Goal: Task Accomplishment & Management: Complete application form

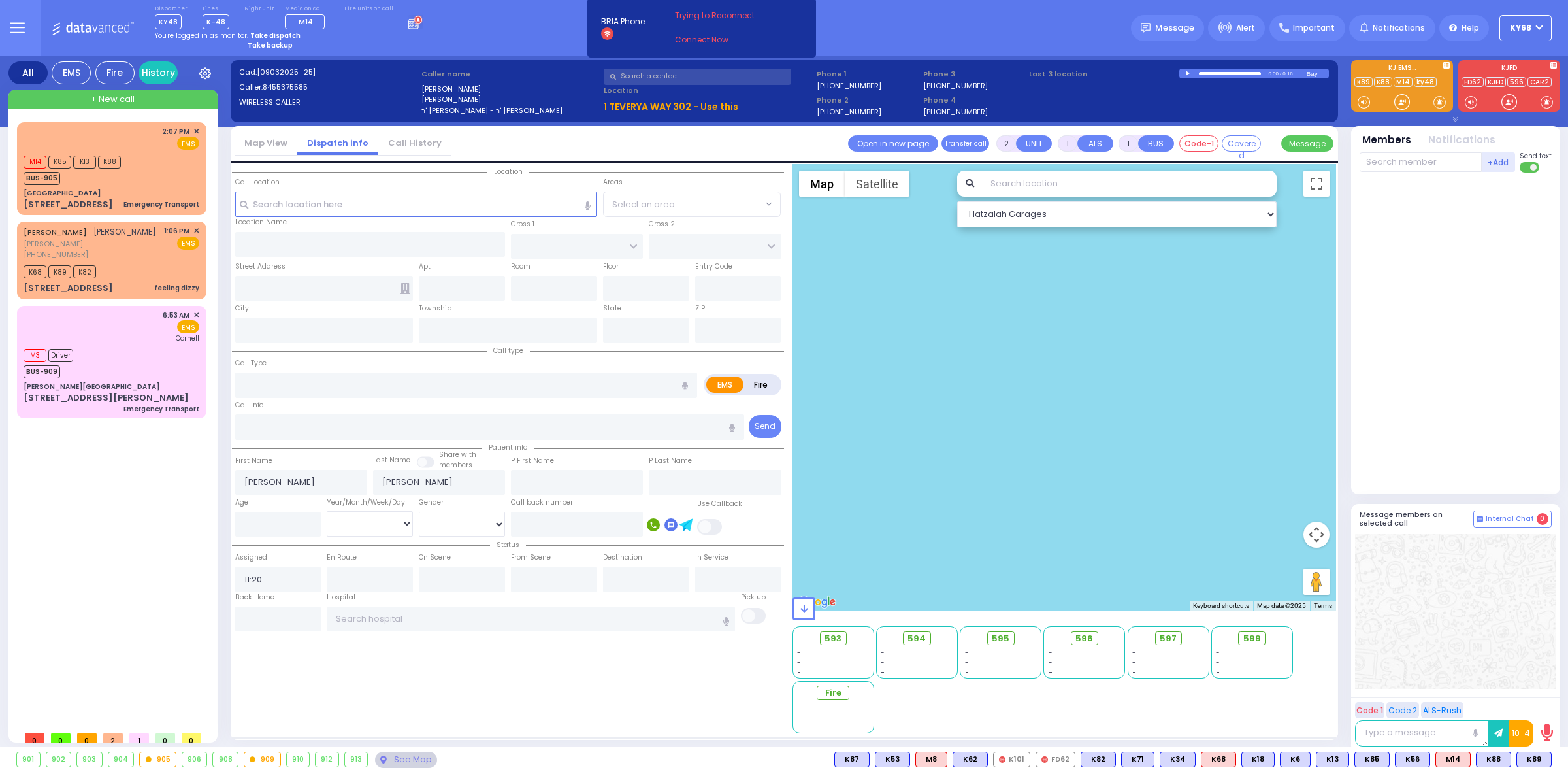
select select
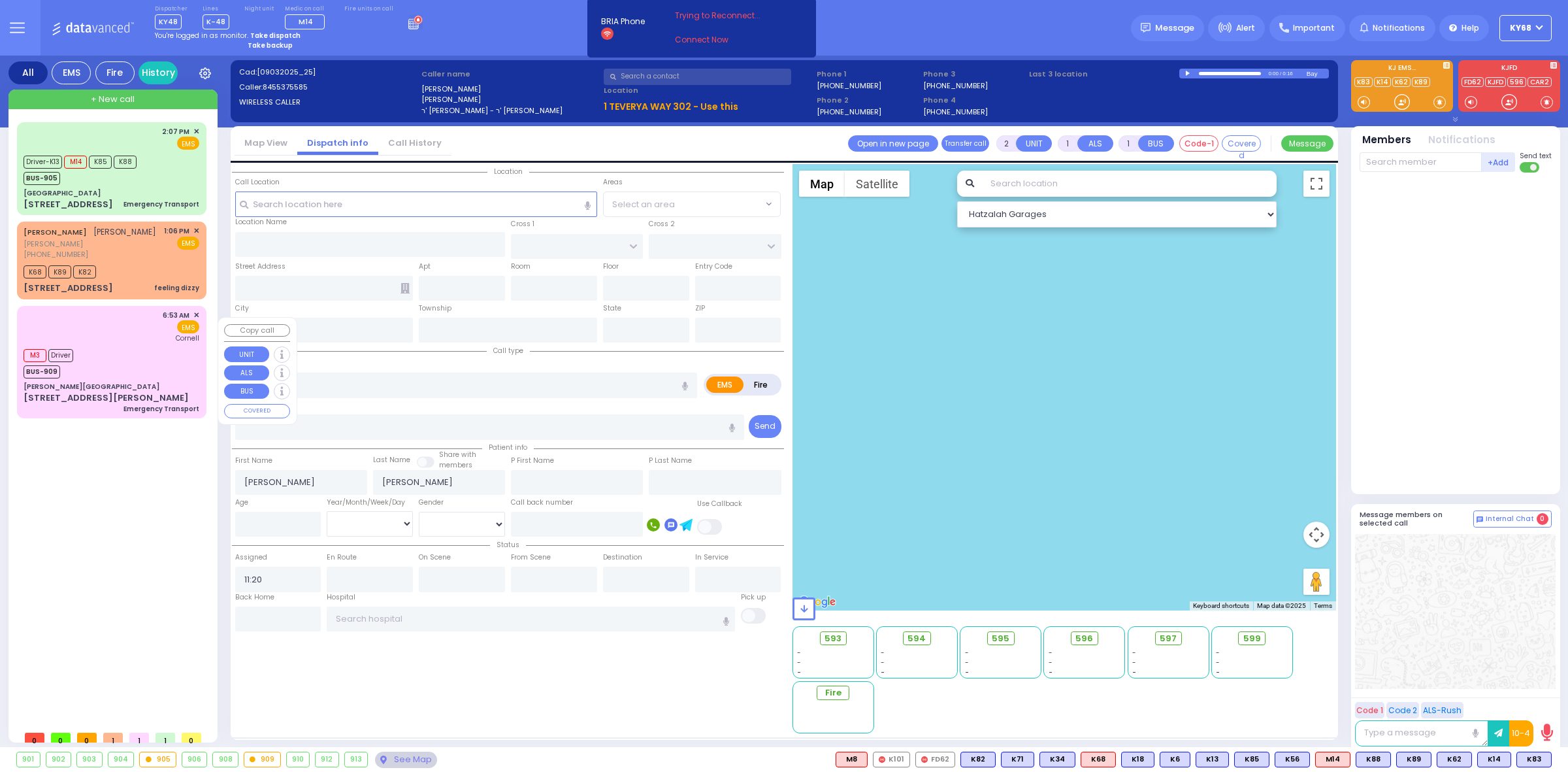
click at [156, 342] on div "6:53 AM ✕ EMS Cornell" at bounding box center [111, 326] width 176 height 34
type input "1"
select select
type input "Emergency Transport"
radio input "true"
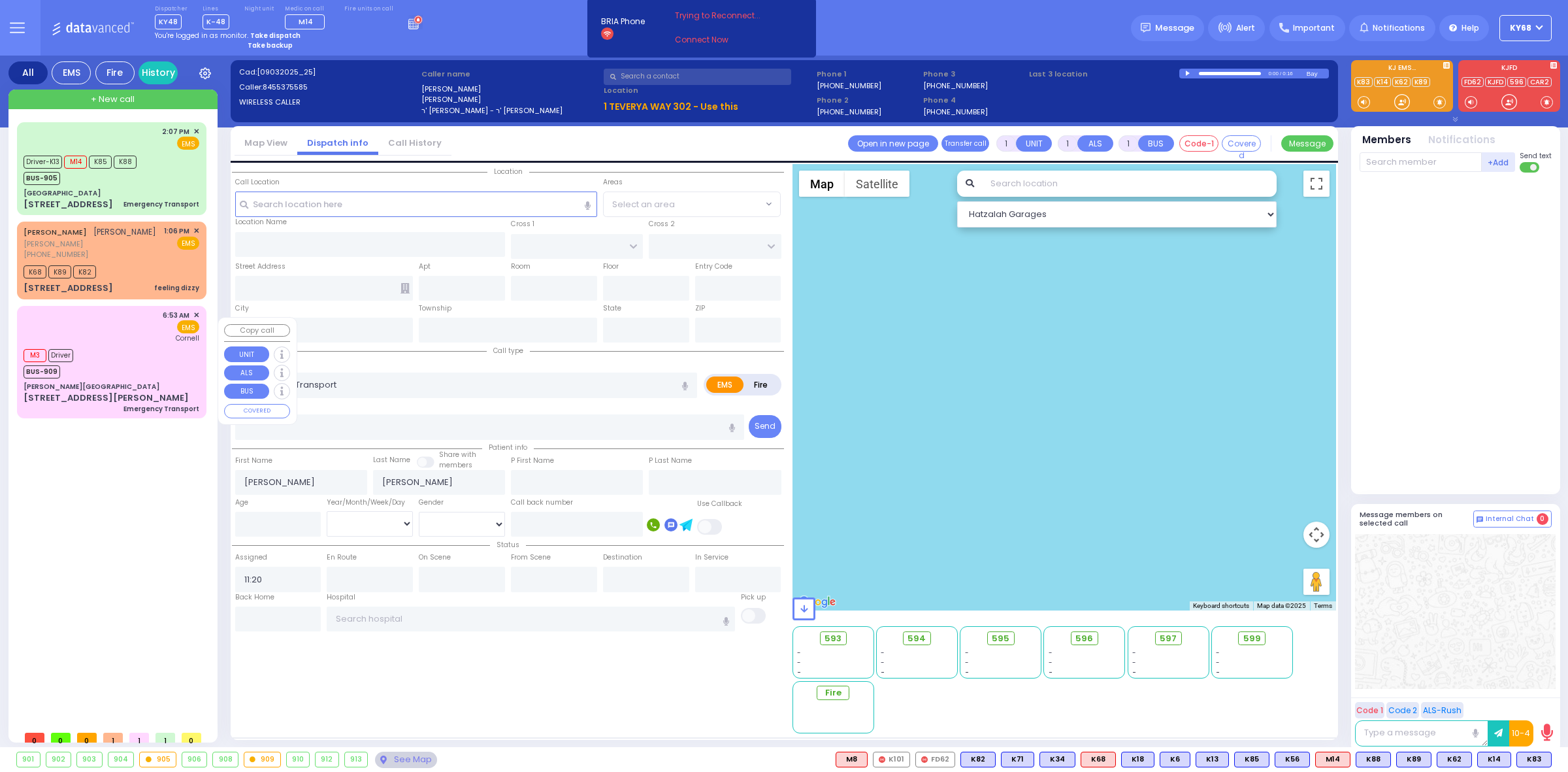
select select
type input "06:53"
type input "06:54"
type input "06:55"
type input "New York Presbyterian Weill Cornell Medical Center"
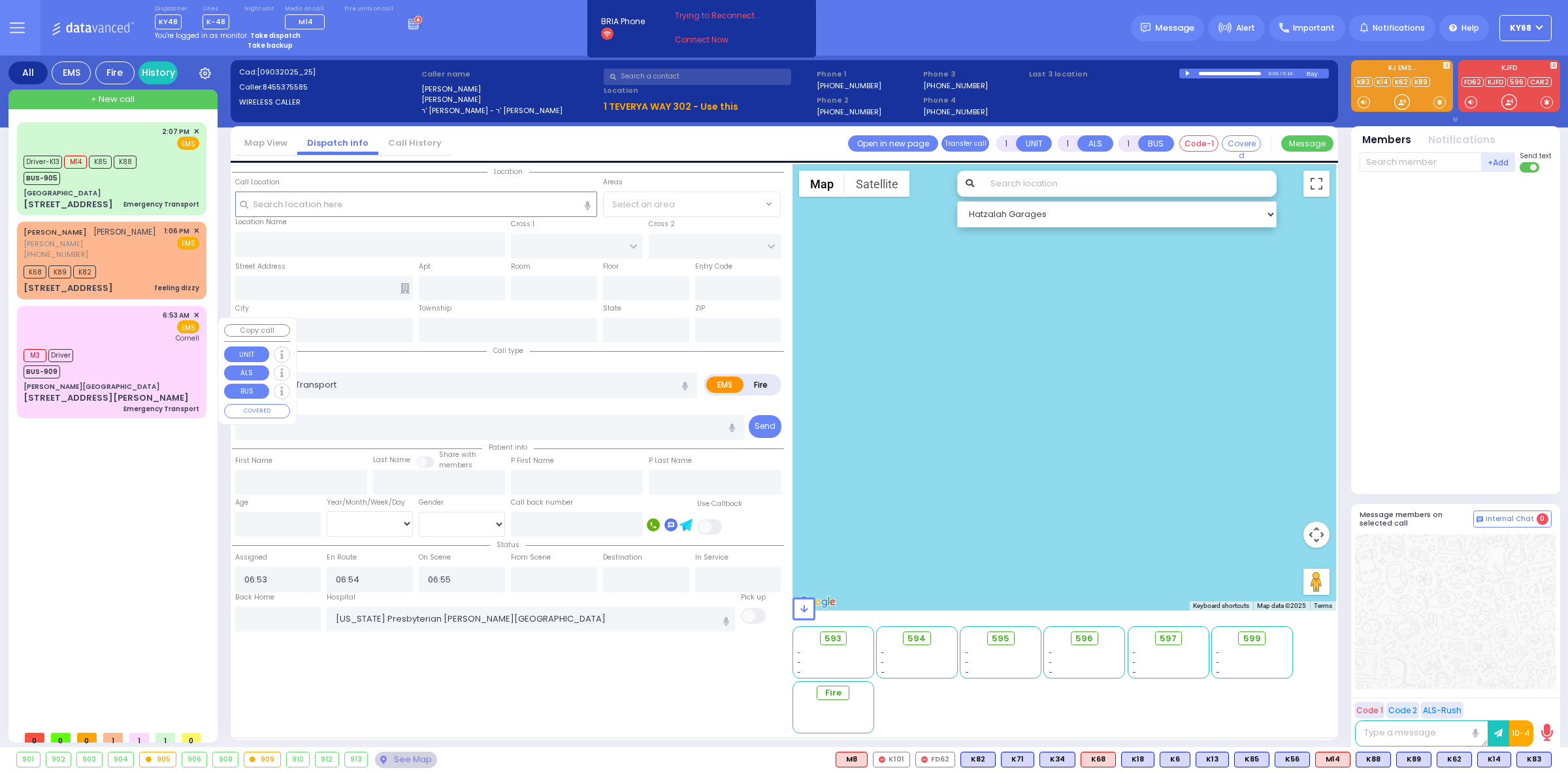
select select "Hatzalah Garages"
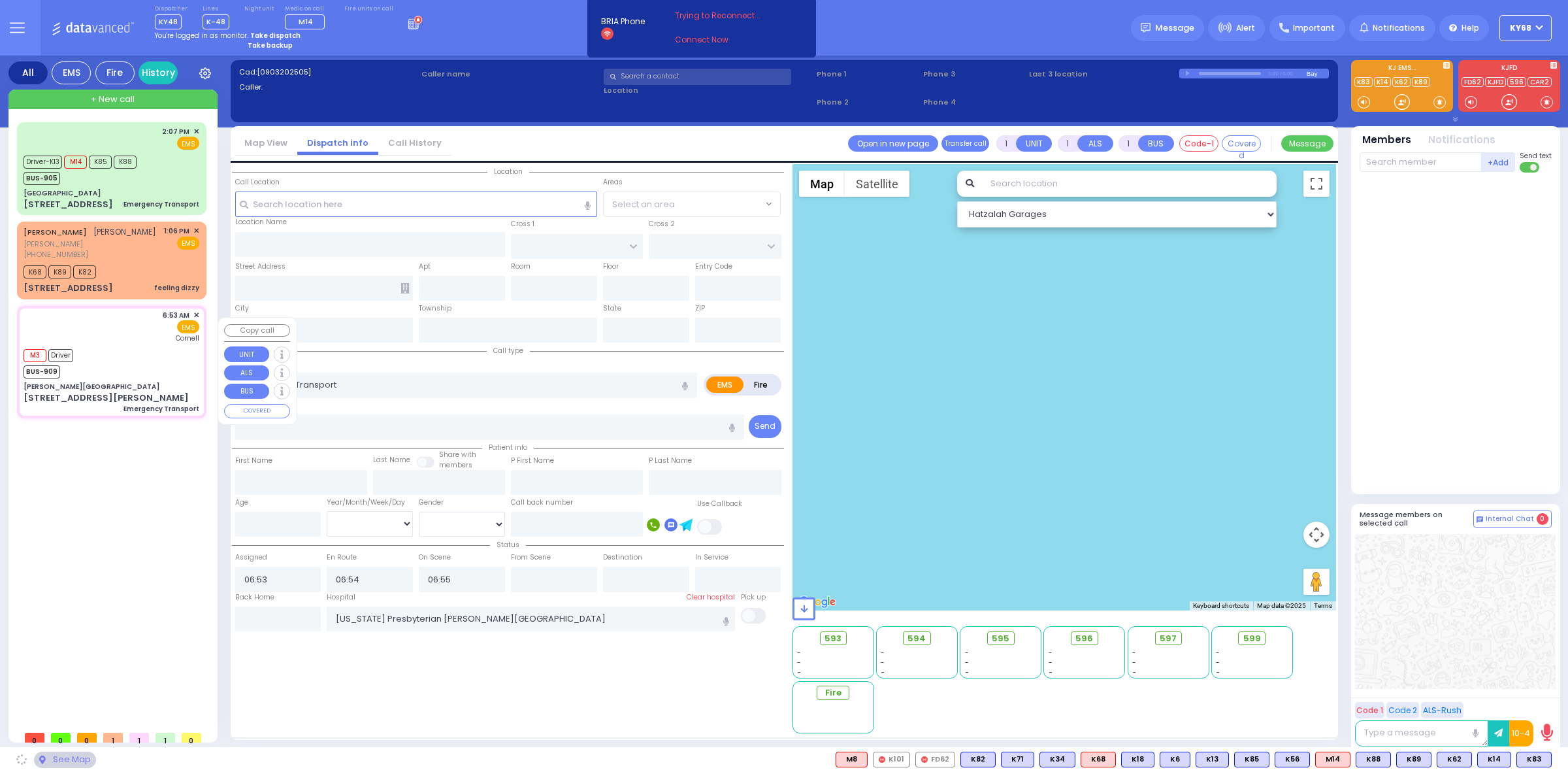
type input "[PERSON_NAME][GEOGRAPHIC_DATA]"
type input "CENTRAL VALLEY LINE"
type input "S.M. ROSMER RD"
type input "[STREET_ADDRESS][PERSON_NAME]"
type input "Monroe"
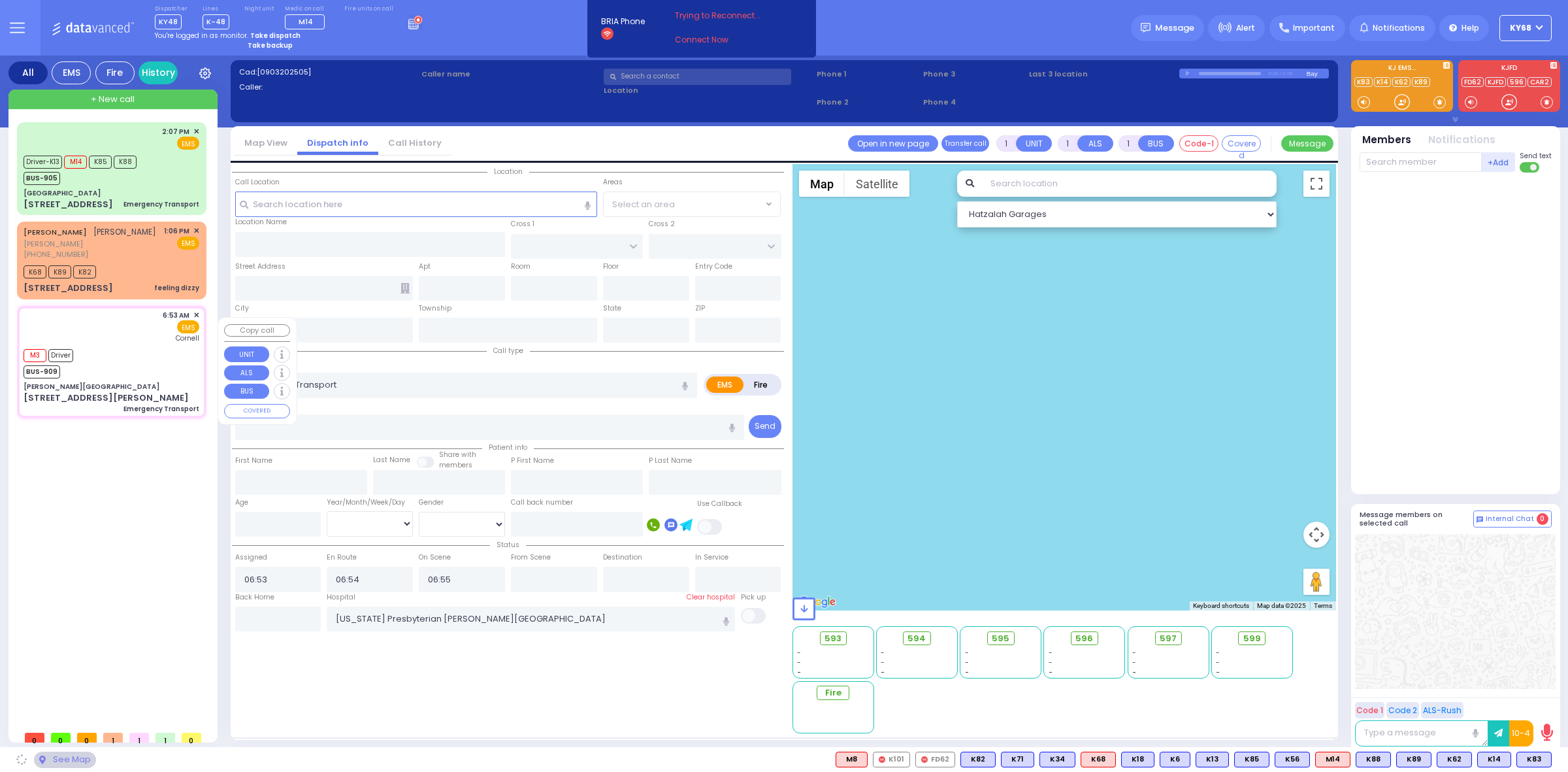
type input "[US_STATE]"
type input "10950"
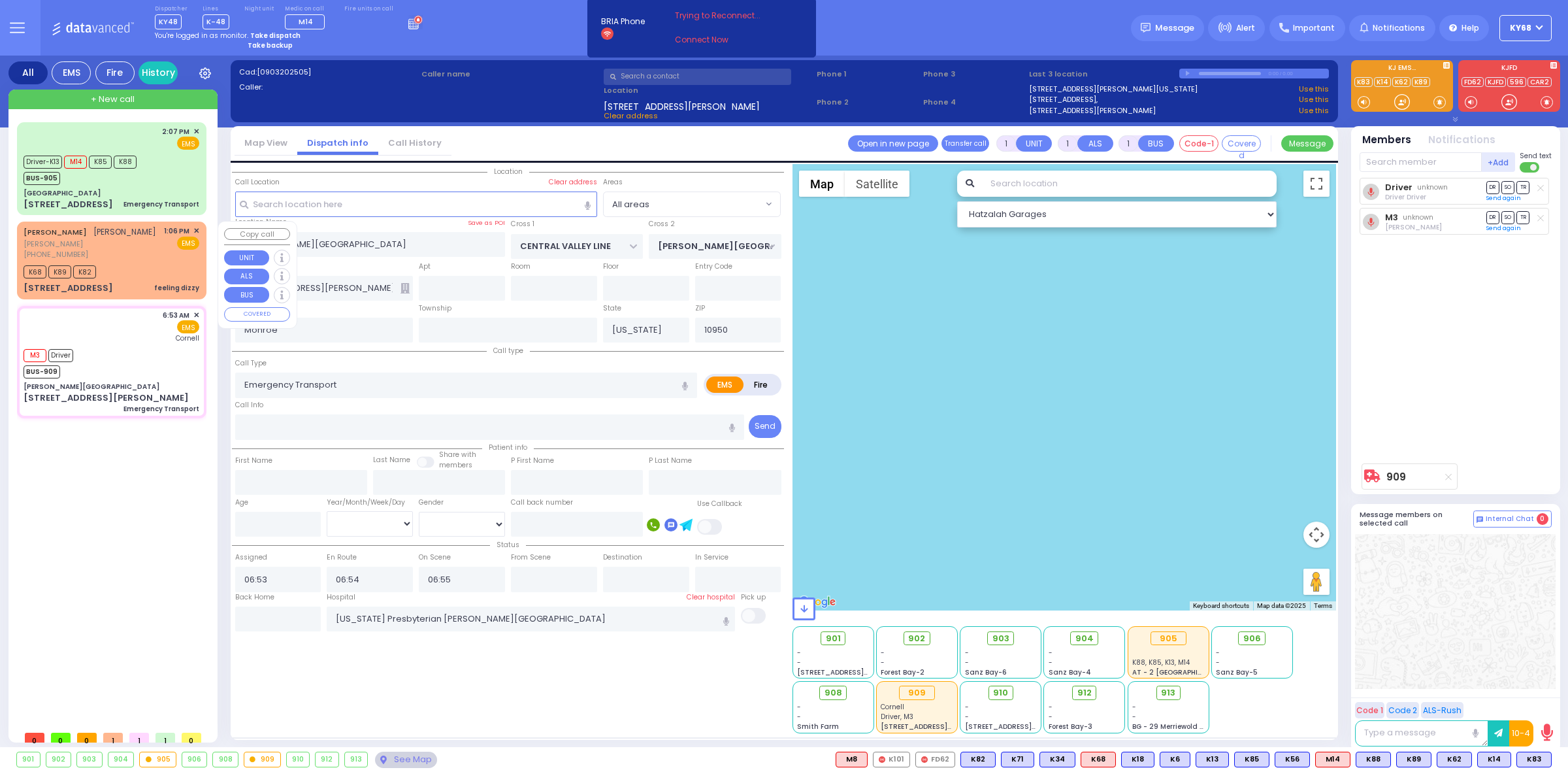
click at [131, 279] on div "K68 K89 K82" at bounding box center [111, 270] width 176 height 16
type input "2"
select select
type input "feeling dizzy"
radio input "true"
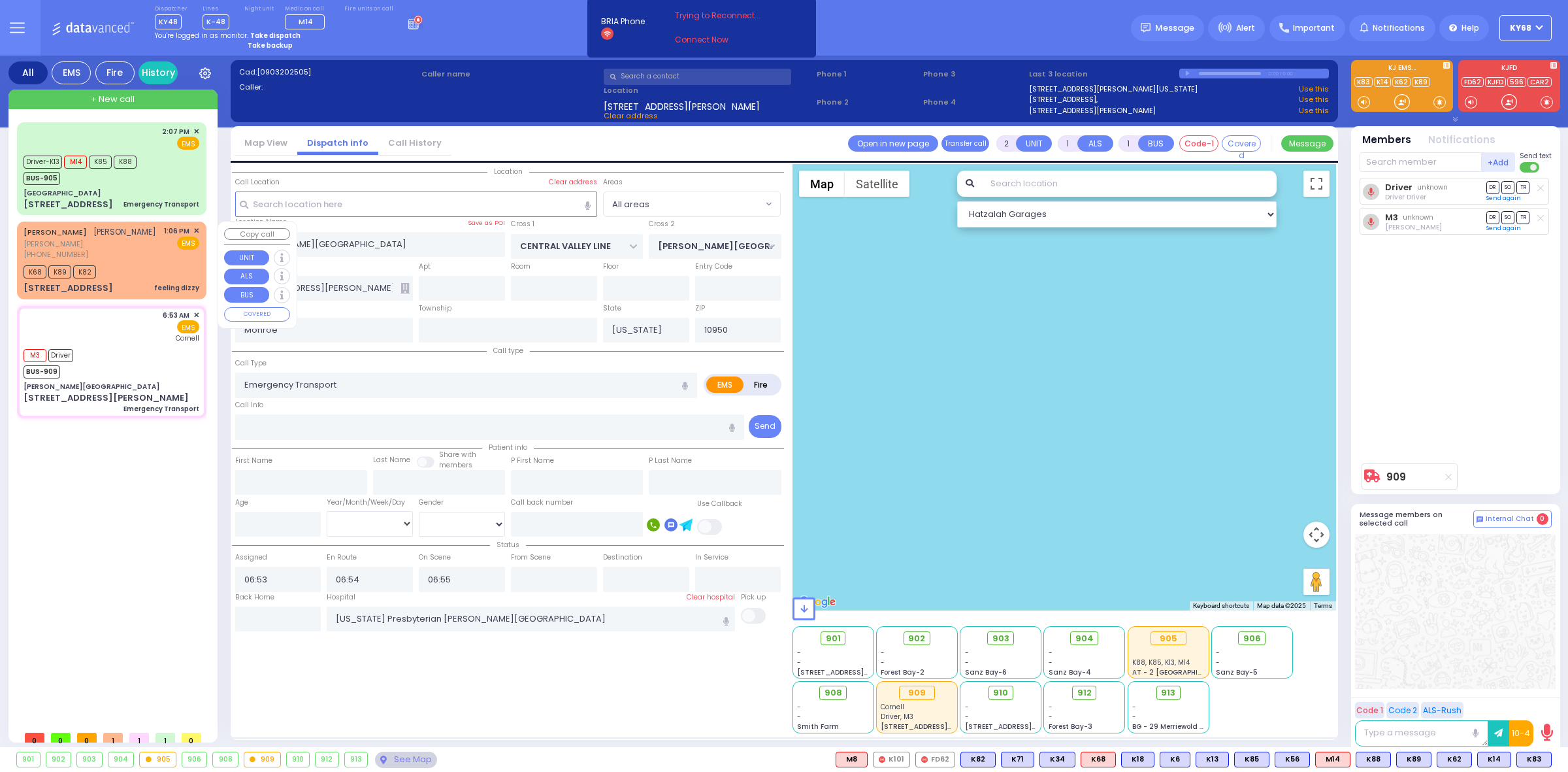
type input "SHMIEL DUVID"
type input "MARKOWITZ"
select select
type input "13:06"
type input "13:08"
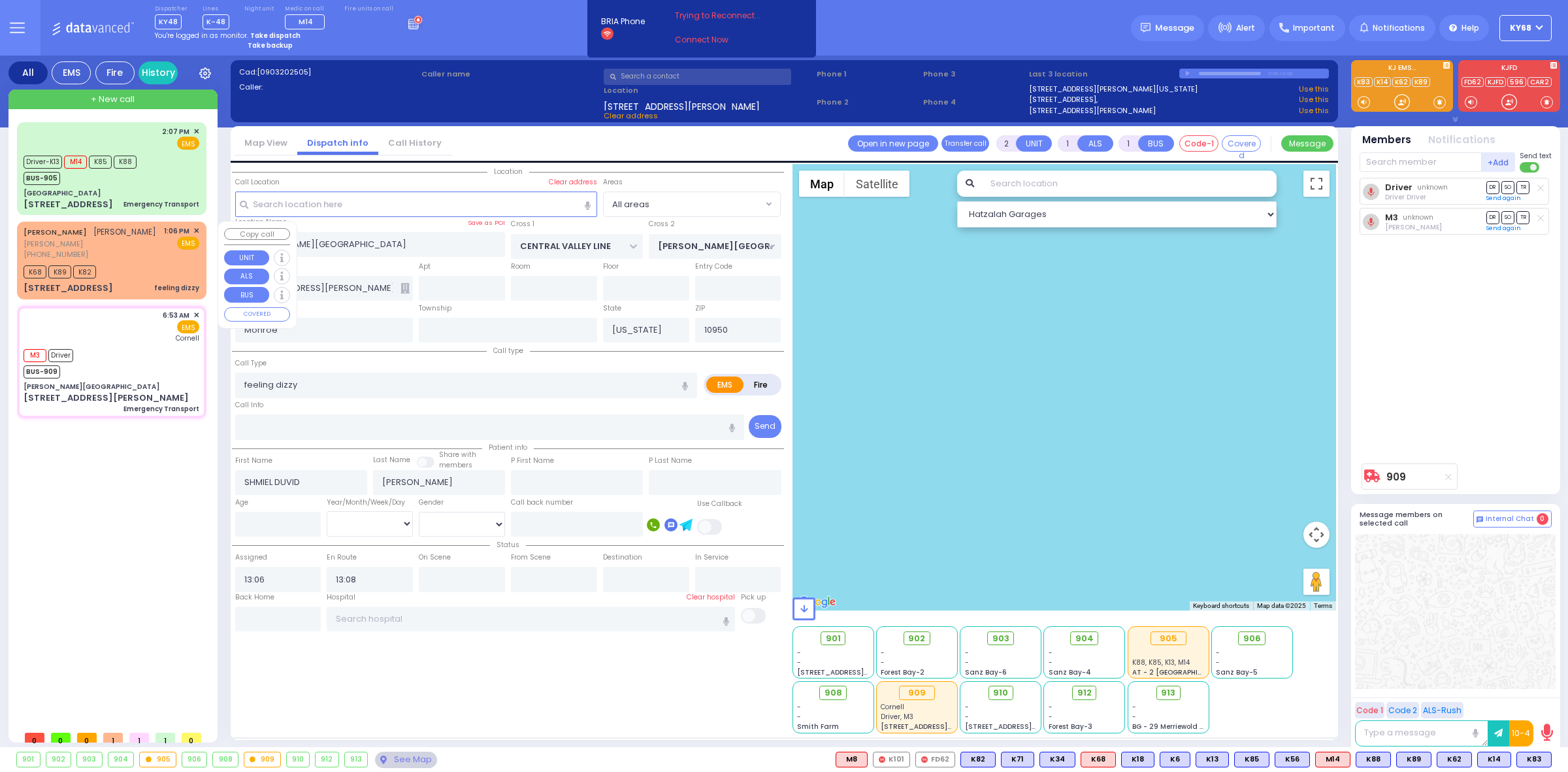
select select "Hatzalah Garages"
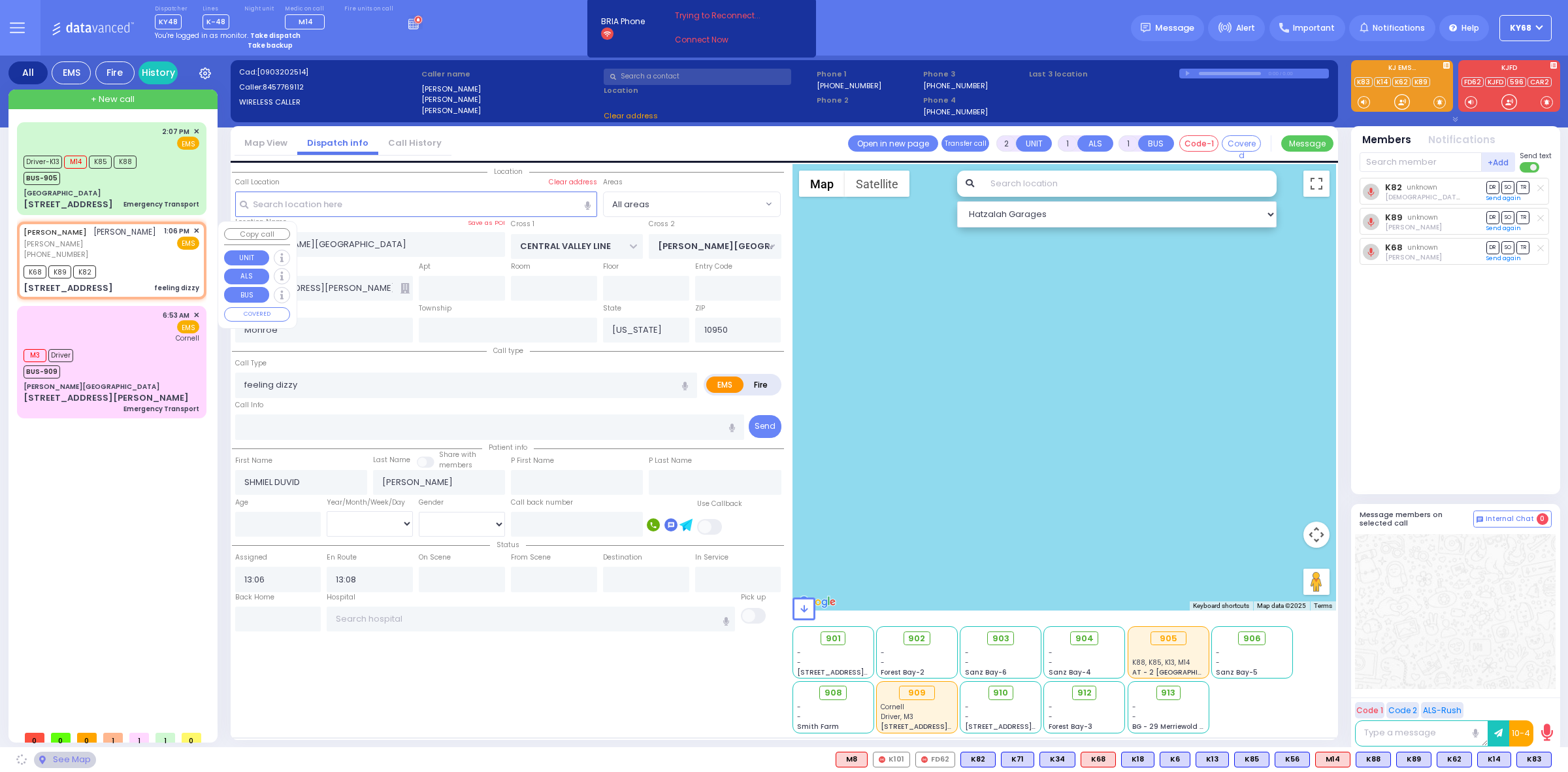
type input "YOEL KLEIN BLVD"
type input "MERON DR"
type input "22 PRAG BLVD"
type input "103"
select select "SECTION 6"
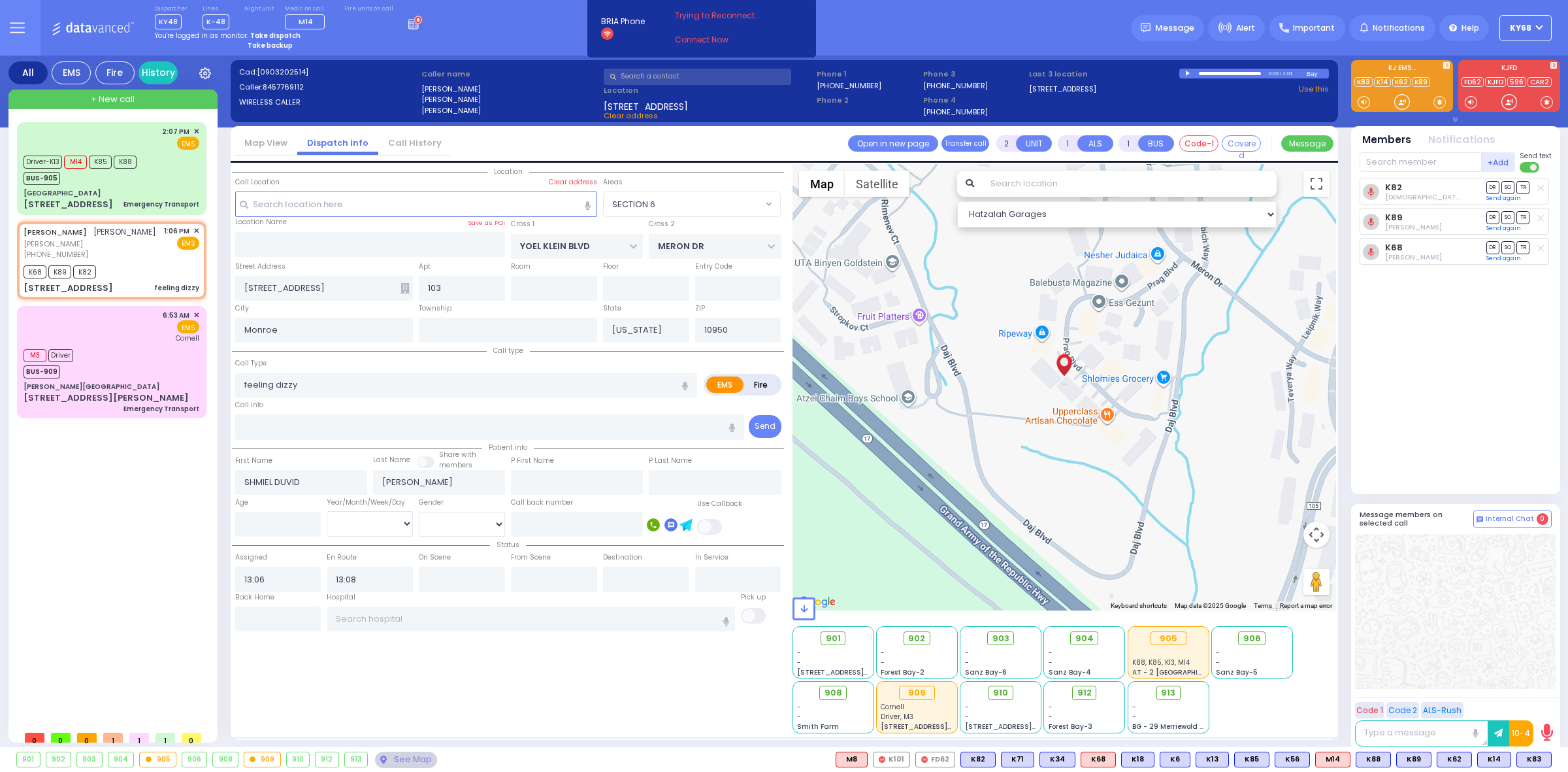
select select
radio input "true"
select select
select select "SECTION 6"
select select "Hatzalah Garages"
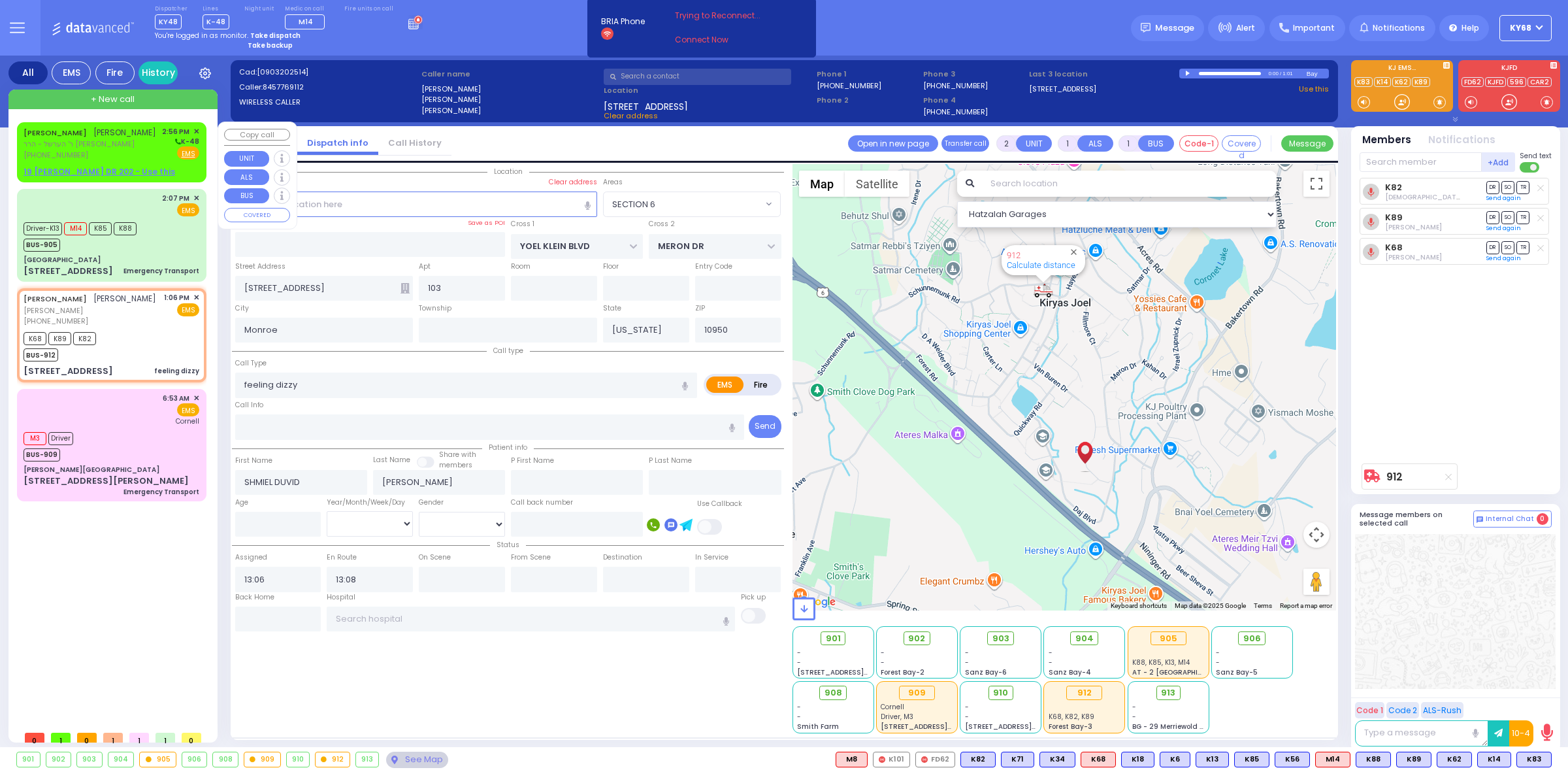
click at [69, 138] on span "ר' הערשל - הרר [PERSON_NAME]" at bounding box center [89, 144] width 132 height 11
select select
radio input "true"
type input "ISRAEL"
type input "[PERSON_NAME]"
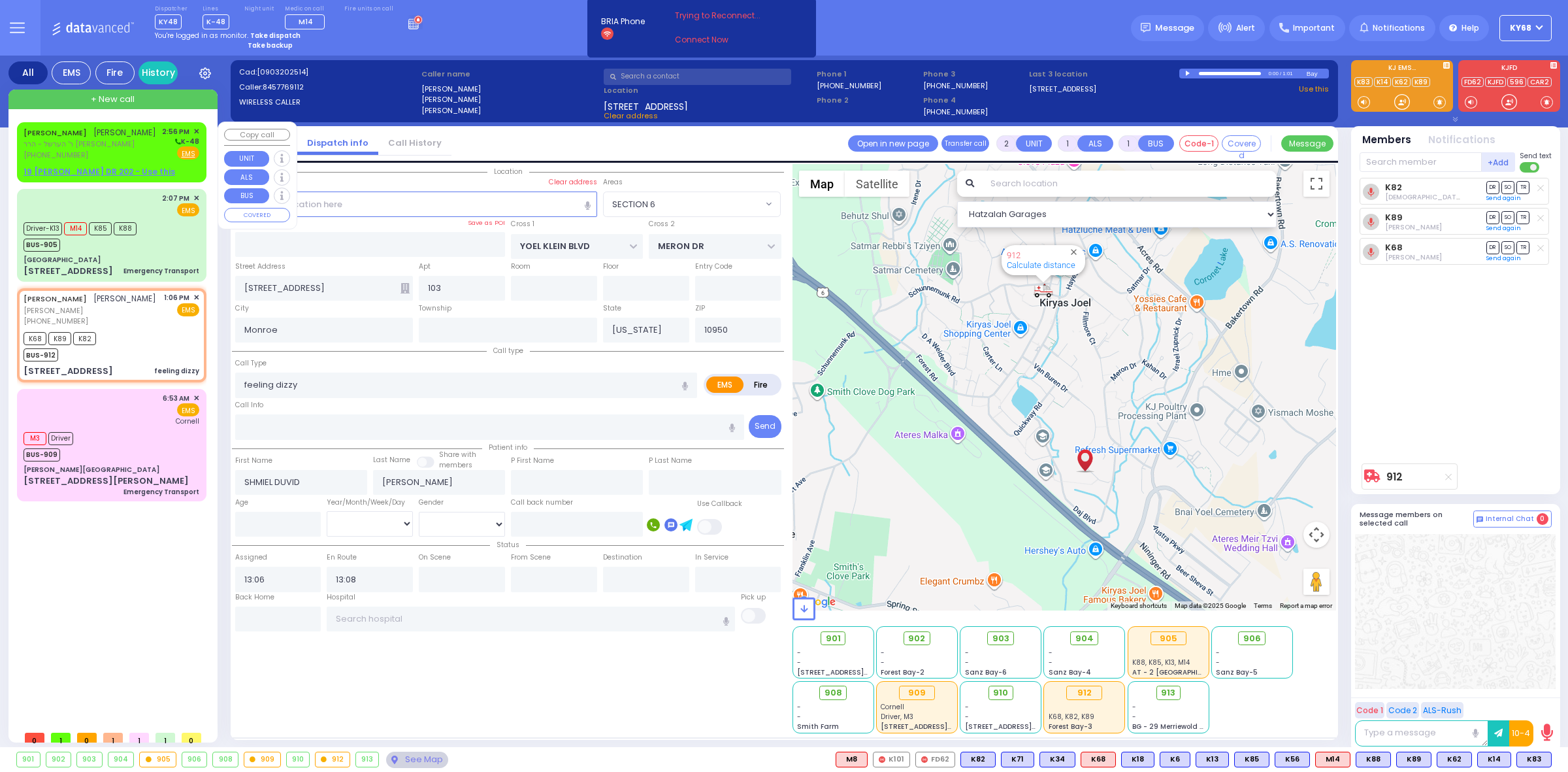
select select
type input "14:56"
select select "Hatzalah Garages"
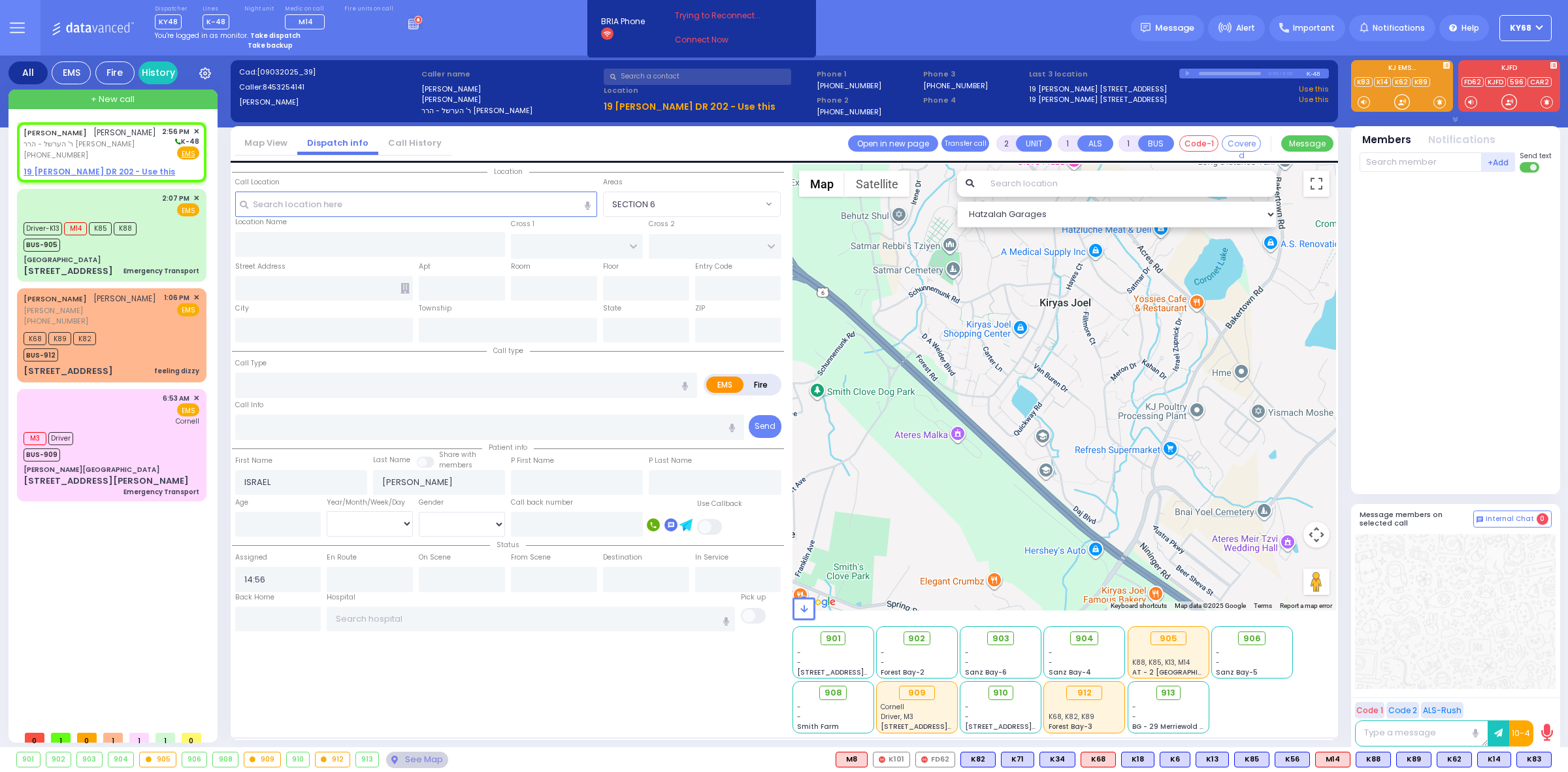
click at [425, 148] on link "Call History" at bounding box center [414, 143] width 74 height 12
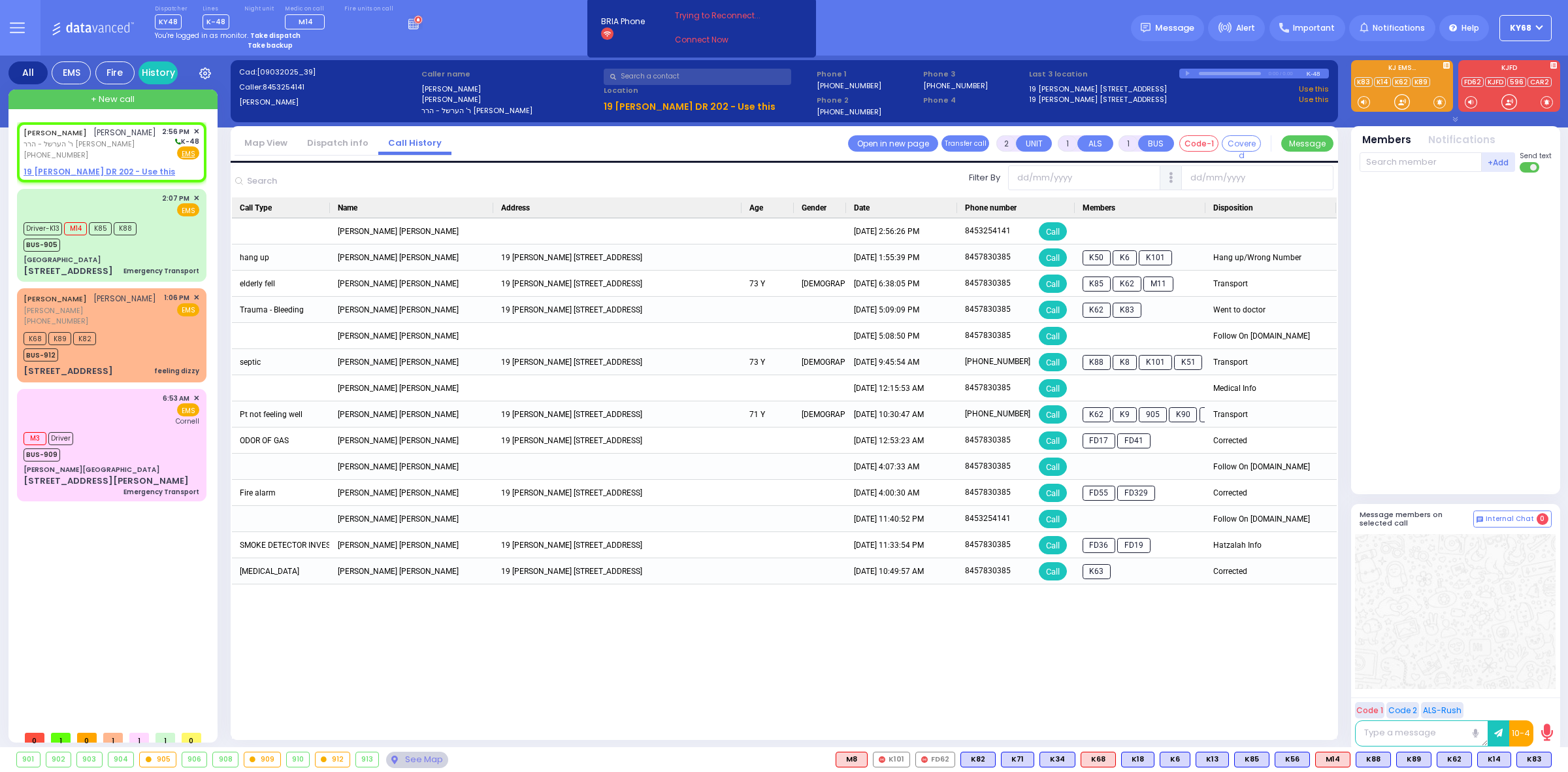
click at [304, 138] on link "Dispatch info" at bounding box center [337, 143] width 81 height 12
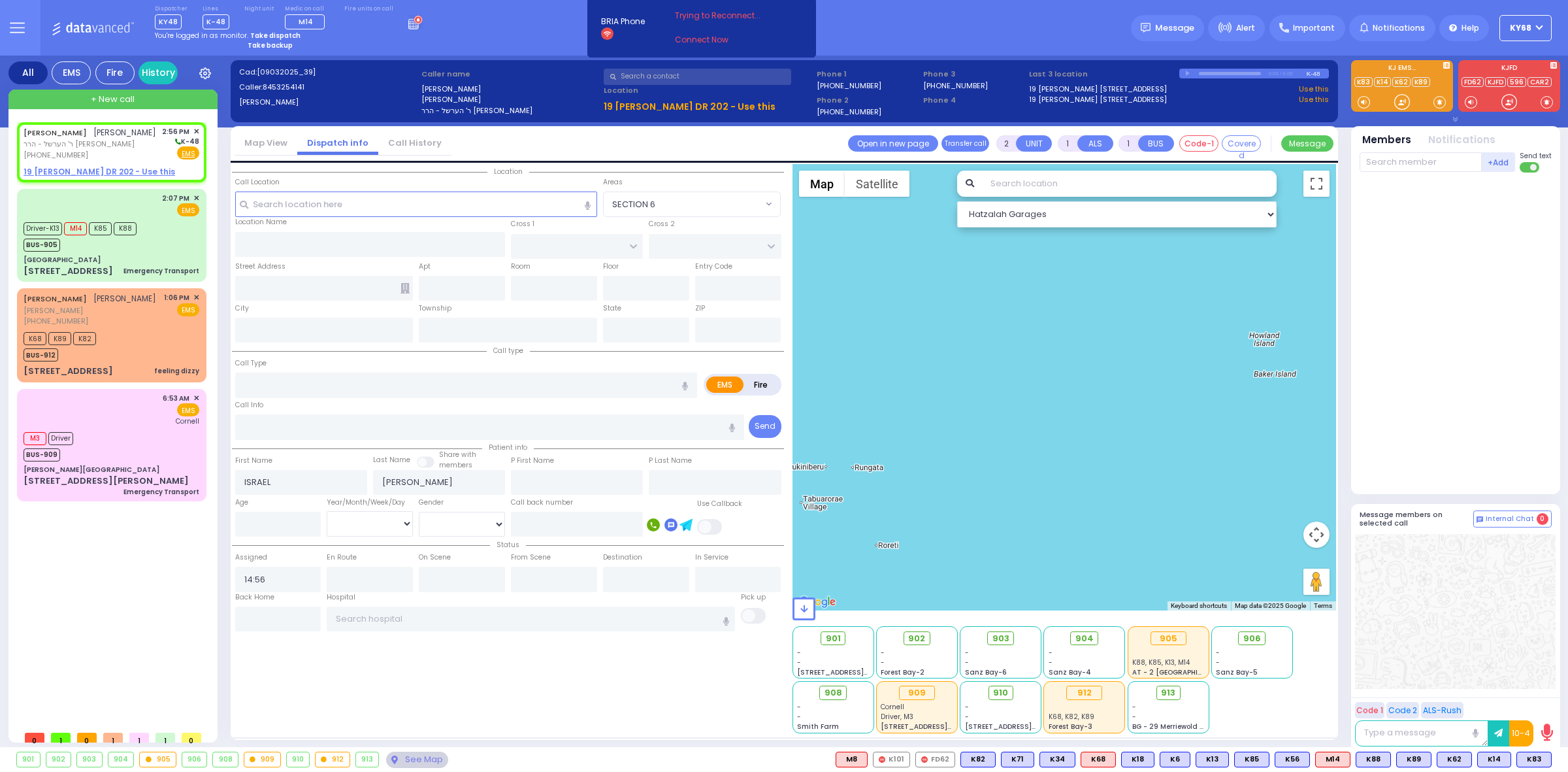
click at [384, 144] on link "Call History" at bounding box center [414, 143] width 74 height 12
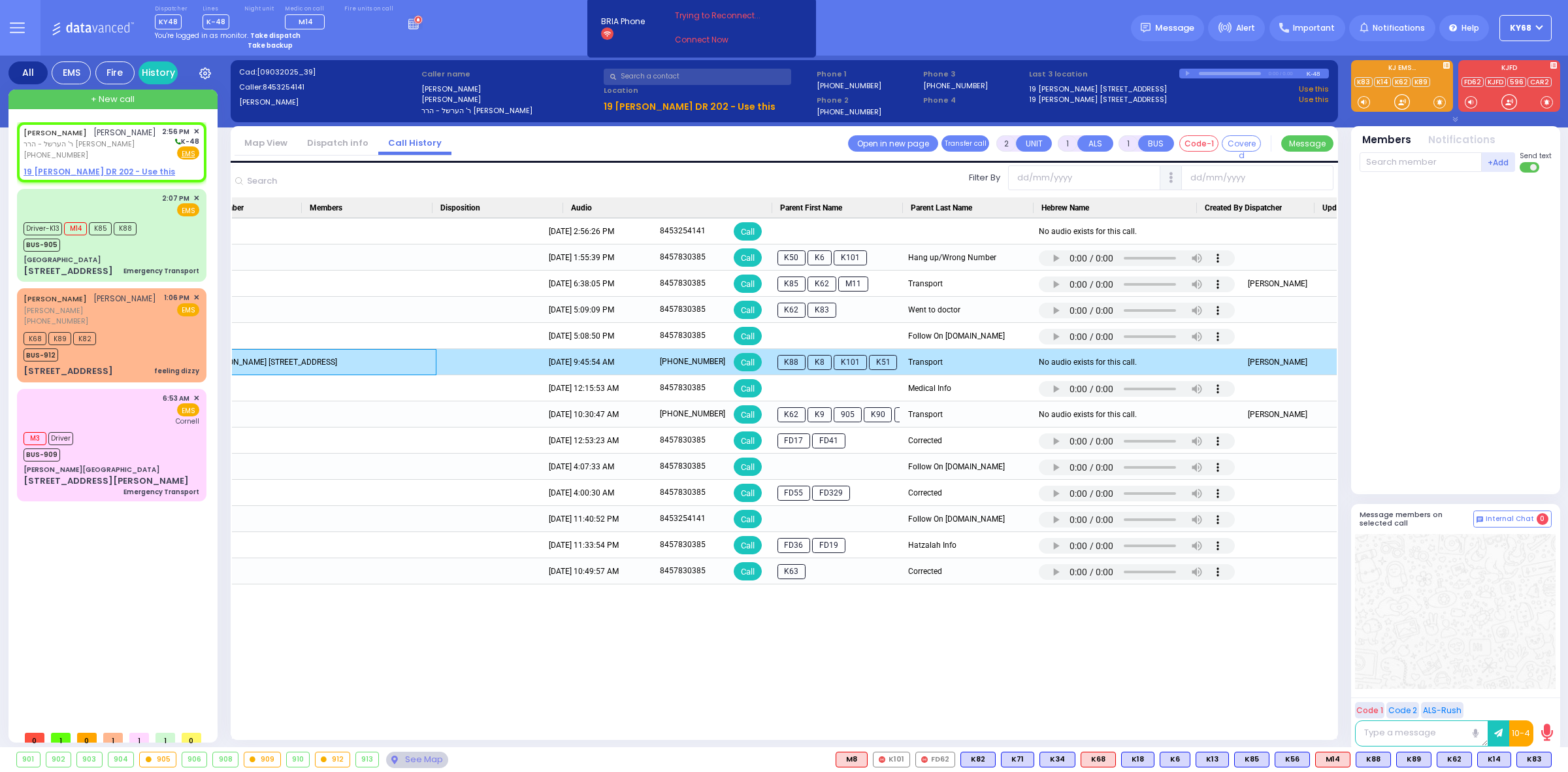
scroll to position [0, 867]
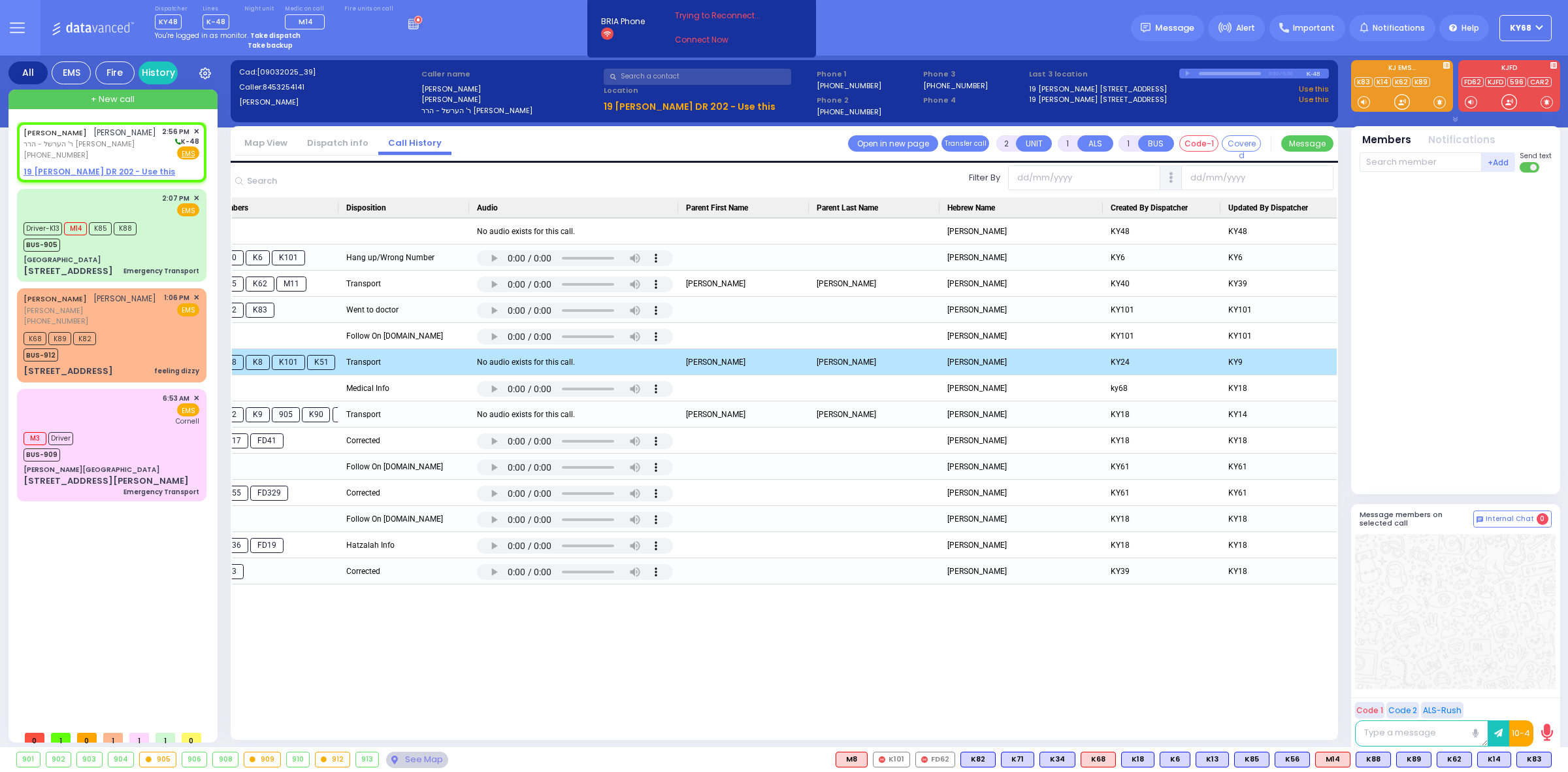
drag, startPoint x: 521, startPoint y: 363, endPoint x: 686, endPoint y: 370, distance: 165.1
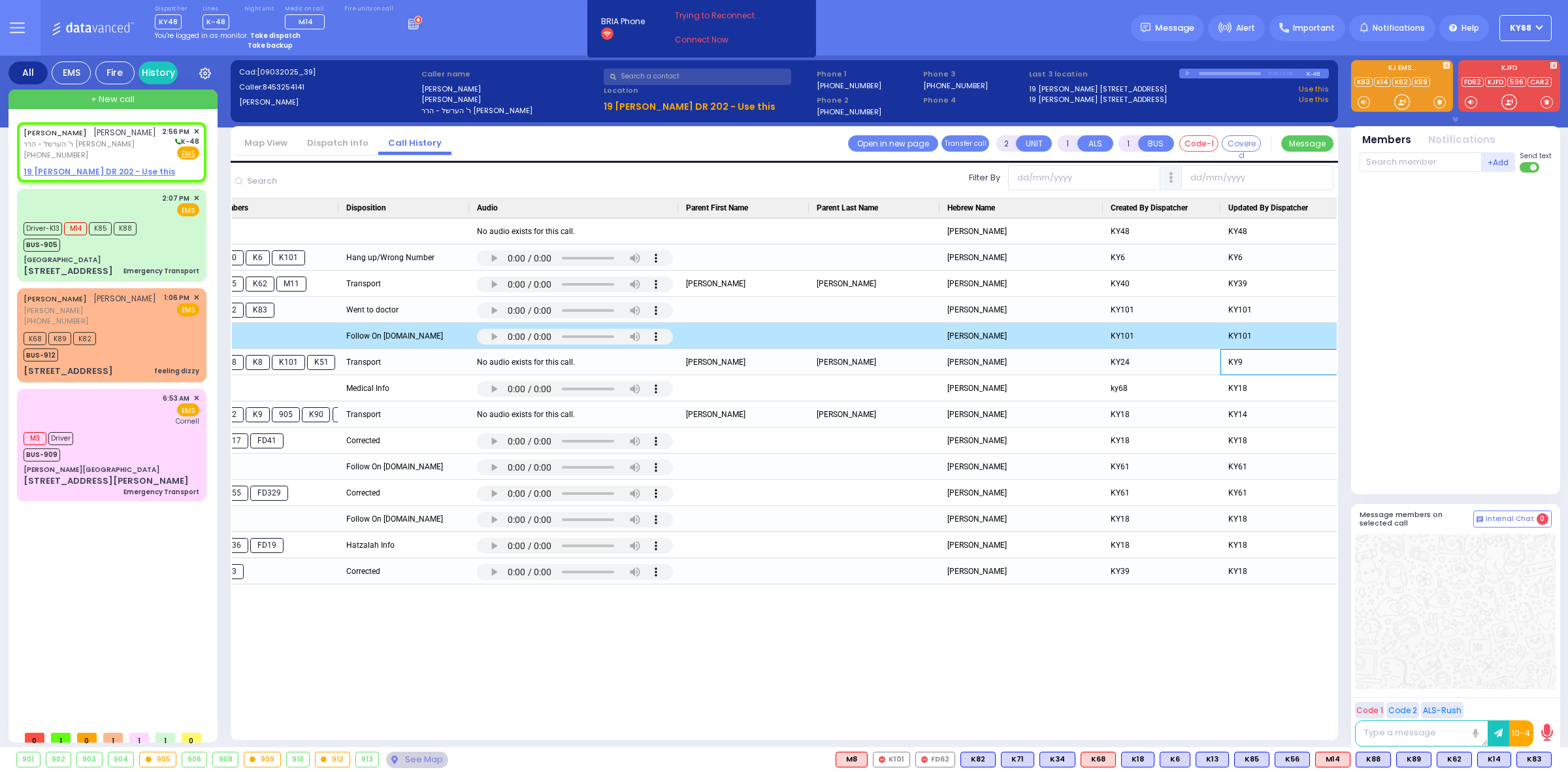
drag, startPoint x: 1284, startPoint y: 364, endPoint x: 467, endPoint y: 318, distance: 818.3
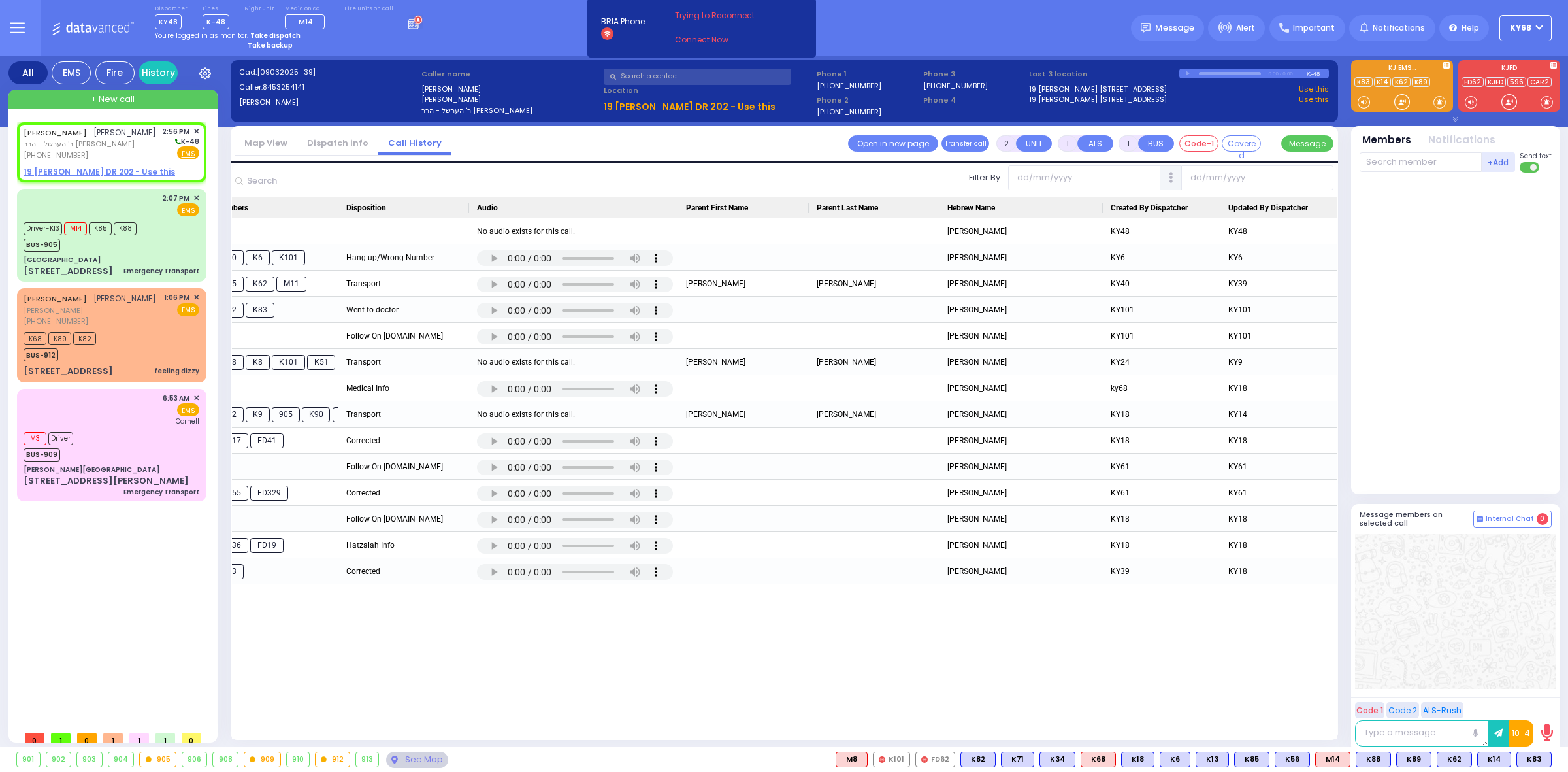
drag, startPoint x: 1113, startPoint y: 637, endPoint x: 628, endPoint y: 616, distance: 485.5
drag, startPoint x: 628, startPoint y: 616, endPoint x: 318, endPoint y: 606, distance: 310.2
click at [353, 139] on link "Dispatch info" at bounding box center [337, 143] width 81 height 12
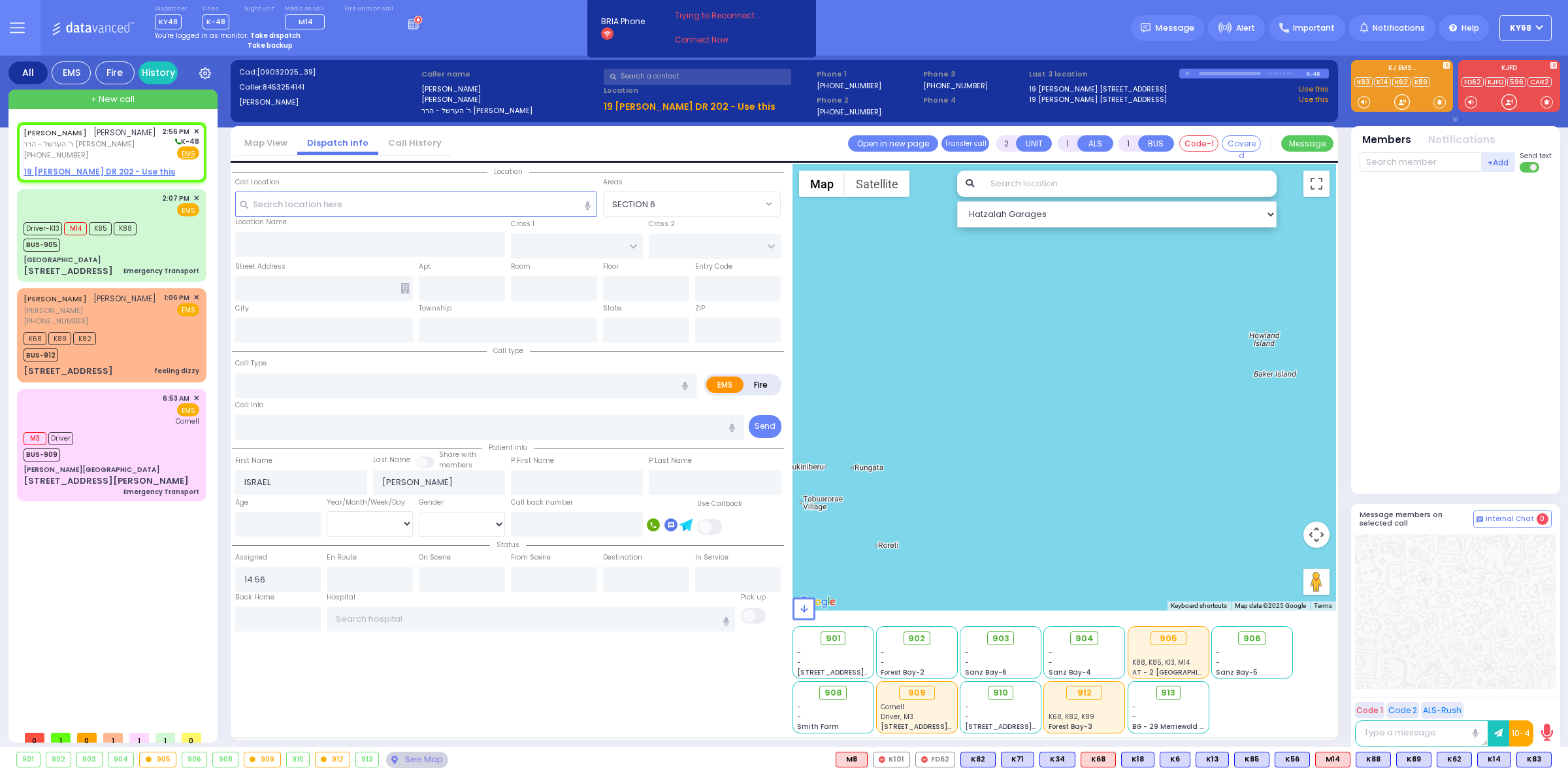
select select
radio input "true"
select select
select select "Hatzalah Garages"
select select
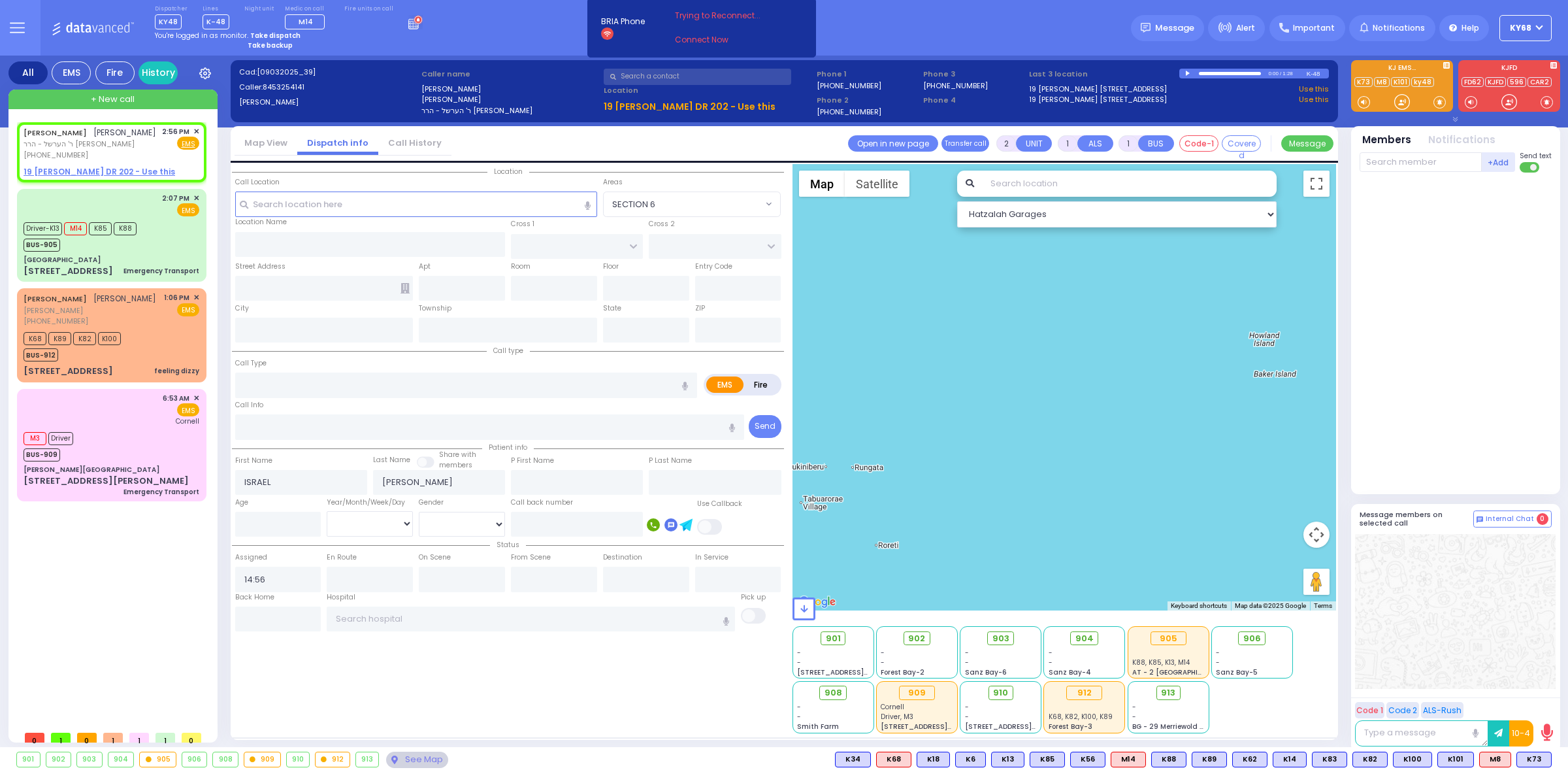
radio input "true"
select select
type input "15:03"
select select "Hatzalah Garages"
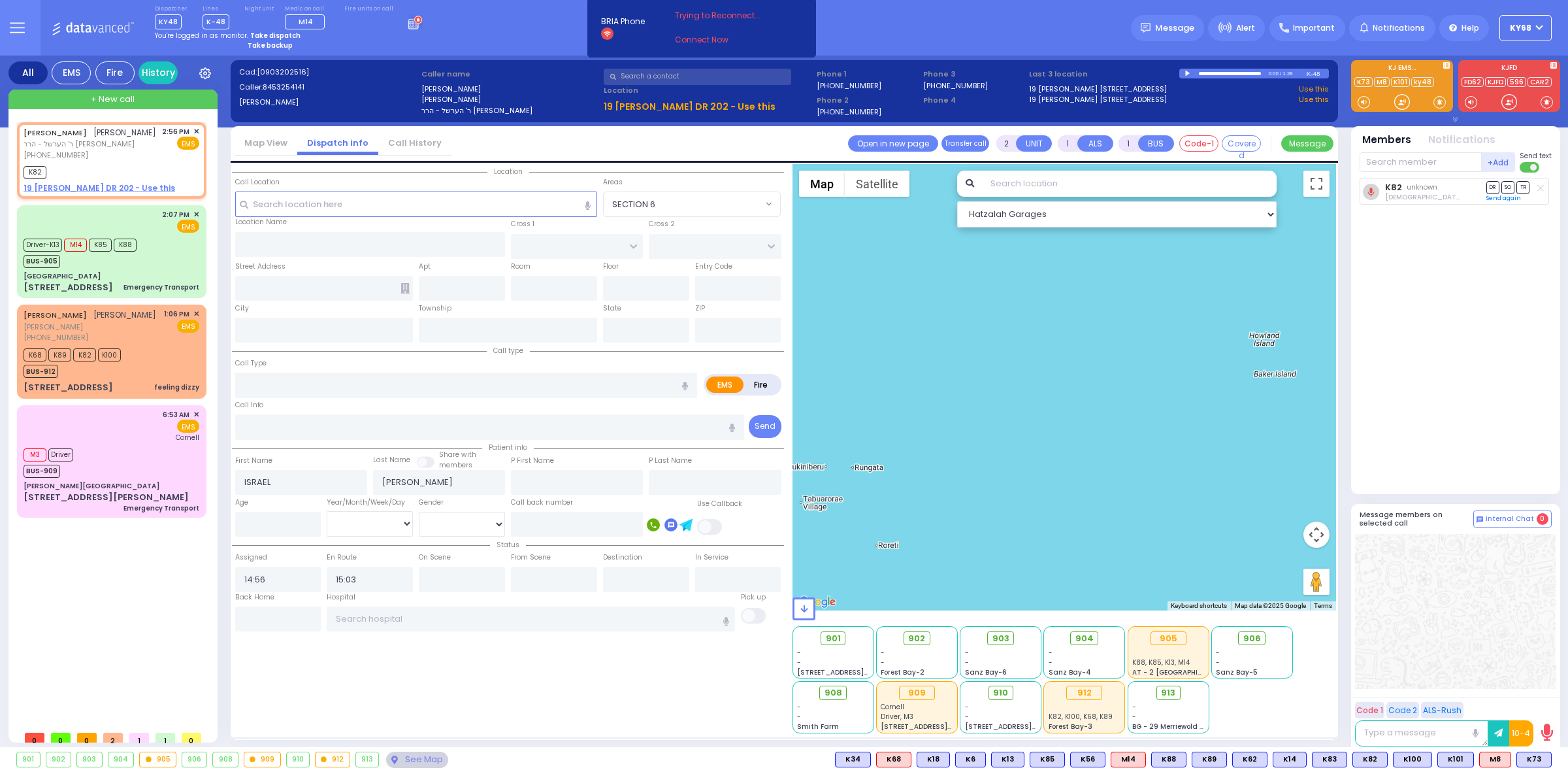
click at [1186, 74] on div at bounding box center [1188, 74] width 7 height 6
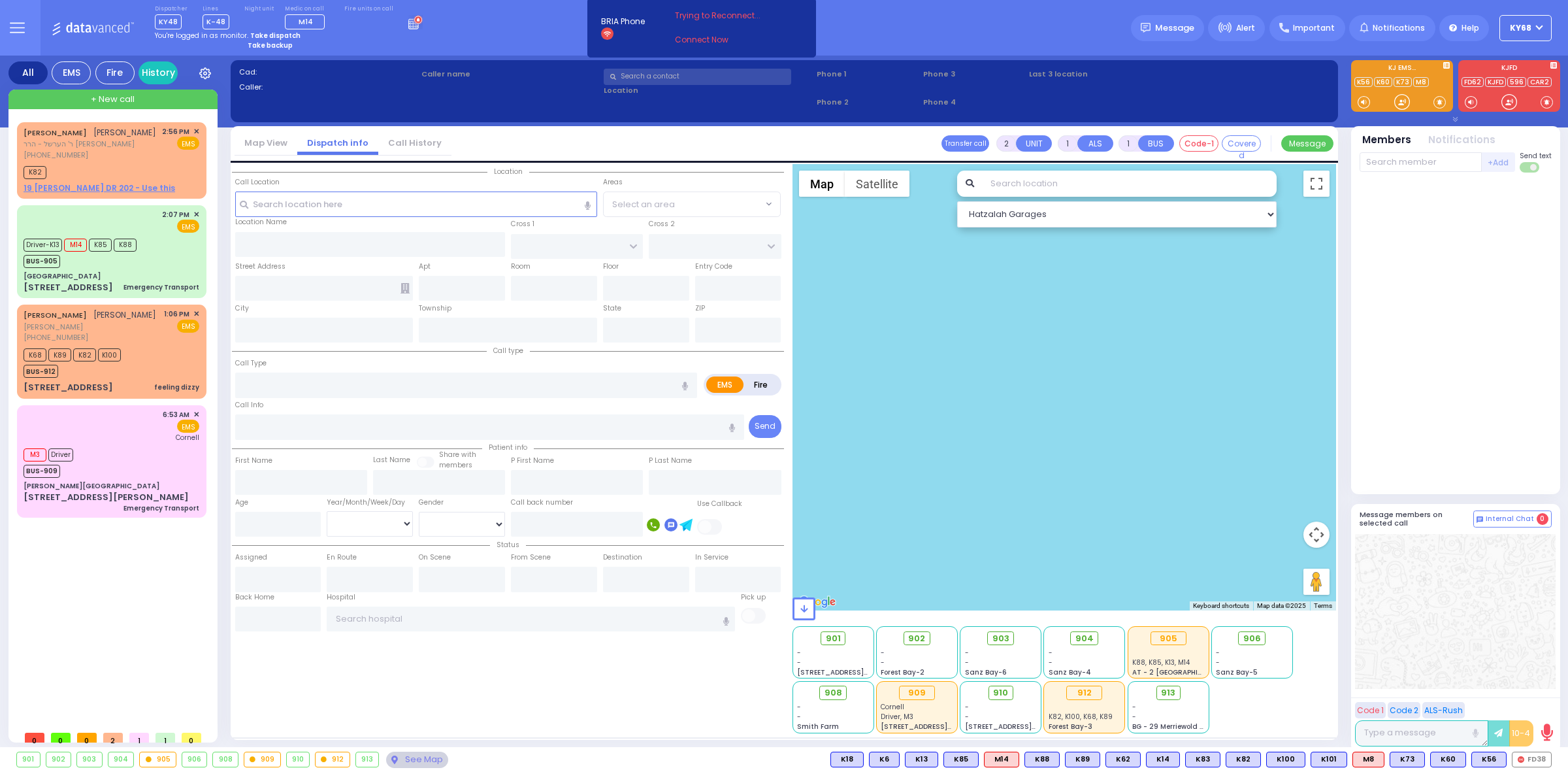
select select
radio input "true"
type input "ISRAEL"
type input "[PERSON_NAME]"
select select
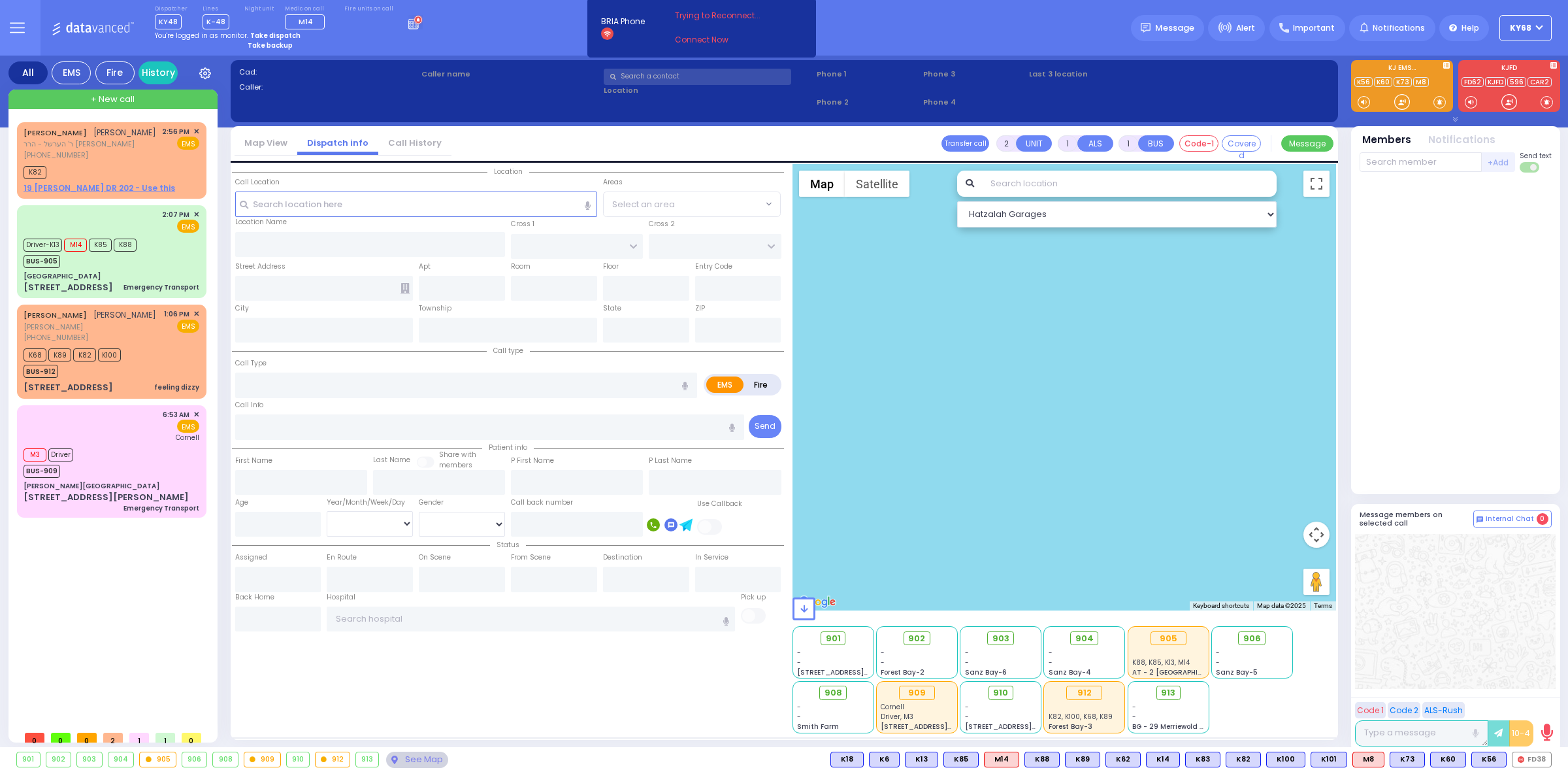
type input "14:56"
type input "15:03"
type input "KAHAN DR"
type input "GETZIL BERGER BLVD"
type input "19 [PERSON_NAME] DR"
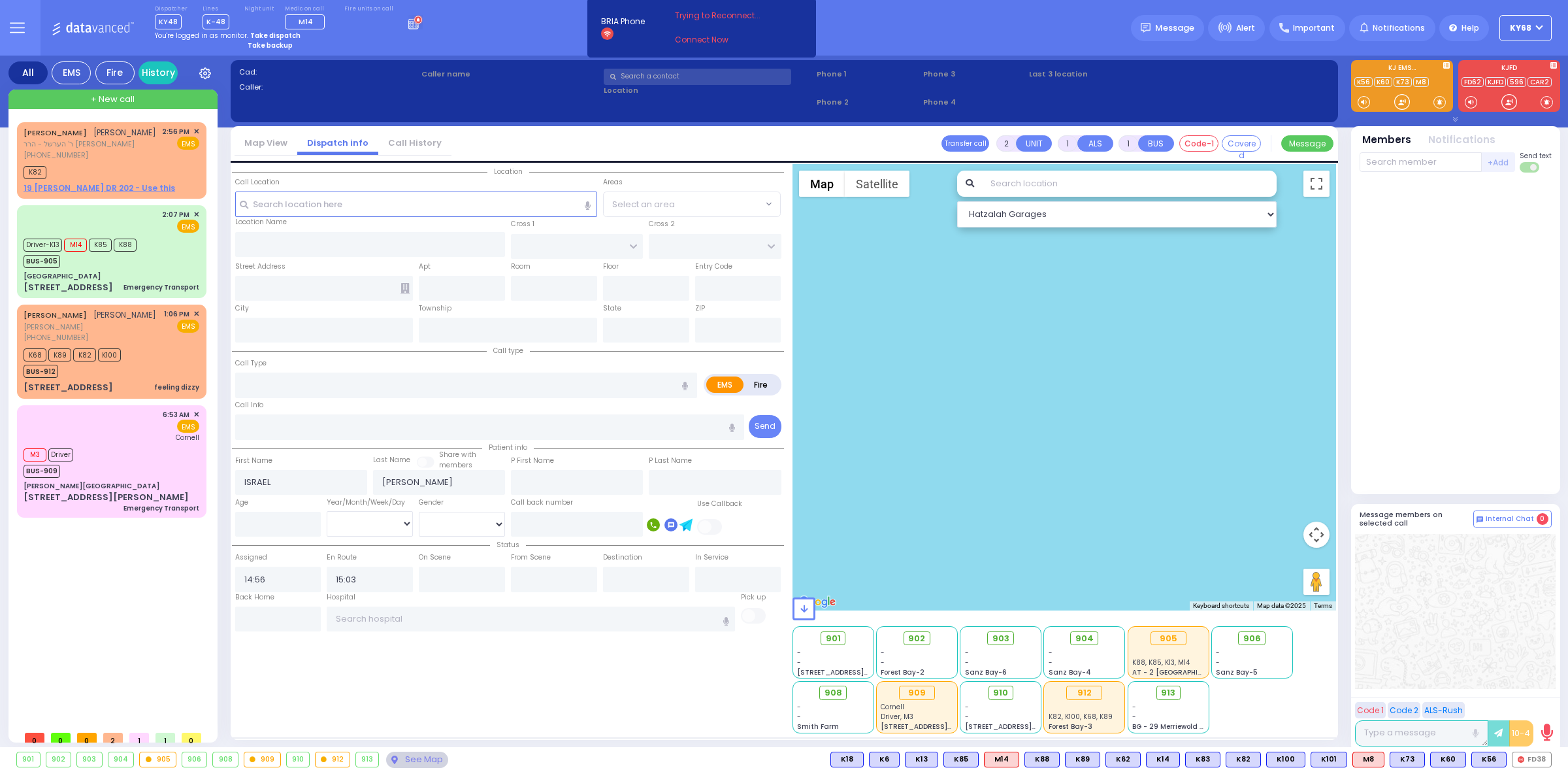
type input "202"
type input "Monroe"
type input "[US_STATE]"
type input "10950"
type input "c"
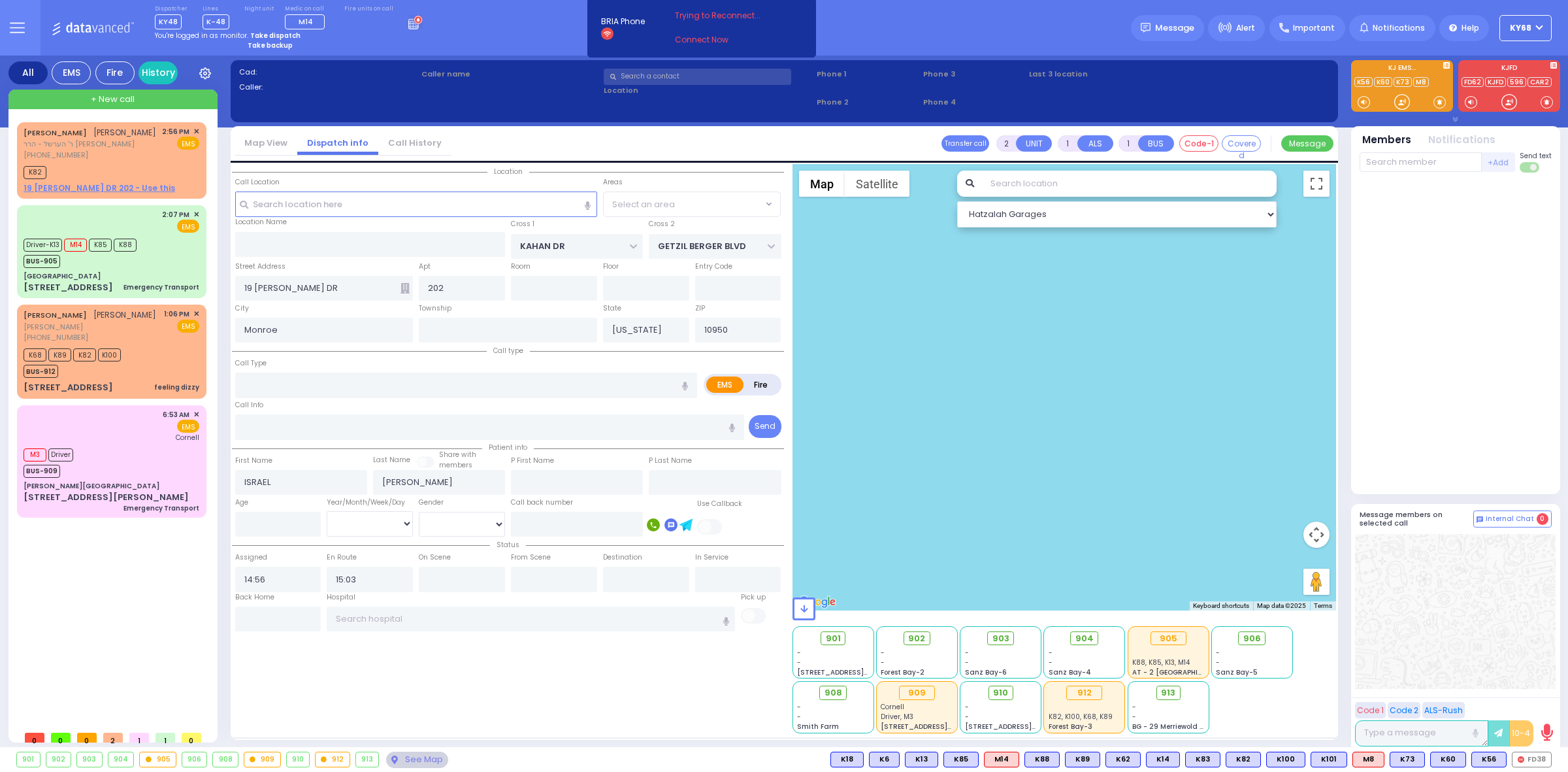
radio input "true"
select select
select select "SECTION 4"
select select "Hatzalah Garages"
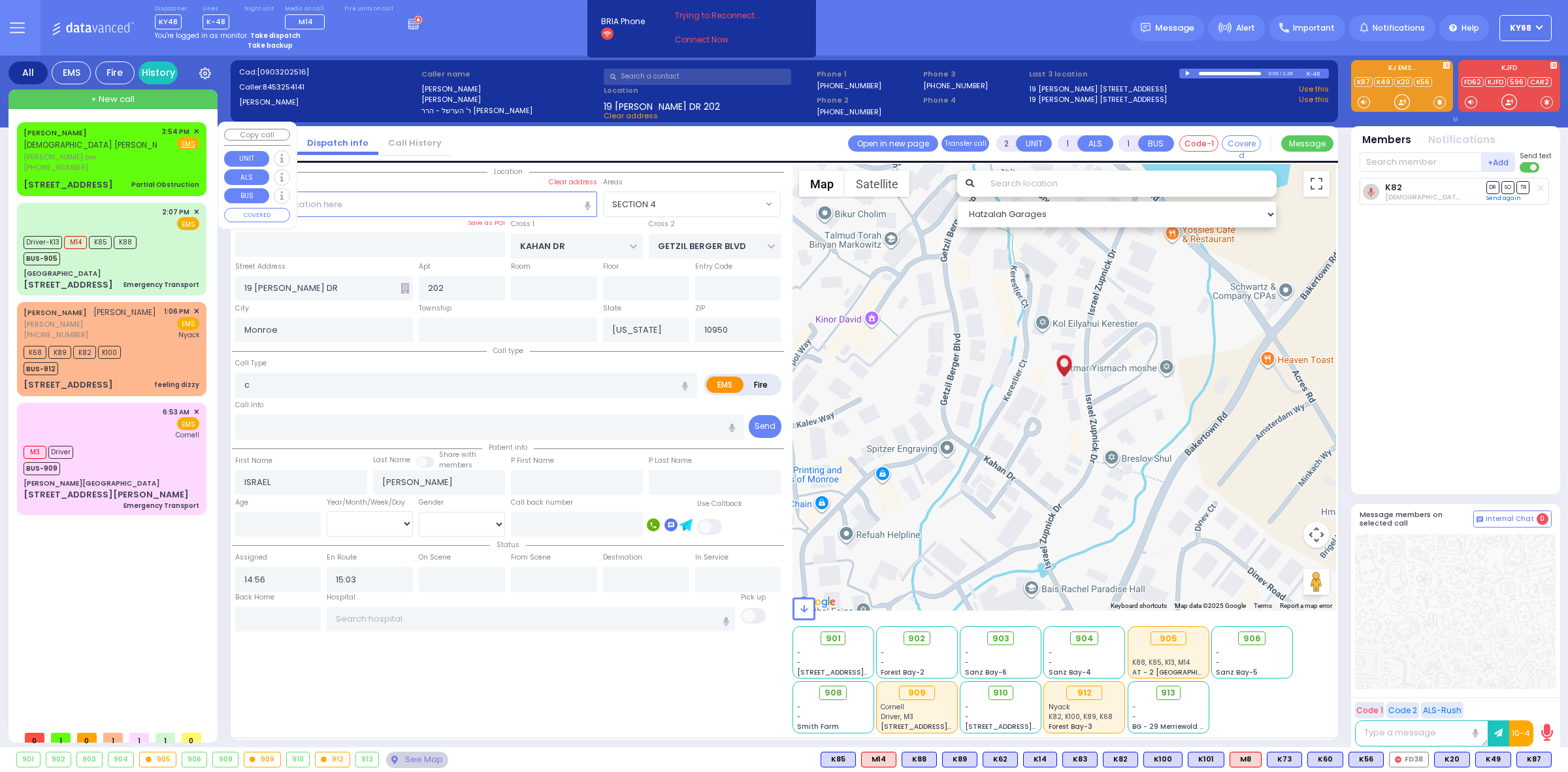
click at [107, 177] on div "[PERSON_NAME] הרב [PERSON_NAME] [PERSON_NAME] [PHONE_NUMBER] 3:54 PM ✕ Fire EMS" at bounding box center [112, 158] width 184 height 69
select select
type input "Partial Obstruction"
radio input "true"
type input "MORDCHE HERSH"
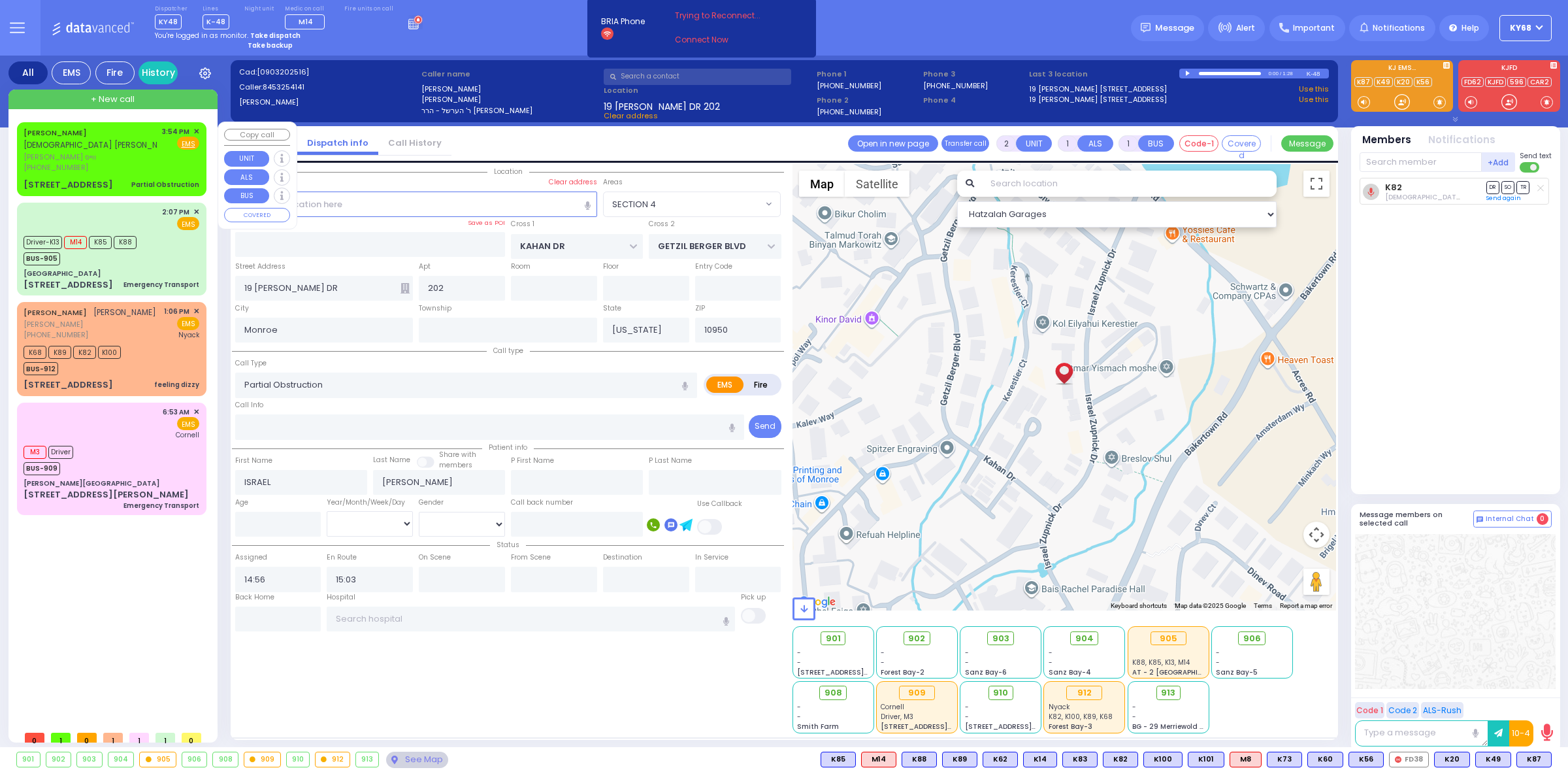
type input "WEISS"
select select
type input "15:54"
select select "Hatzalah Garages"
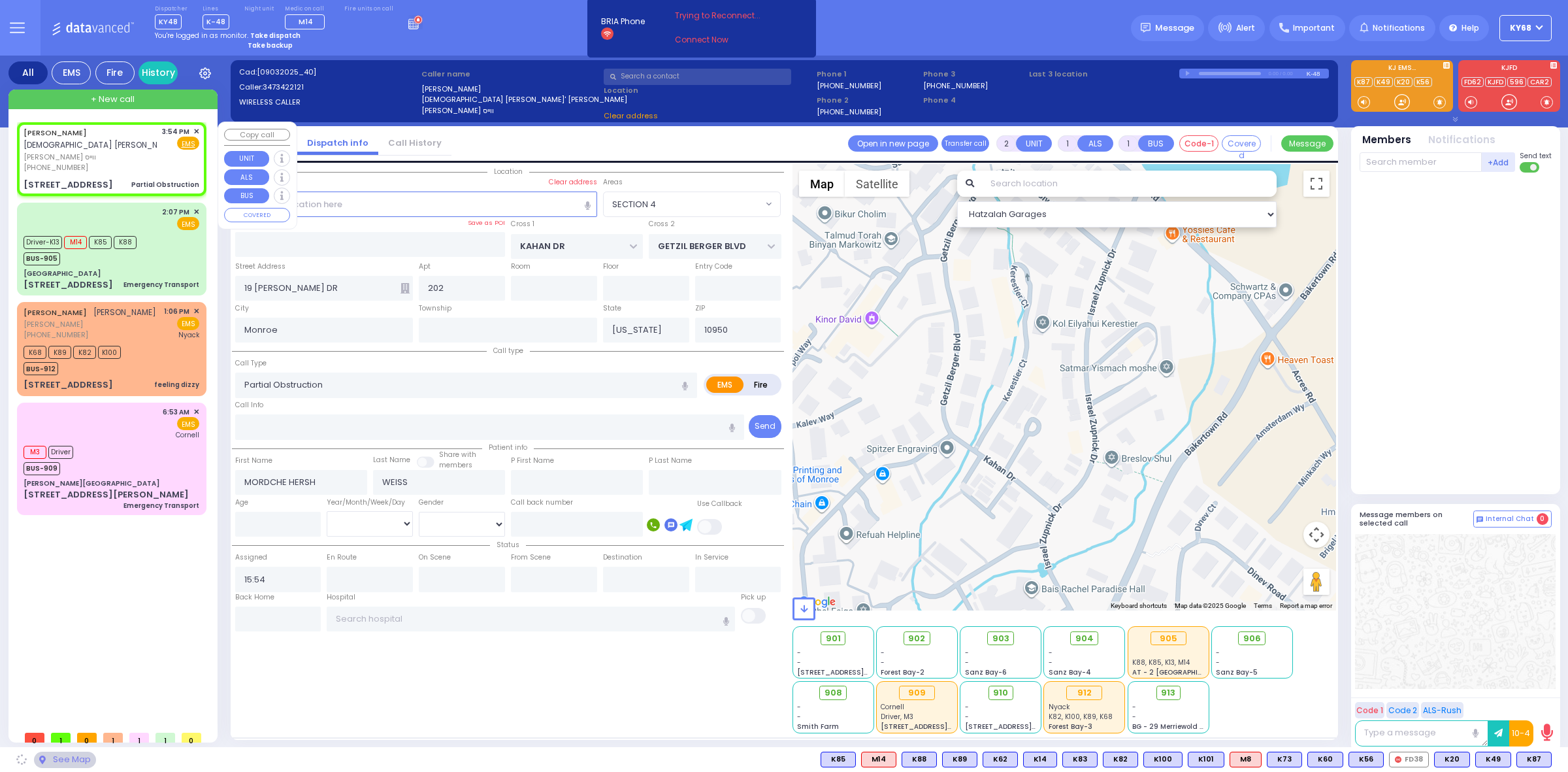
type input "[PERSON_NAME] DR"
type input "SATMAR DR"
type input "137 ACRES RD"
type input "204"
type input "[PERSON_NAME]"
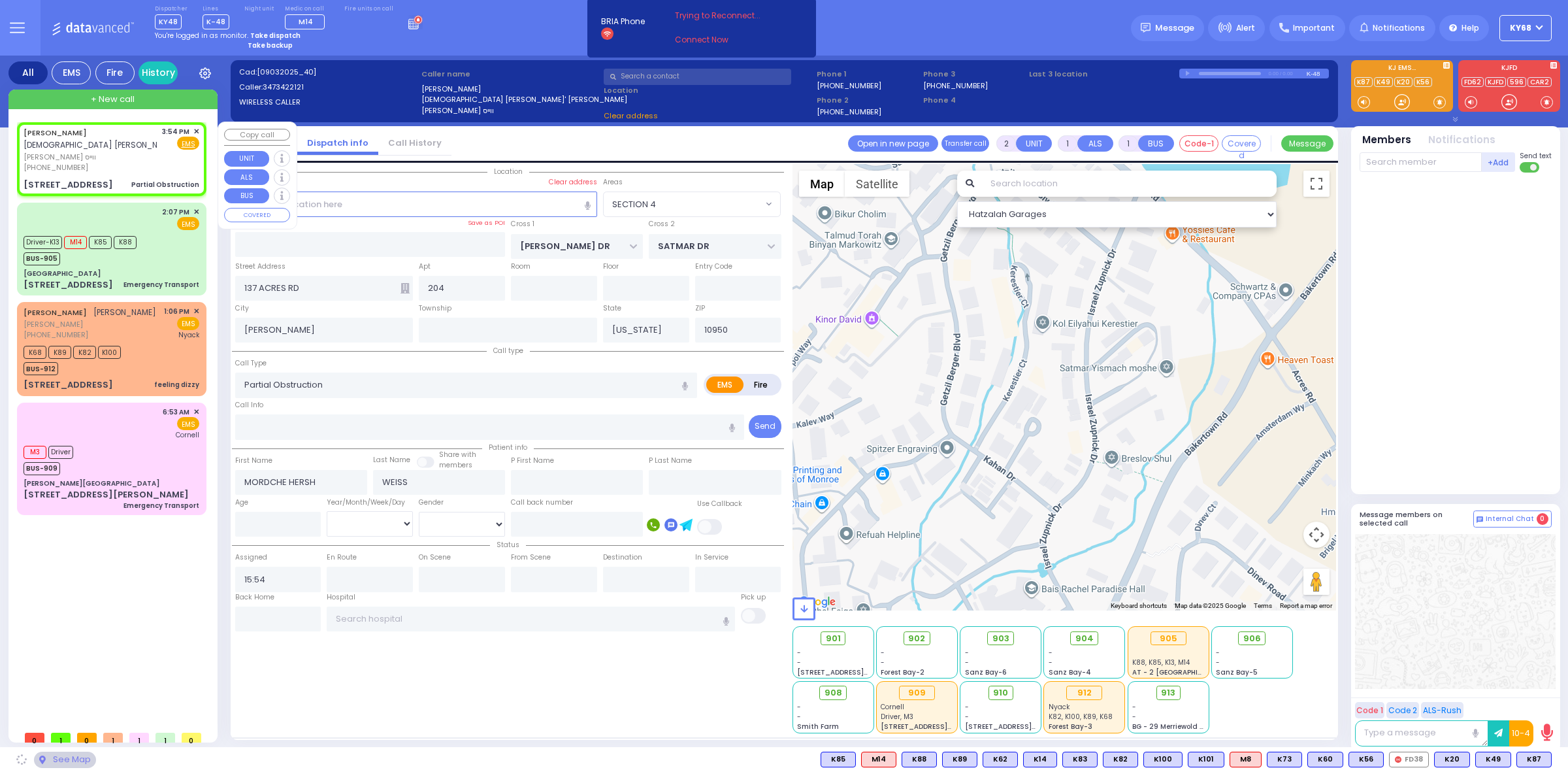
select select "SECTION 4"
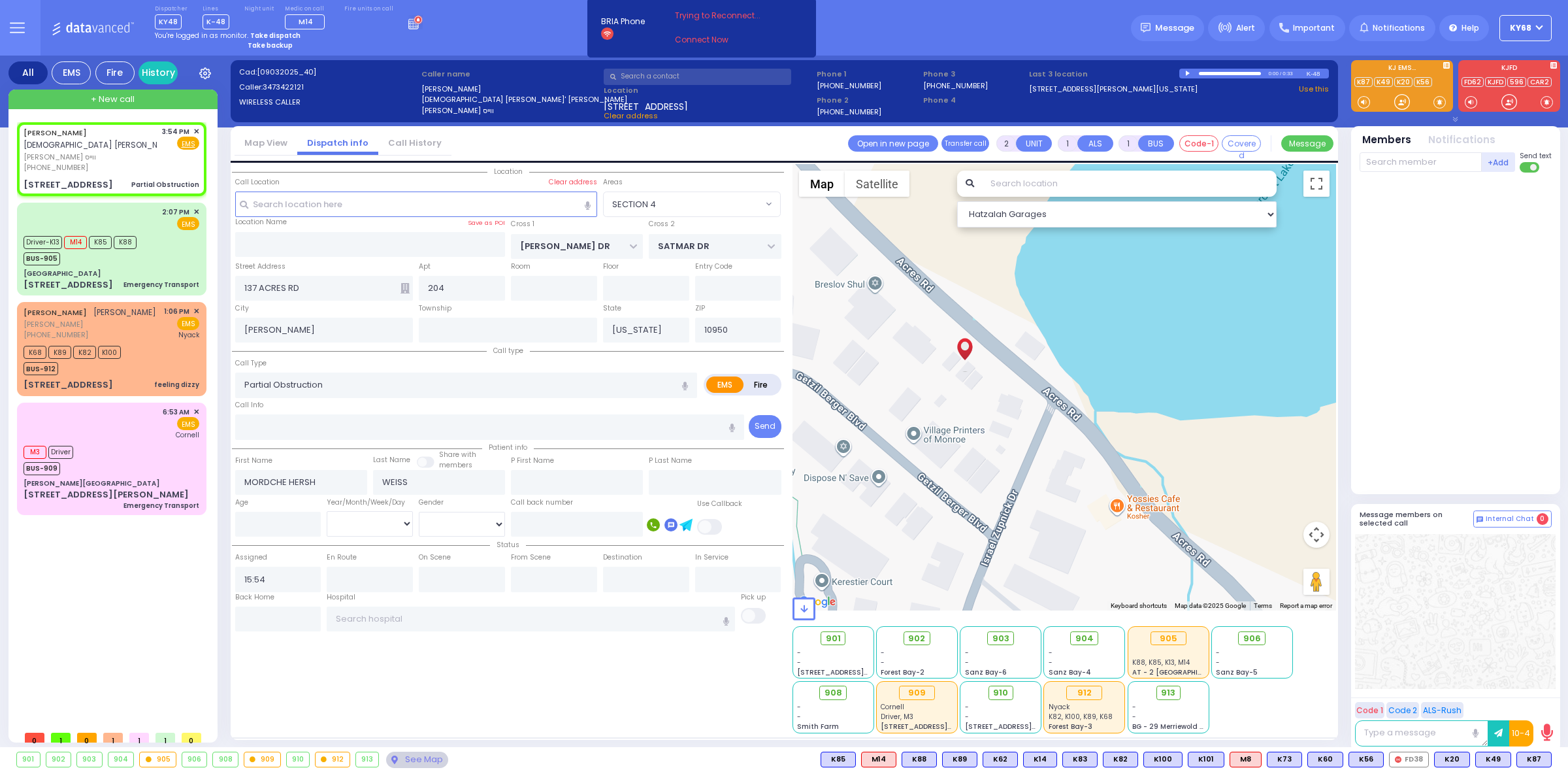
drag, startPoint x: 1141, startPoint y: 480, endPoint x: 1044, endPoint y: 477, distance: 97.0
click at [1044, 477] on div at bounding box center [1064, 387] width 544 height 447
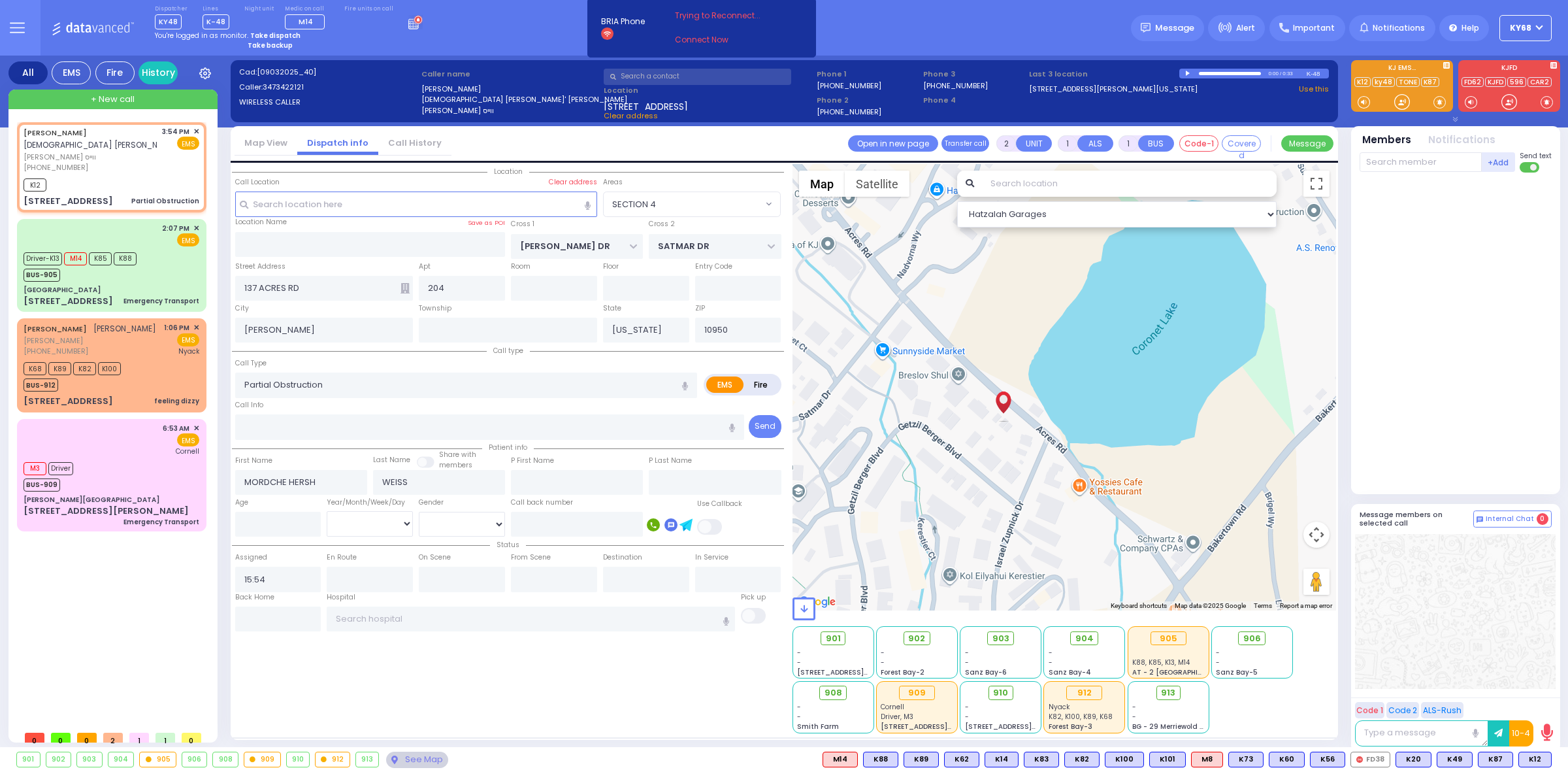
select select
radio input "true"
select select
type input "15:55"
select select "Hatzalah Garages"
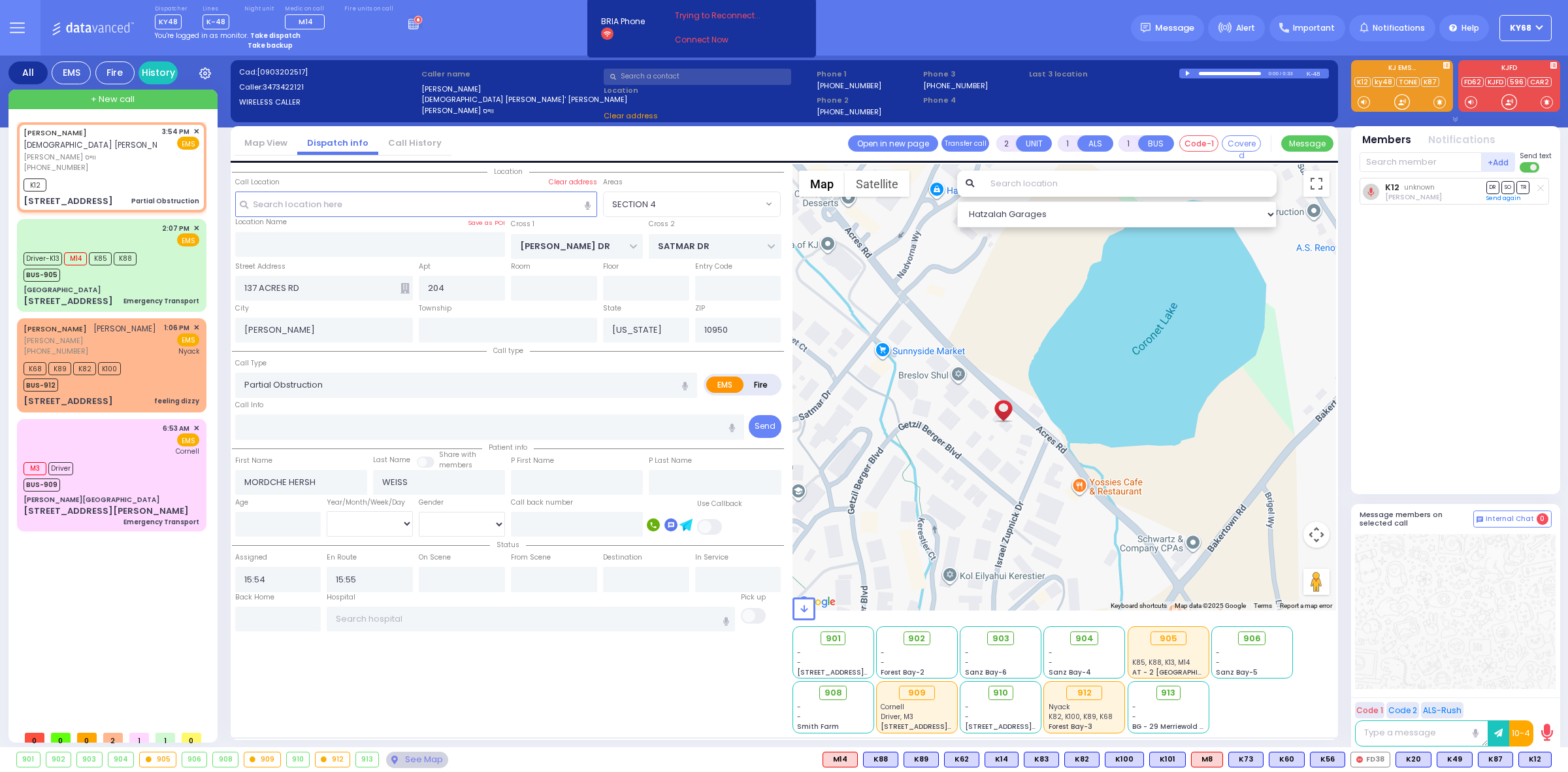
select select "SECTION 4"
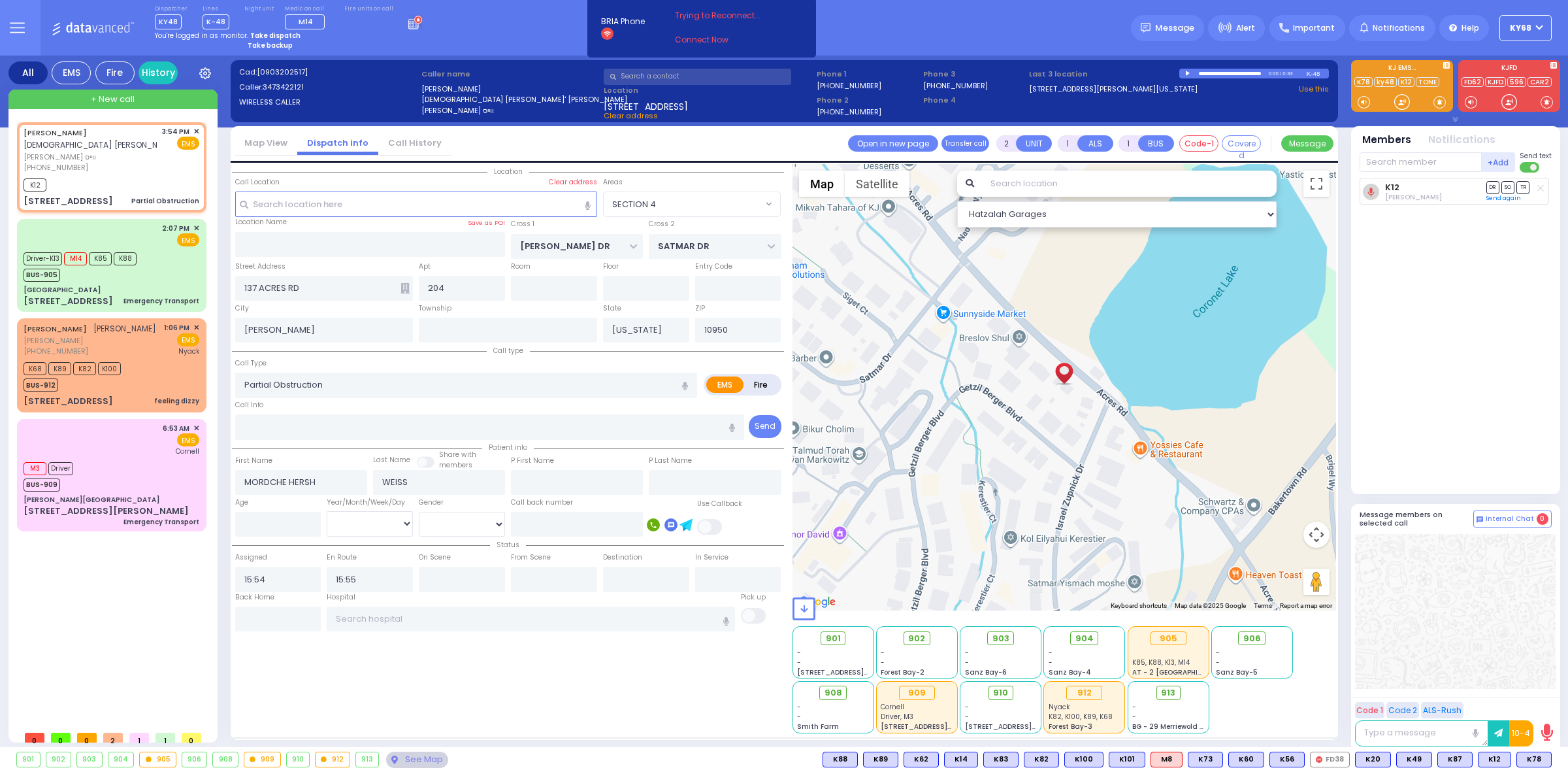
select select
radio input "true"
select select
select select "Hatzalah Garages"
select select "SECTION 4"
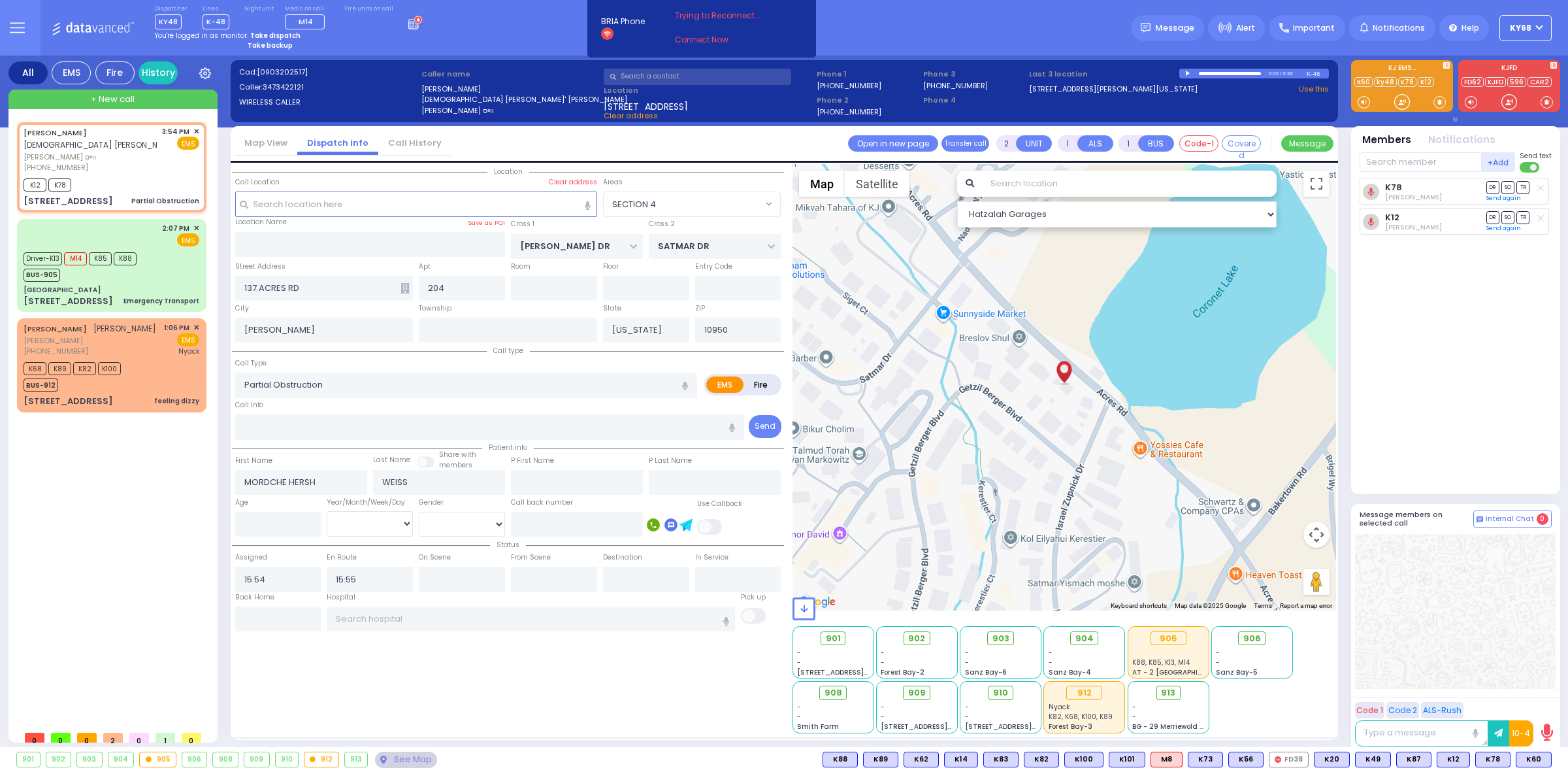
select select
radio input "true"
select select
select select "SECTION 4"
select select "Hatzalah Garages"
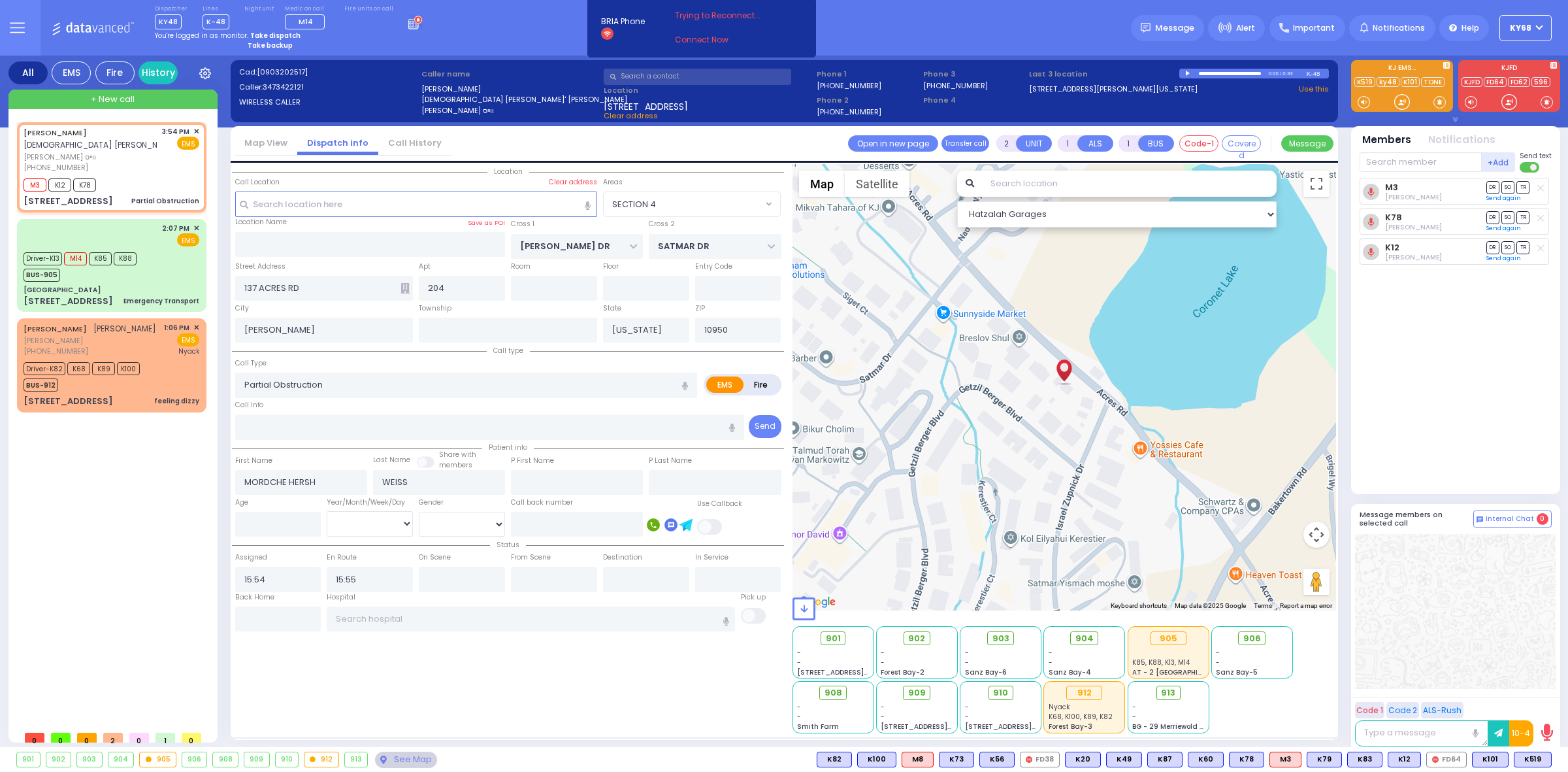
click at [408, 24] on icon at bounding box center [415, 22] width 15 height 15
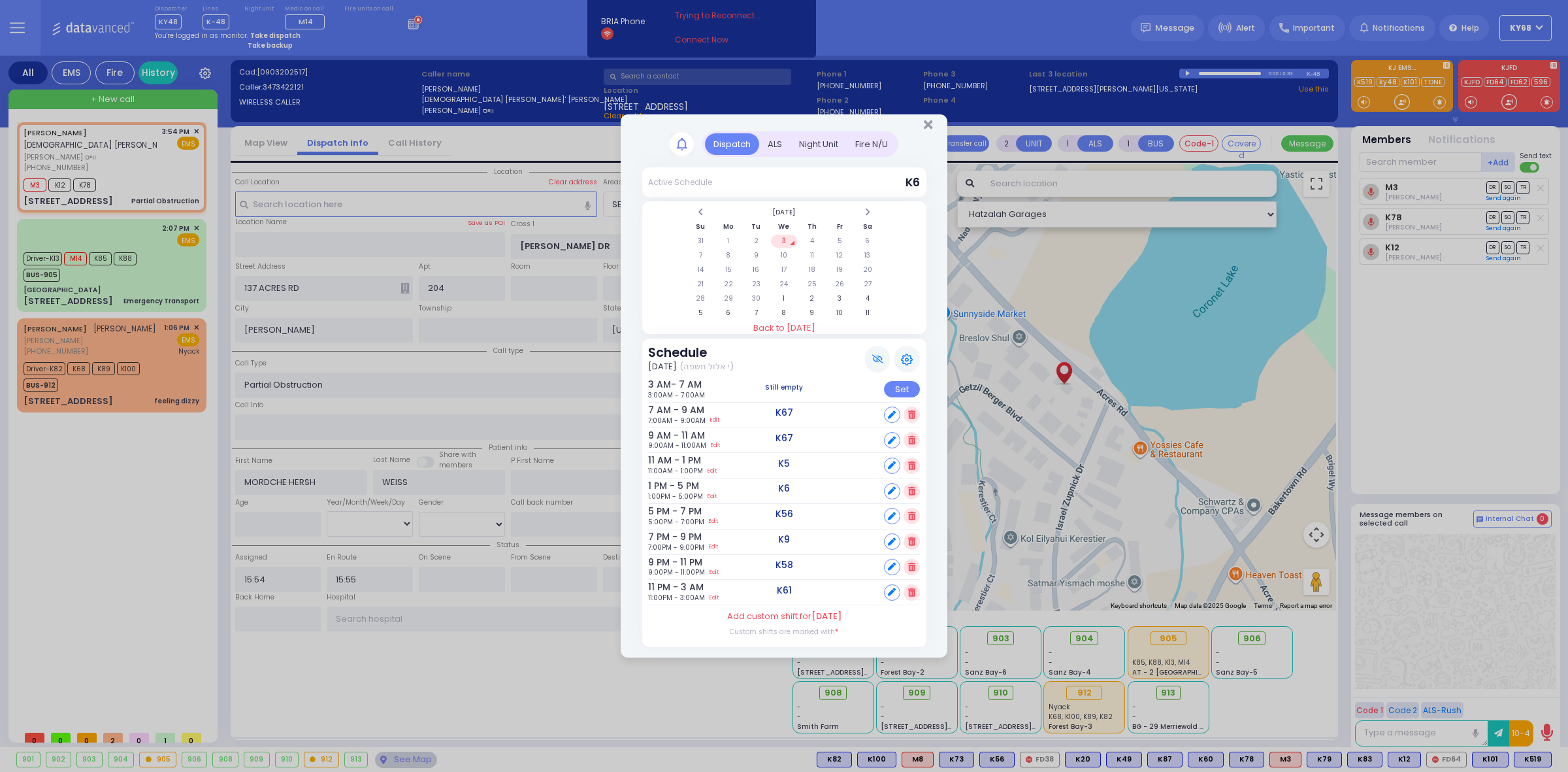
click at [768, 149] on div "ALS" at bounding box center [774, 144] width 31 height 22
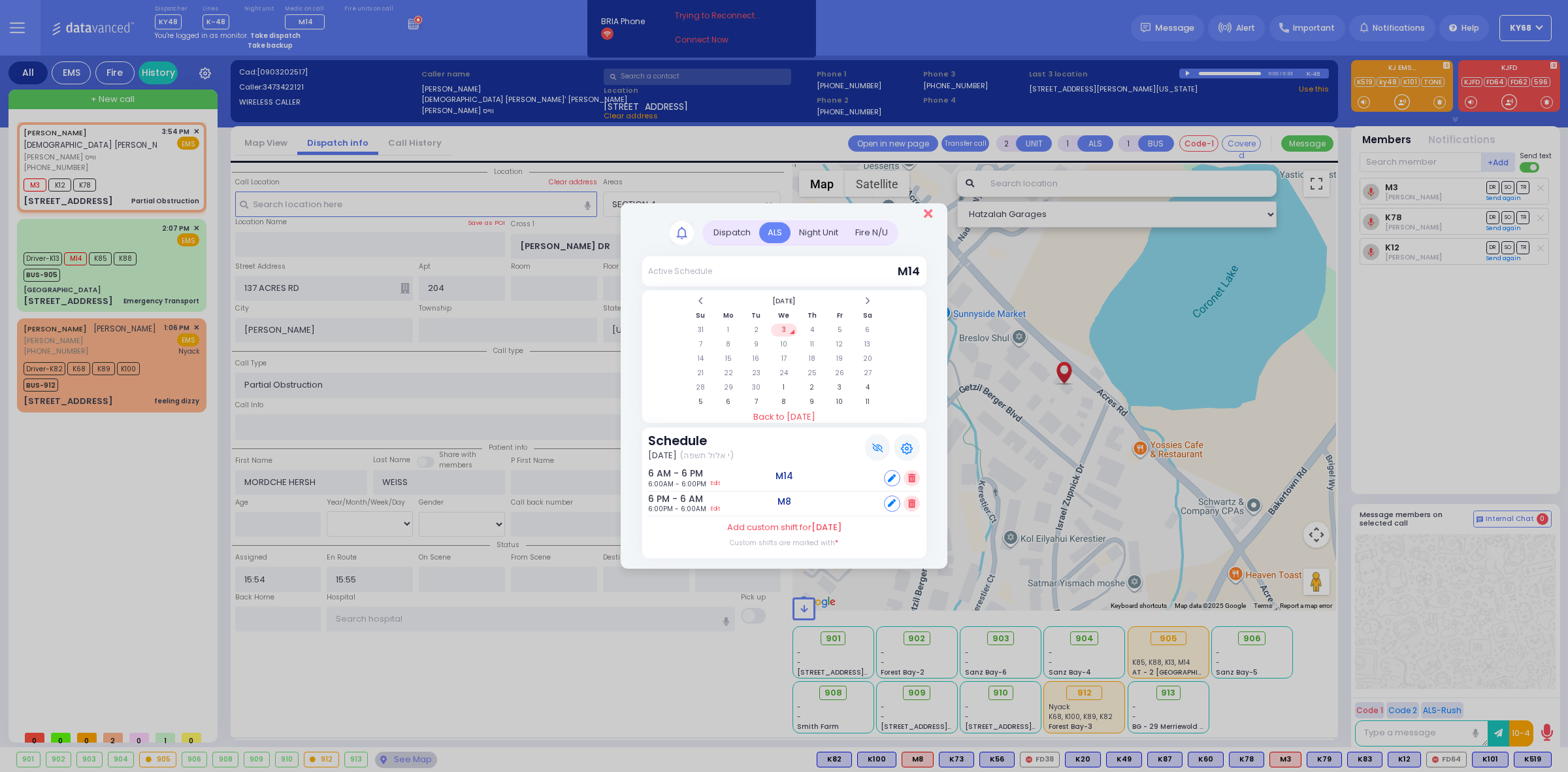
click at [931, 212] on icon "Close" at bounding box center [928, 213] width 9 height 13
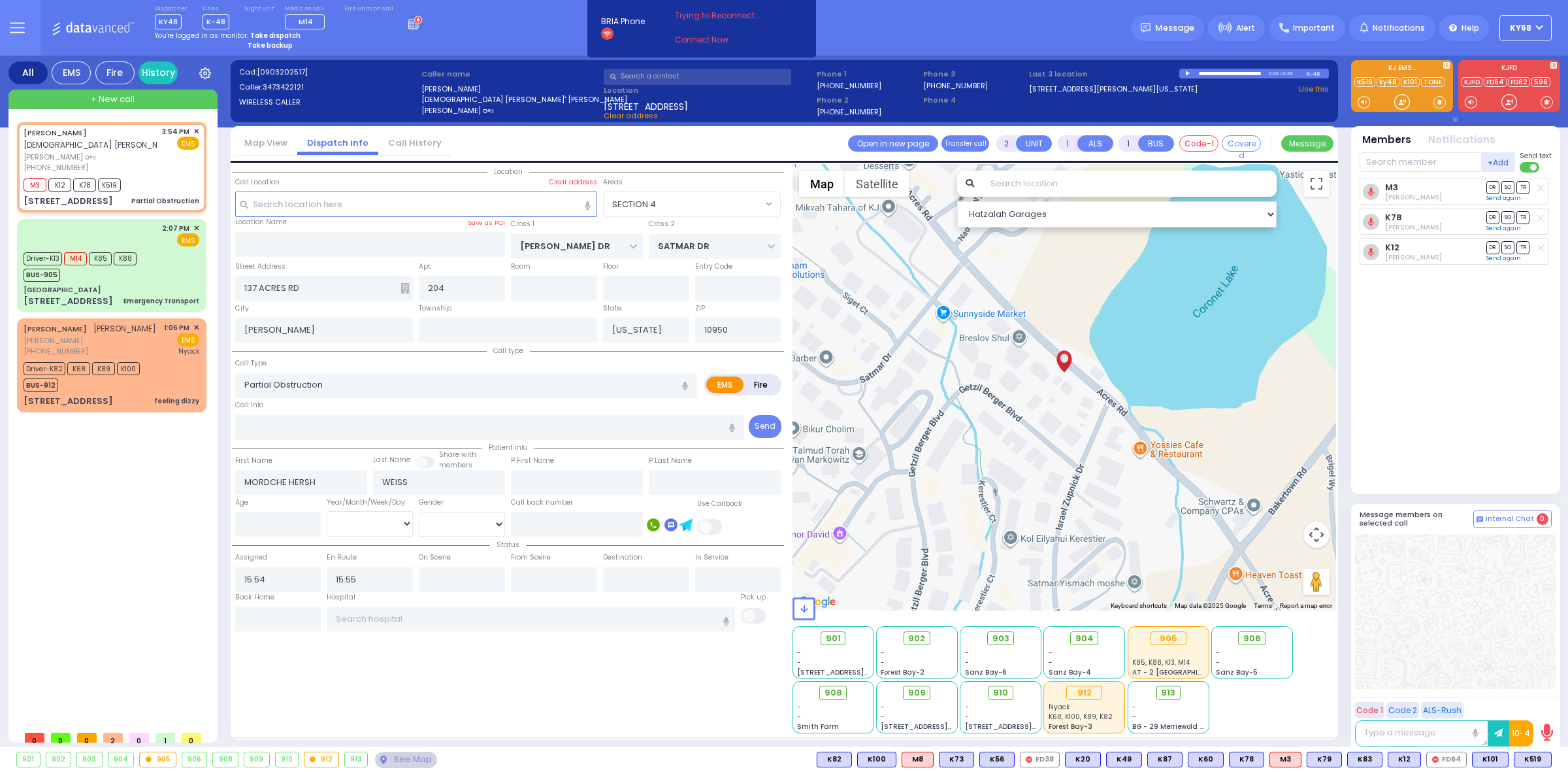
select select
radio input "true"
select select
select select "SECTION 4"
select select "Hatzalah Garages"
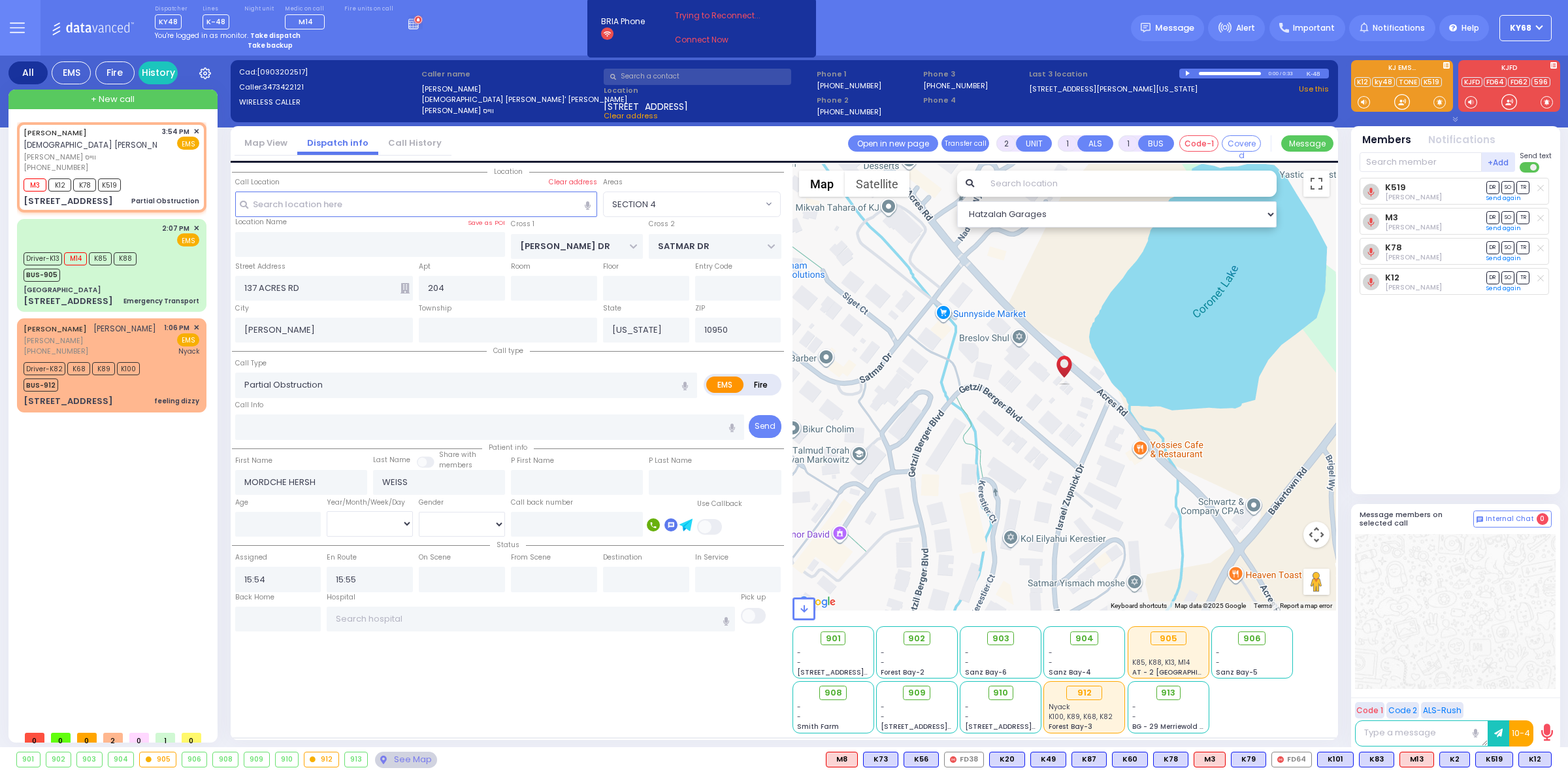
select select
radio input "true"
select select
select select "SECTION 4"
select select "Hatzalah Garages"
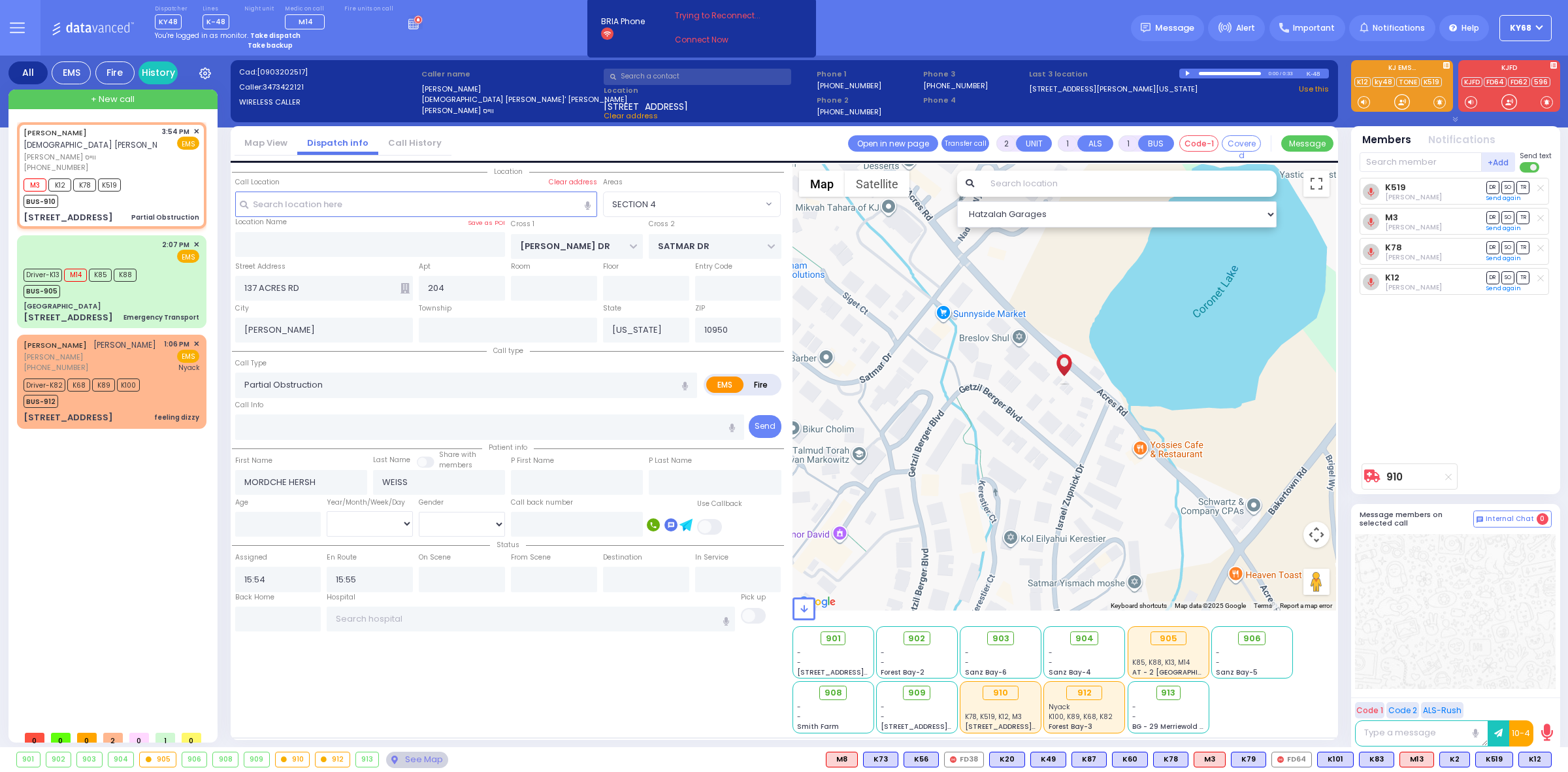
select select
radio input "true"
select select
select select "SECTION 4"
select select "Hatzalah Garages"
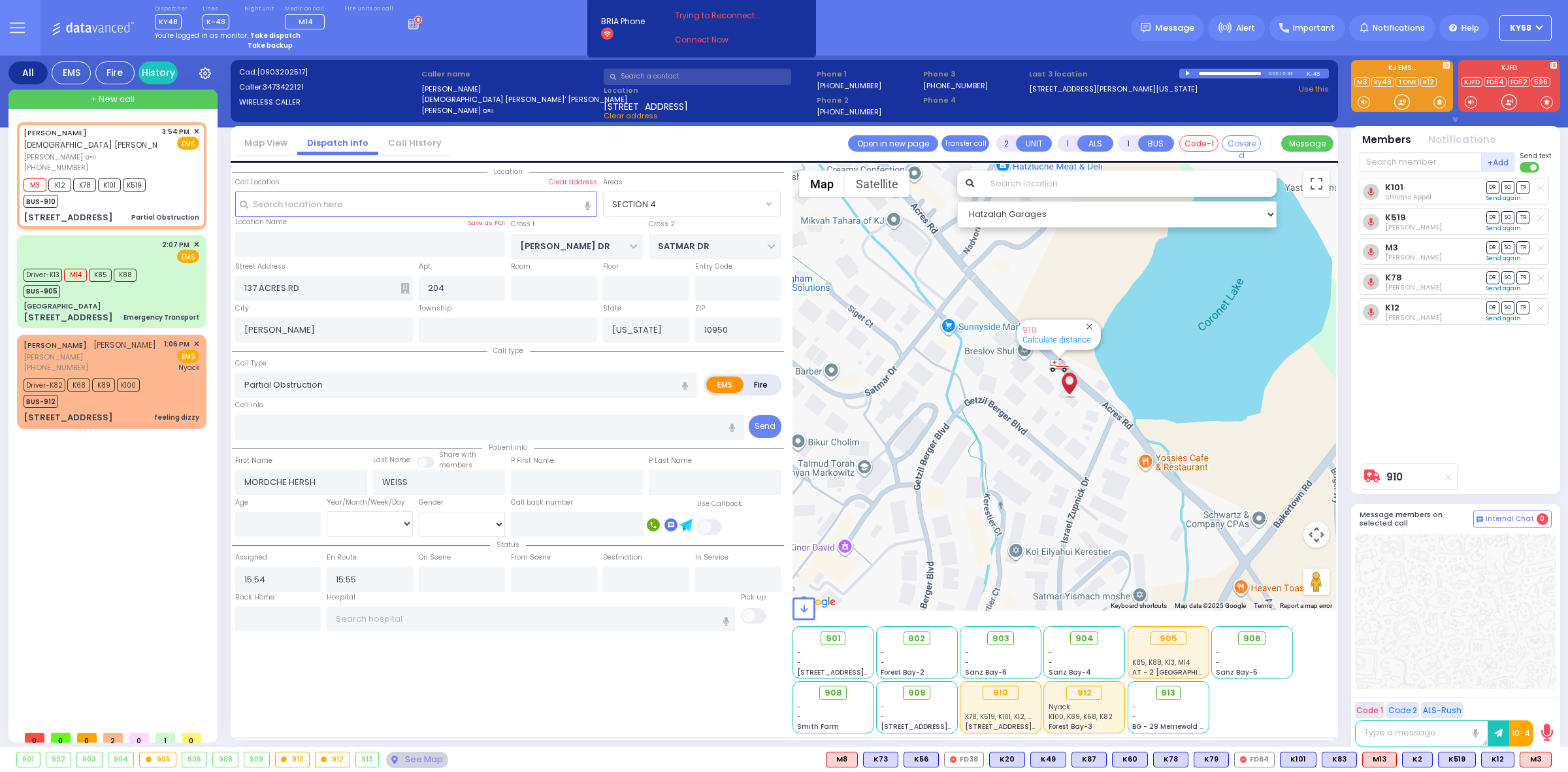
click at [429, 17] on div "Dispatcher KY48 shift has started. Are you ? Lines K-48" at bounding box center [784, 28] width 1568 height 55
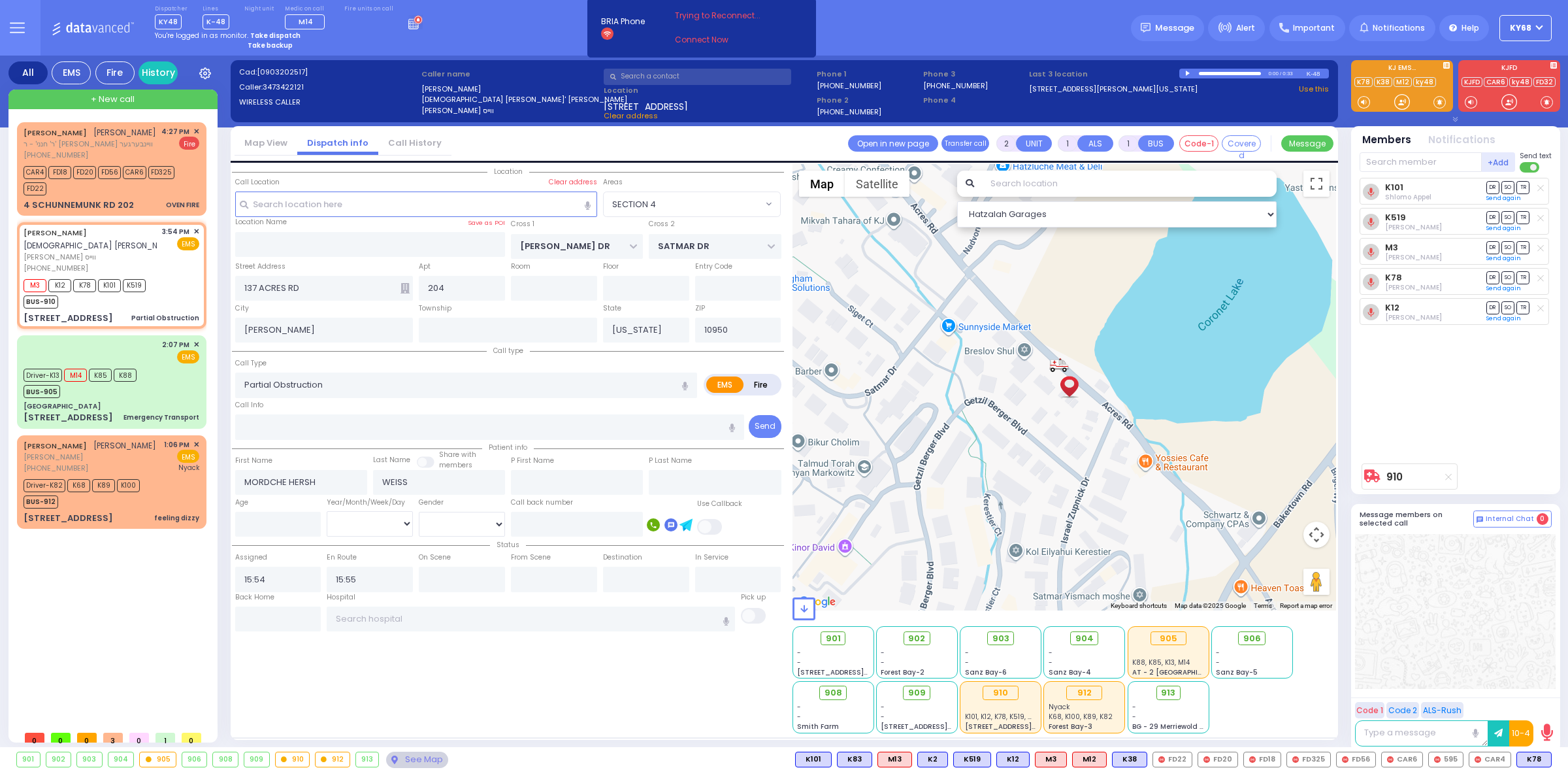
select select
radio input "true"
select select
type input "[GEOGRAPHIC_DATA]"
radio input "true"
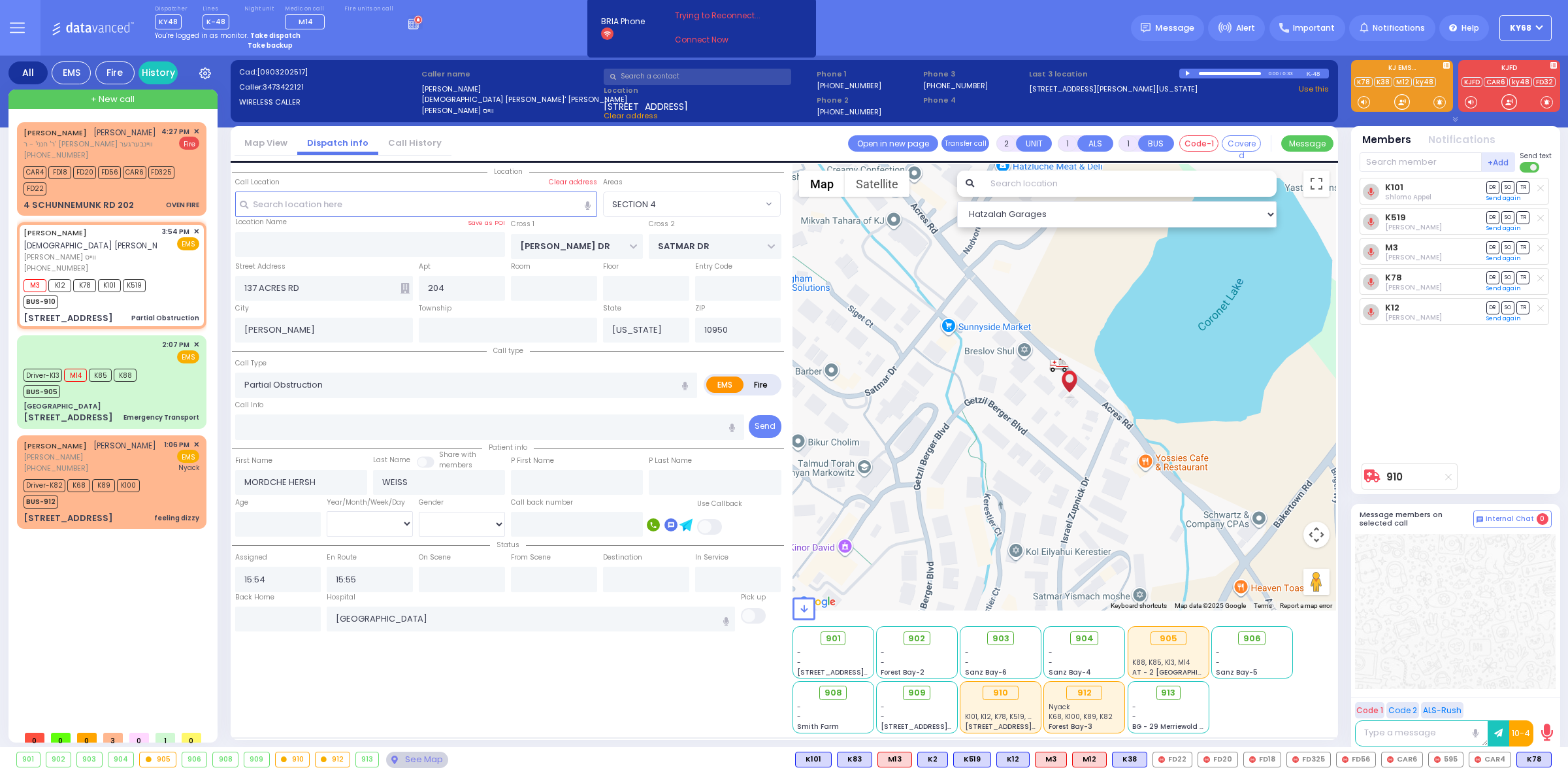
select select
type input "16:31"
radio input "true"
select select
radio input "true"
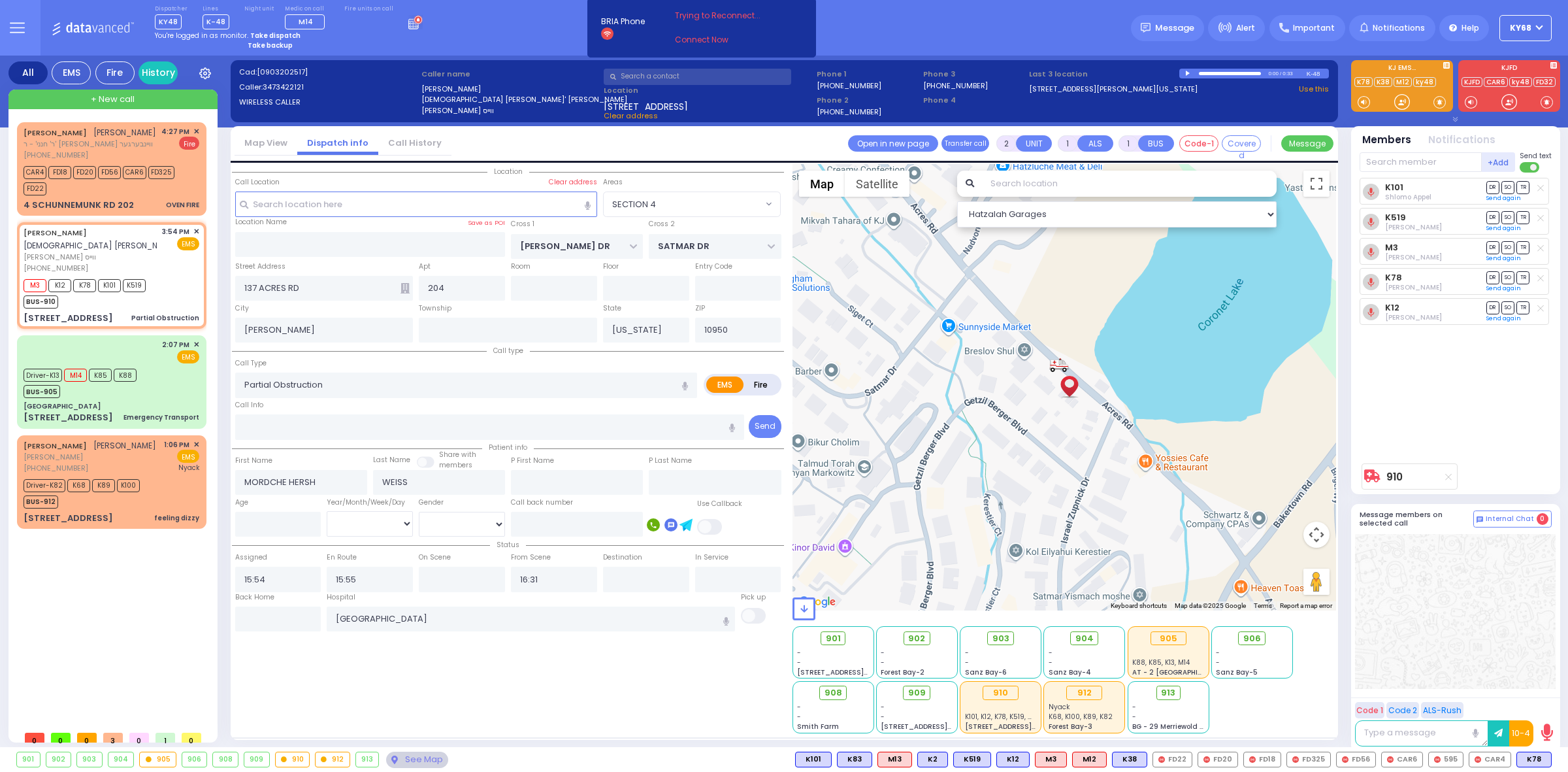
select select
type input "6"
radio input "true"
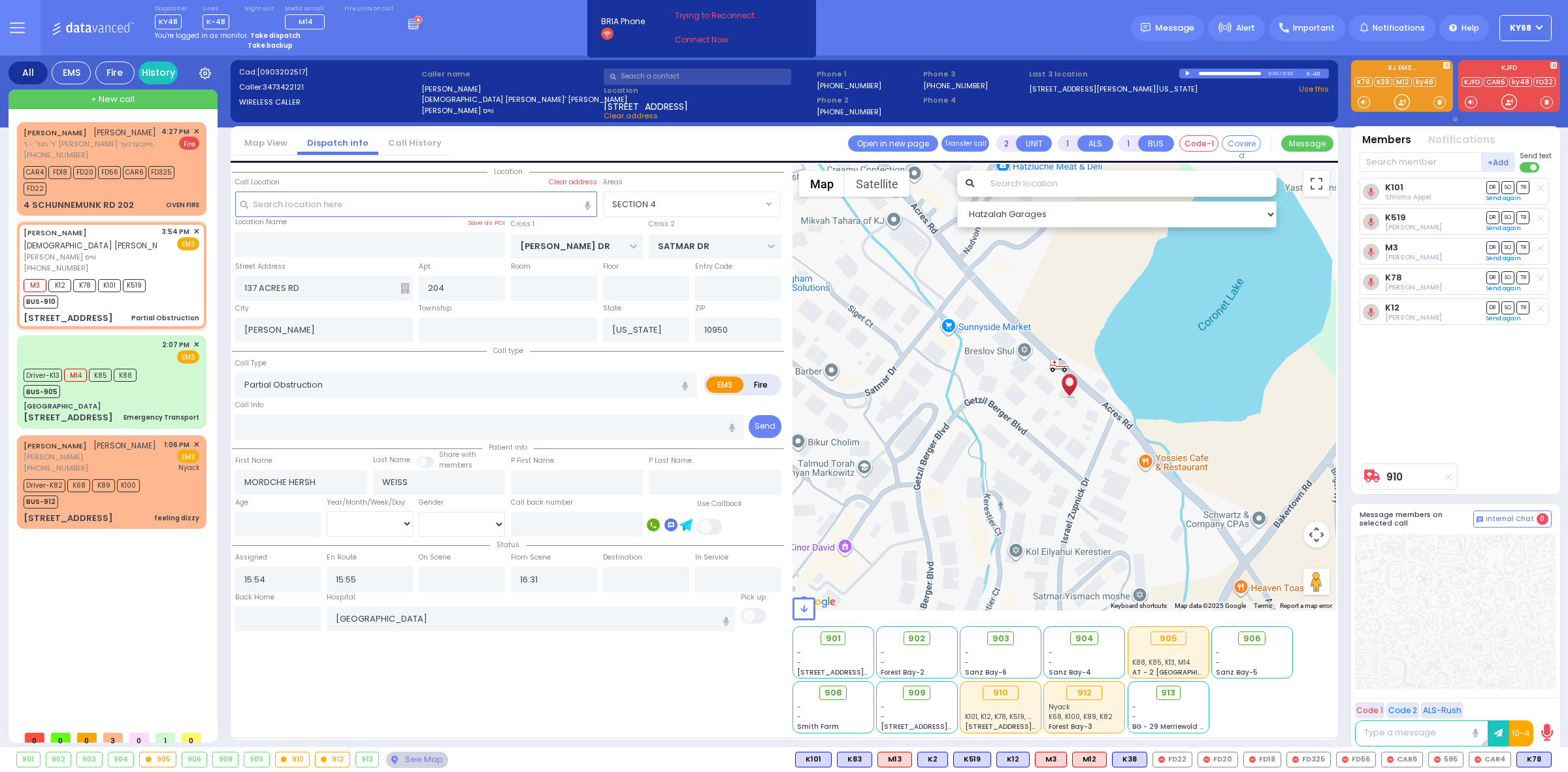
type input "Unknown"
select select "Year"
radio input "true"
select select "Year"
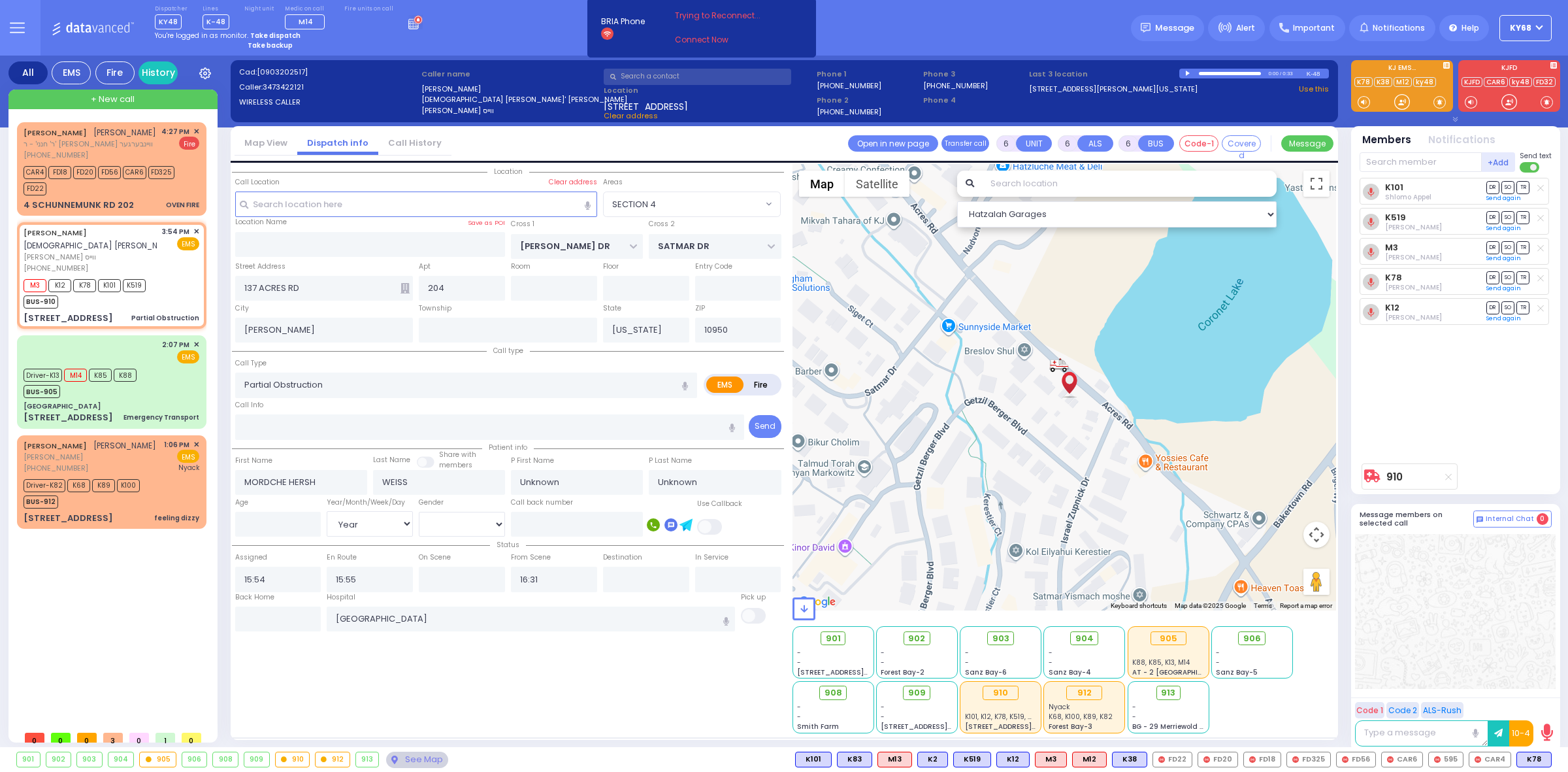
radio input "true"
select select "Year"
select select "SECTION 4"
select select "Hatzalah Garages"
select select
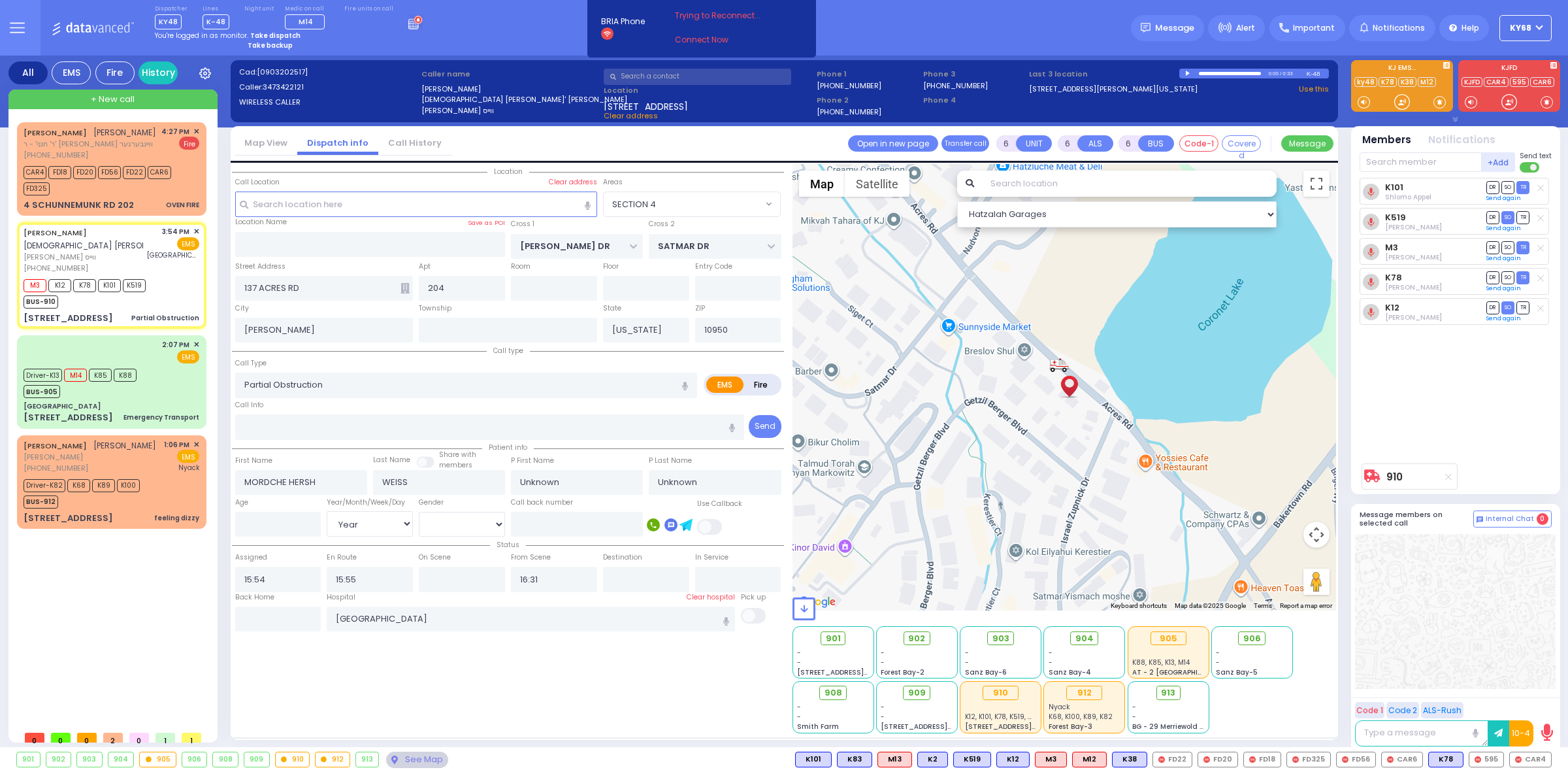
radio input "true"
type input "[PERSON_NAME]"
select select "Year"
radio input "true"
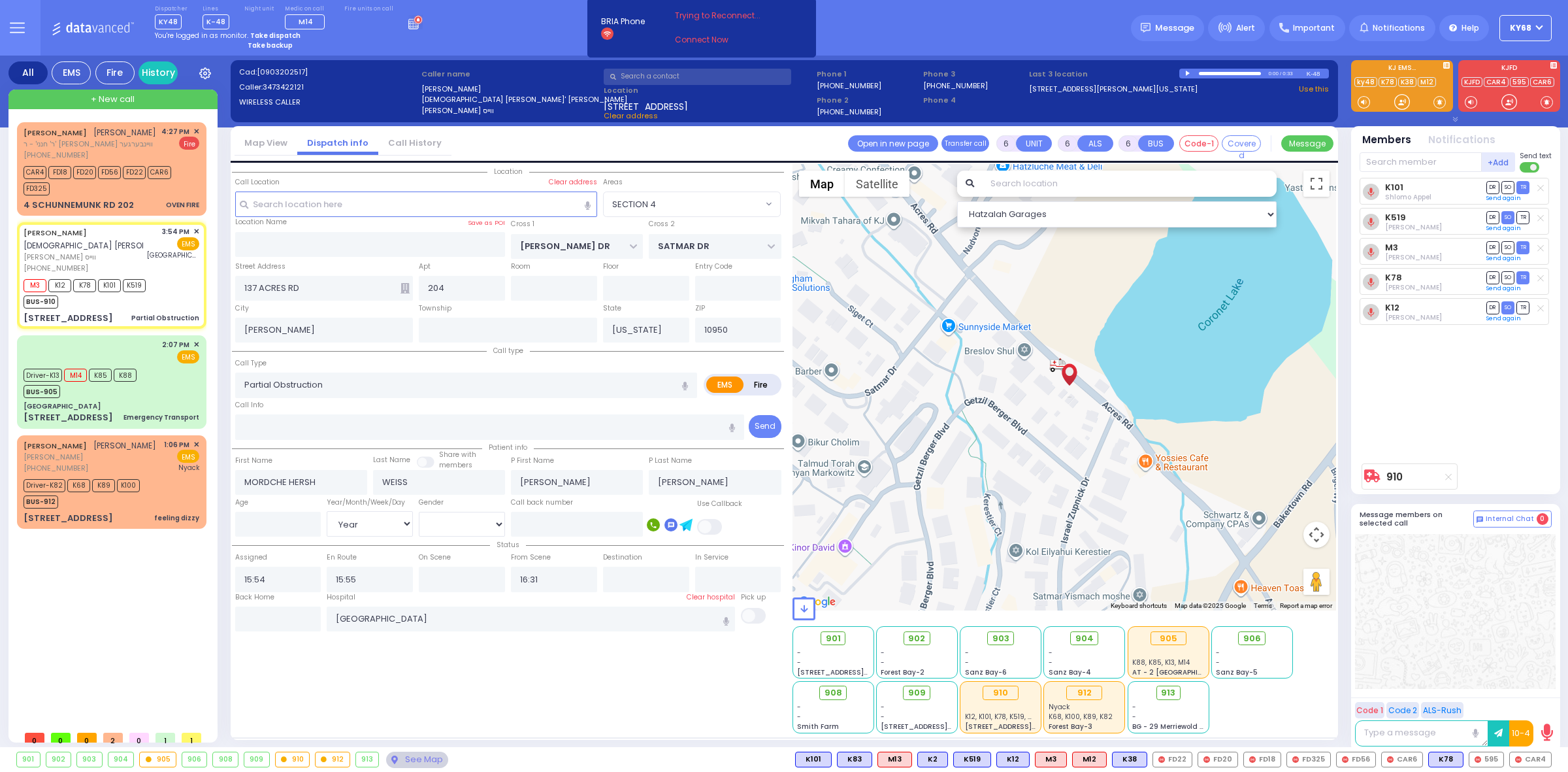
select select "Year"
select select "SECTION 4"
select select "Hatzalah Garages"
select select
radio input "true"
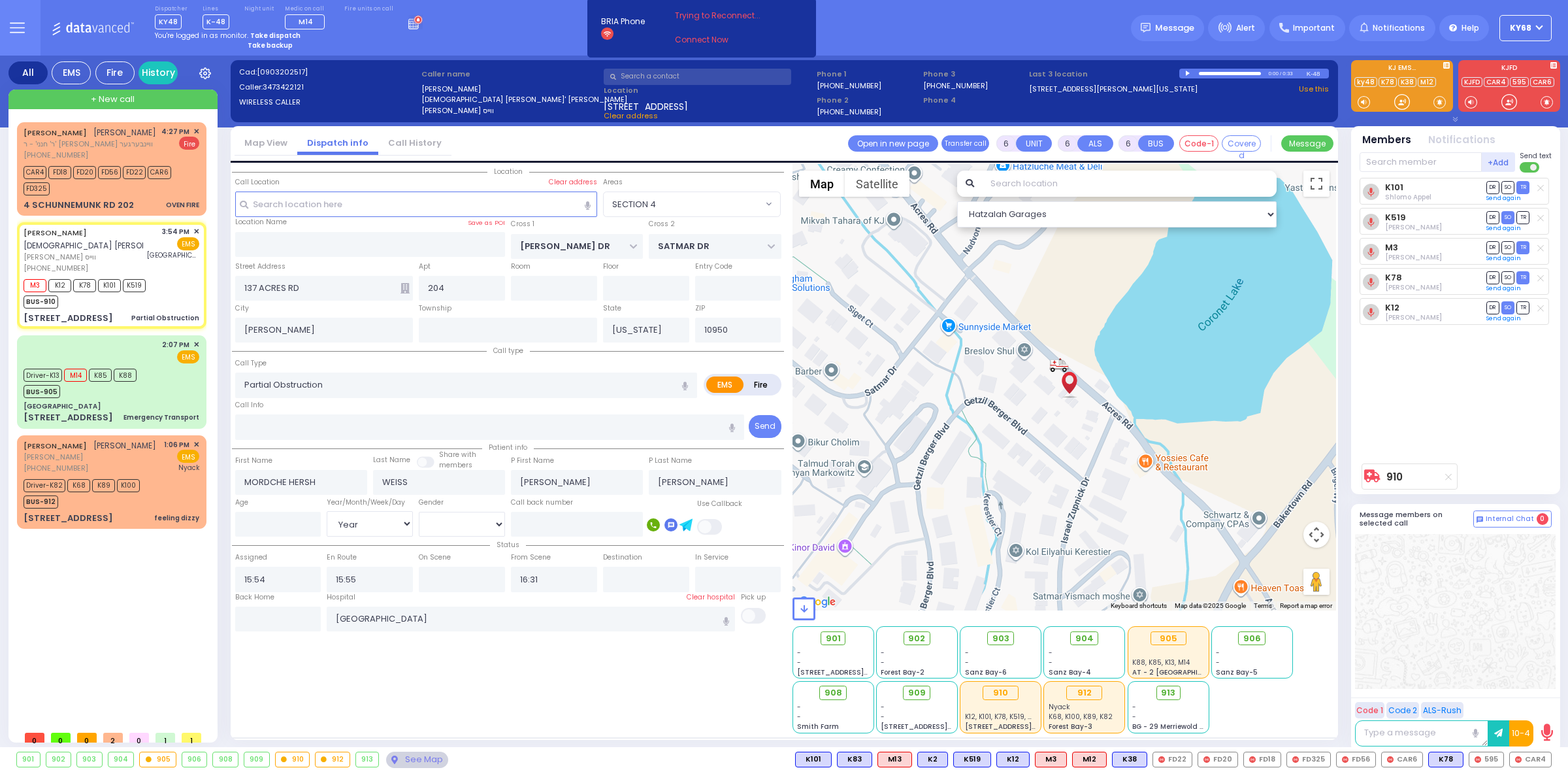
select select "Year"
radio input "true"
select select "Year"
select select "SECTION 4"
select select "Hatzalah Garages"
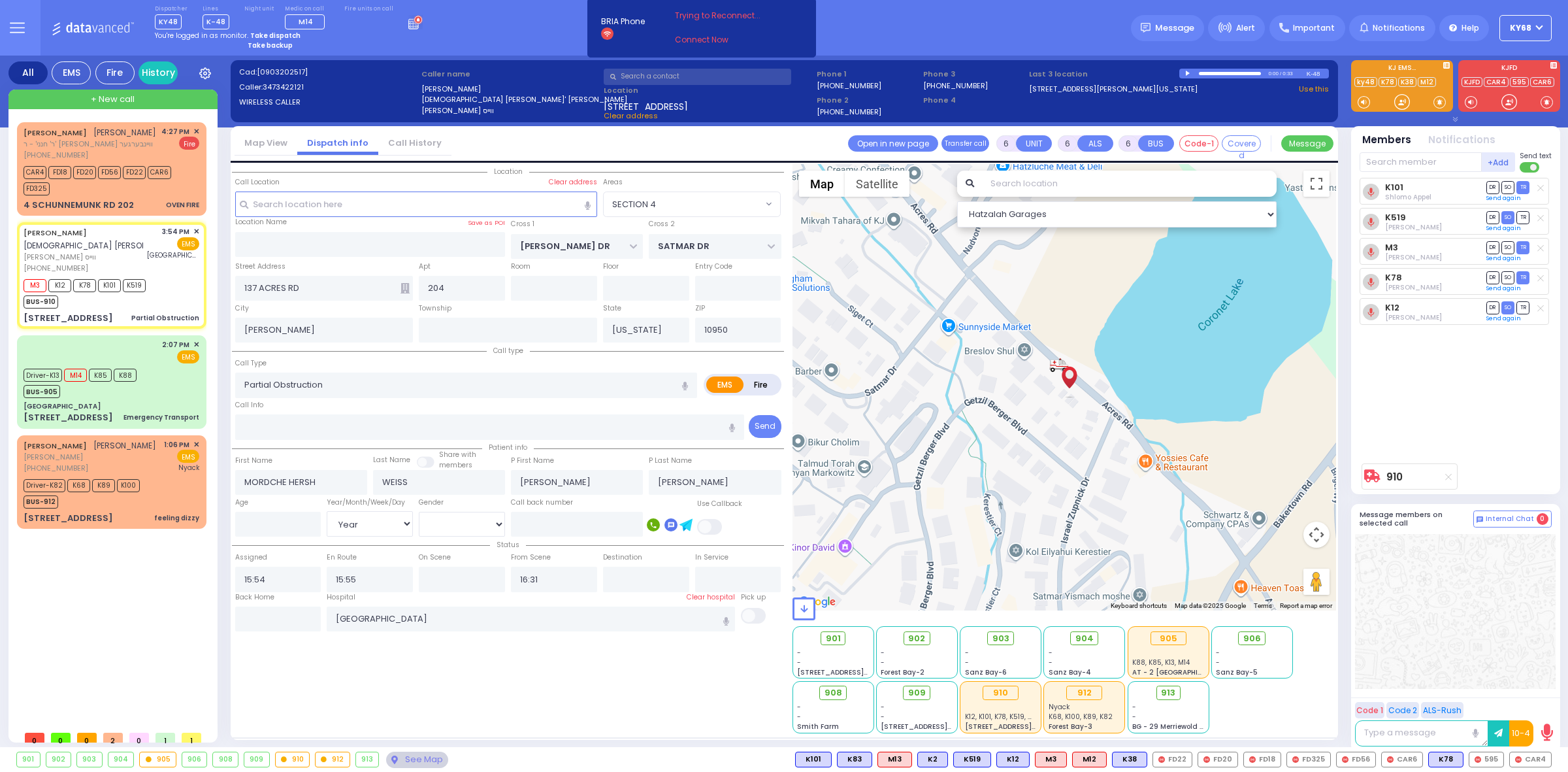
select select
radio input "true"
select select "Year"
radio input "true"
type input "3"
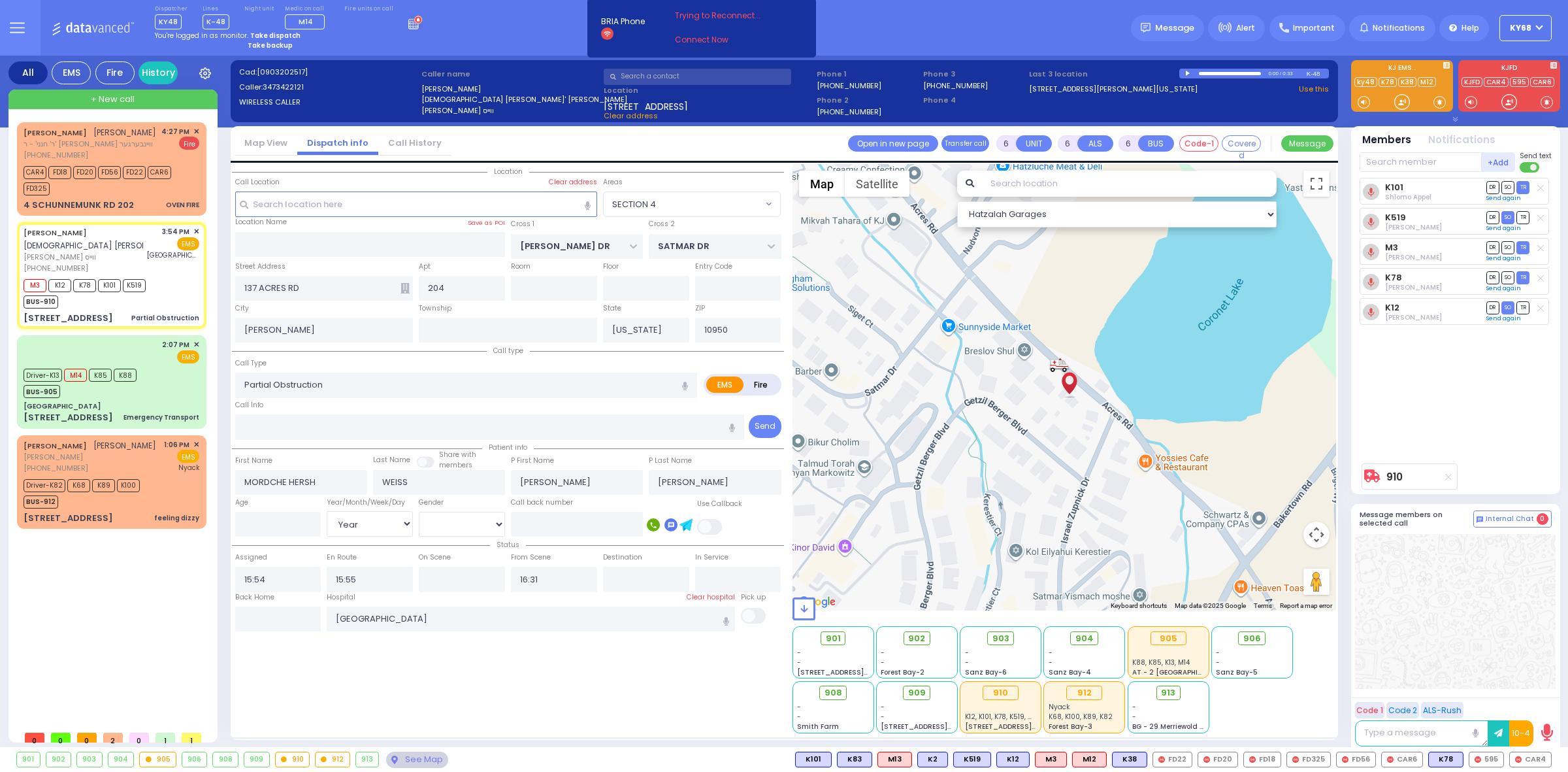
select select "Year"
select select "[DEMOGRAPHIC_DATA]"
select select "SECTION 4"
select select "Hatzalah Garages"
select select
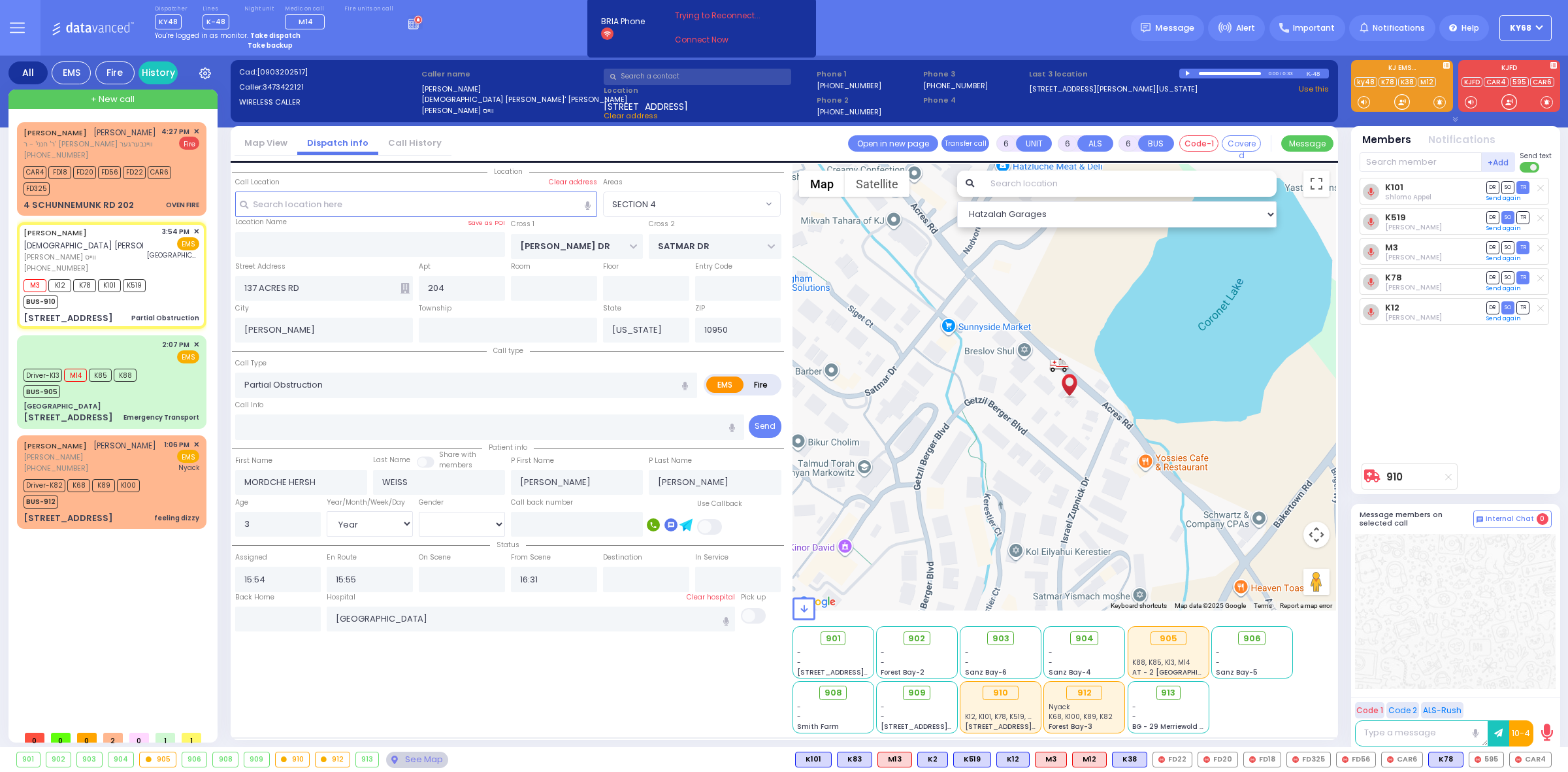
radio input "true"
select select "Year"
select select "[DEMOGRAPHIC_DATA]"
type input "15:56"
select select "SECTION 4"
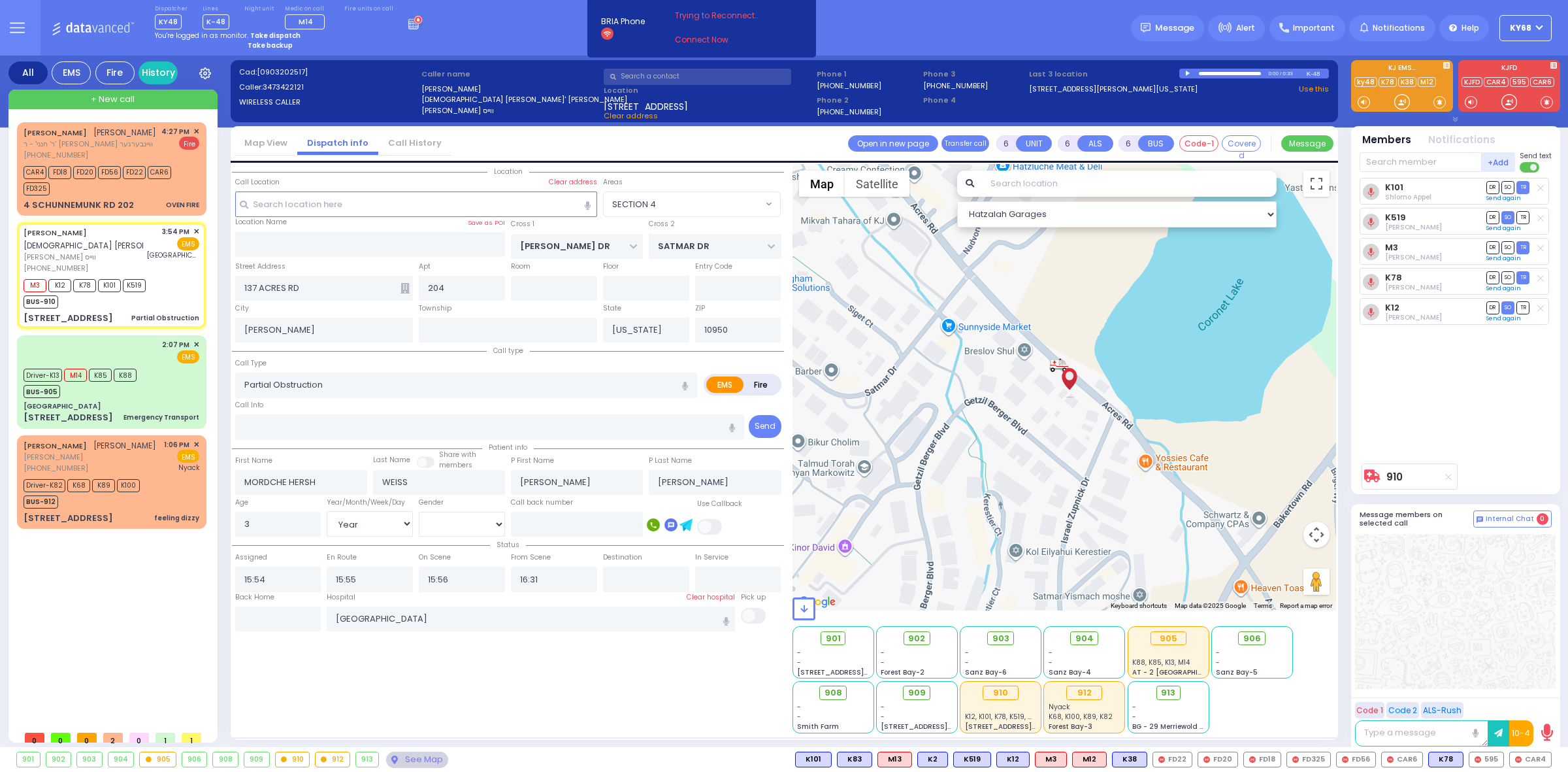
select select "Hatzalah Garages"
select select
radio input "true"
select select "Year"
select select "[DEMOGRAPHIC_DATA]"
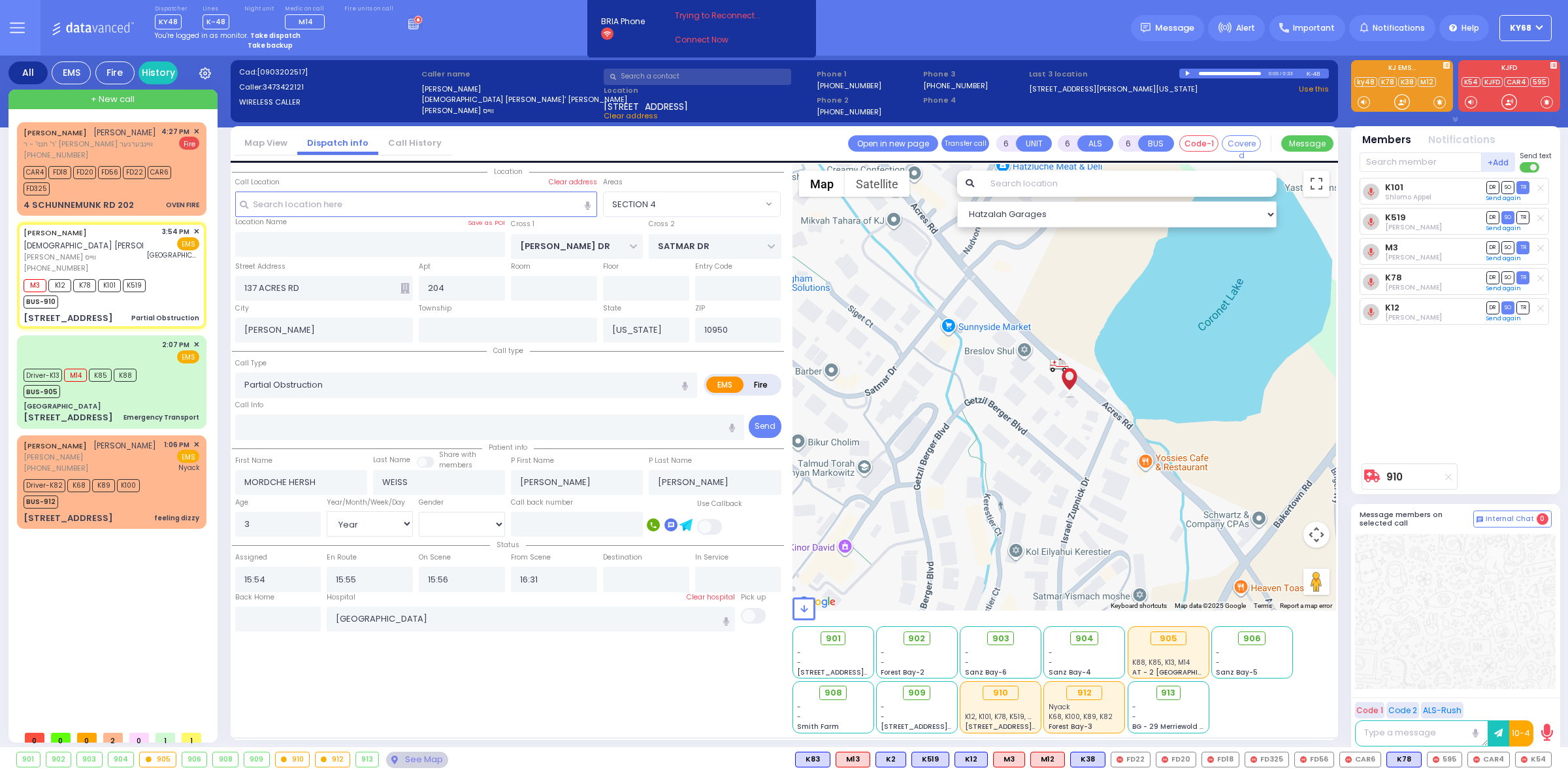
select select "SECTION 4"
select select "Hatzalah Garages"
select select
radio input "true"
select select "Year"
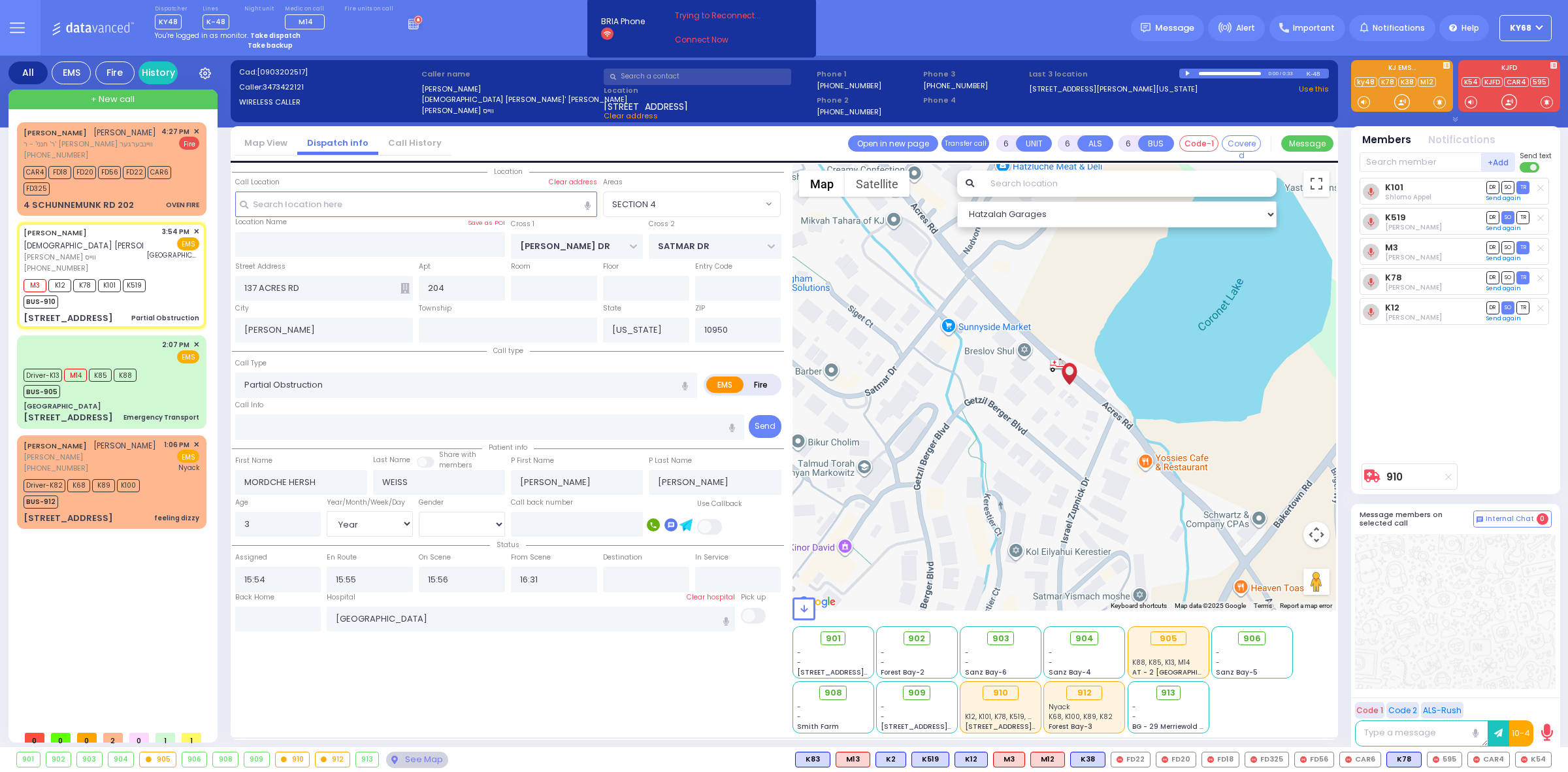
select select "[DEMOGRAPHIC_DATA]"
radio input "true"
select select "Year"
select select "[DEMOGRAPHIC_DATA]"
radio input "true"
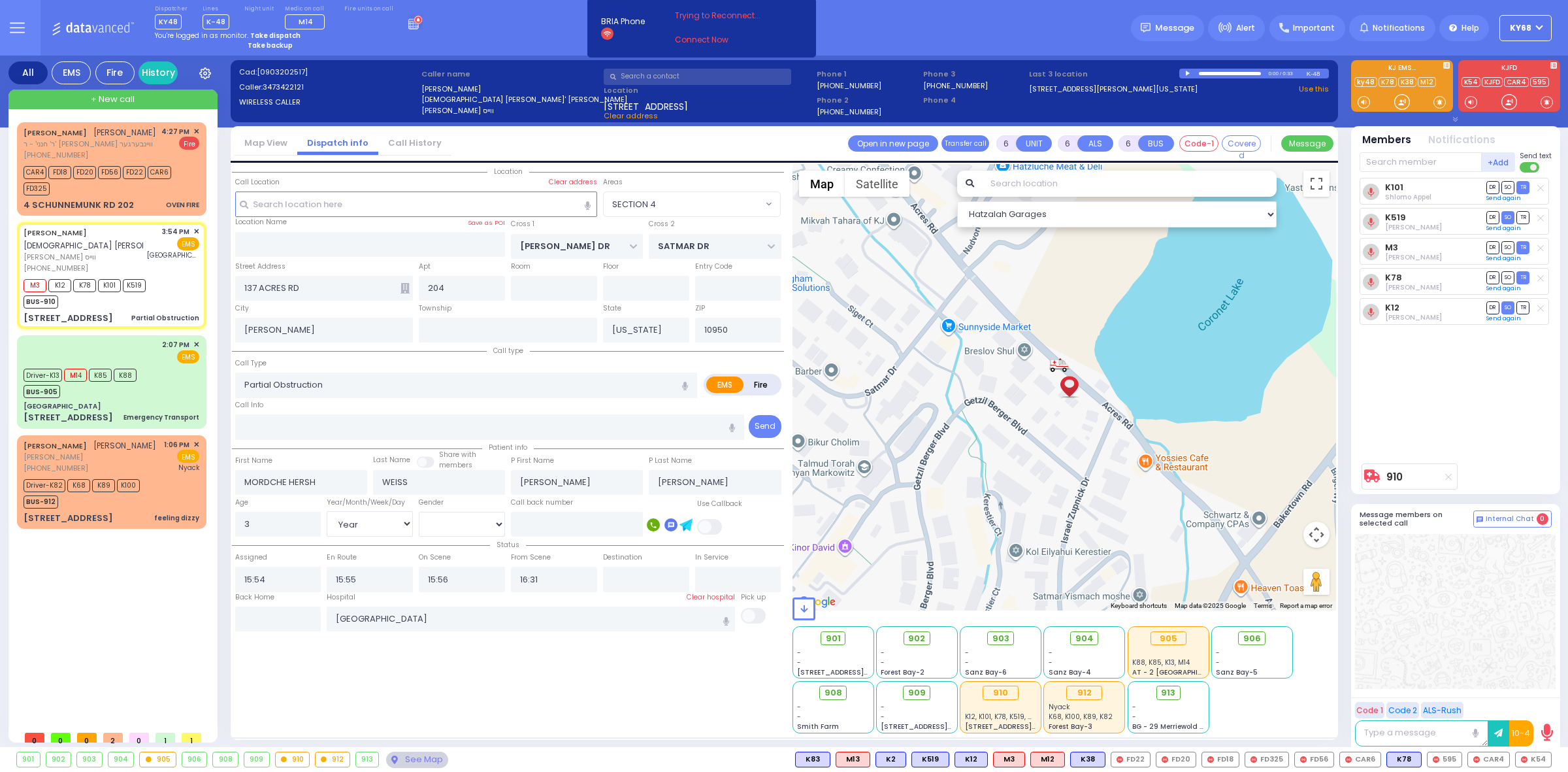
select select "Year"
select select "[DEMOGRAPHIC_DATA]"
radio input "true"
select select "Year"
select select "[DEMOGRAPHIC_DATA]"
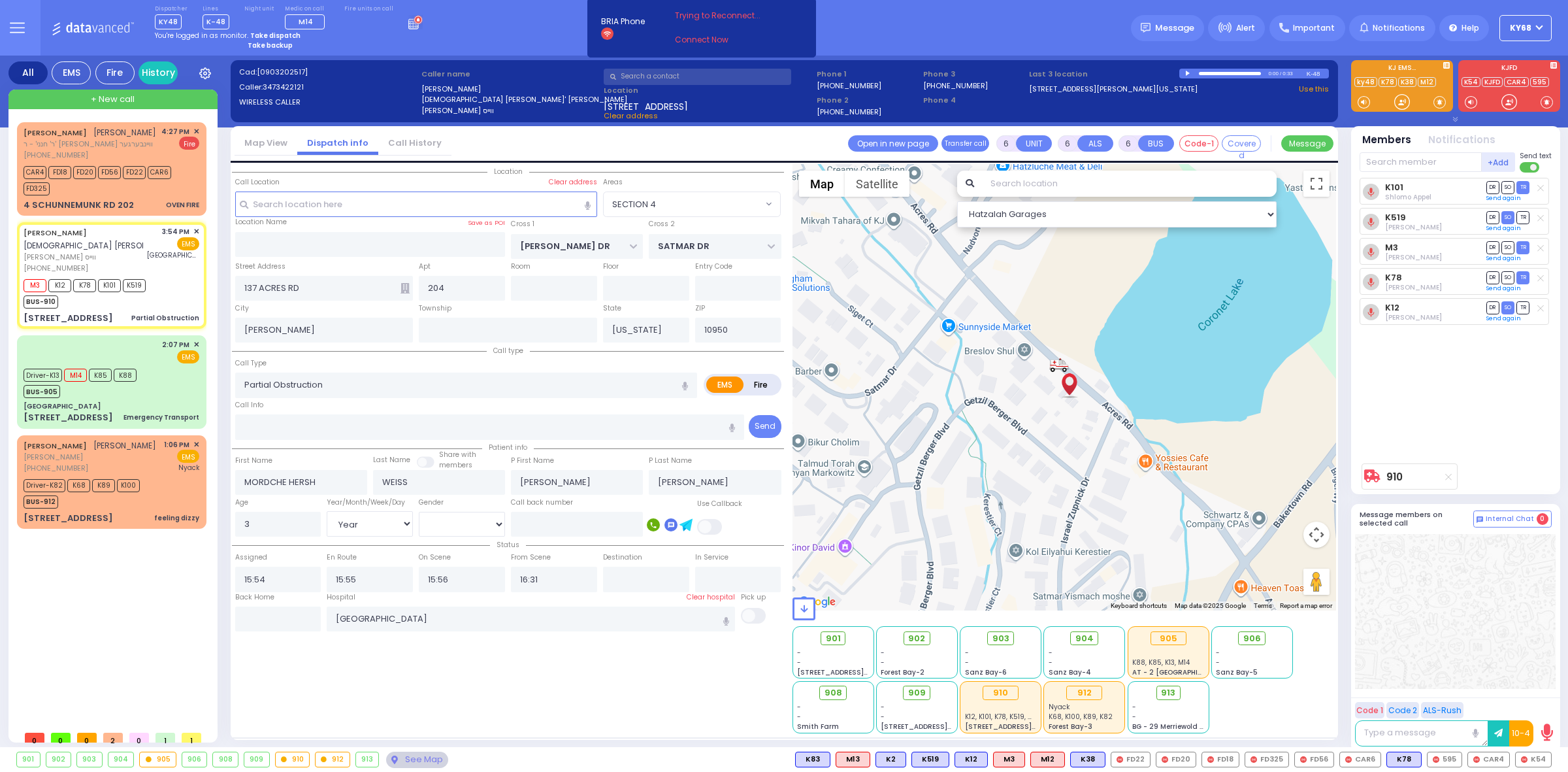
select select "SECTION 4"
select select "Hatzalah Garages"
select select
radio input "true"
select select "Year"
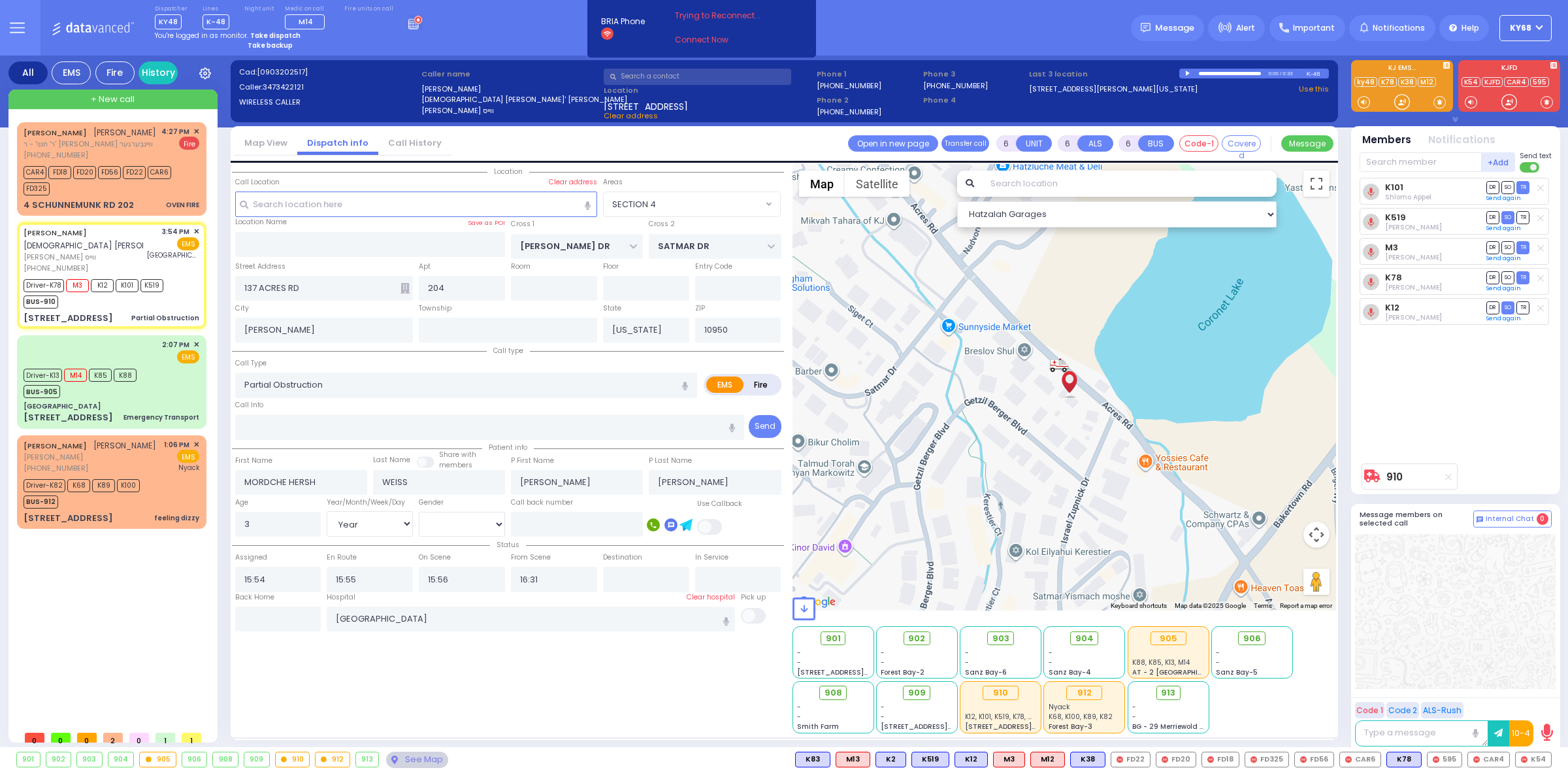
select select "[DEMOGRAPHIC_DATA]"
radio input "true"
select select "Year"
select select "[DEMOGRAPHIC_DATA]"
select select "SECTION 4"
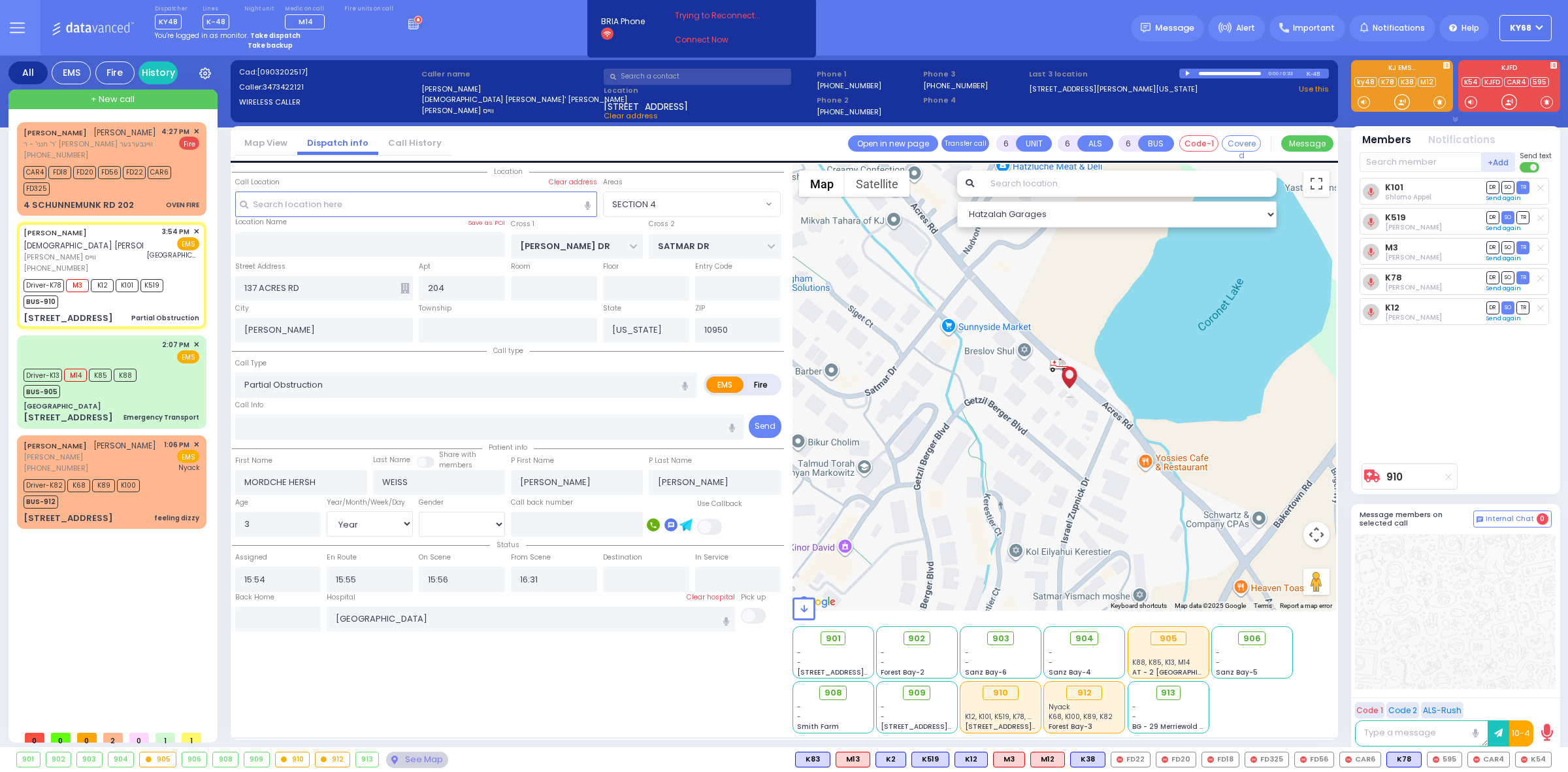
select select "Hatzalah Garages"
